Goal: Task Accomplishment & Management: Complete application form

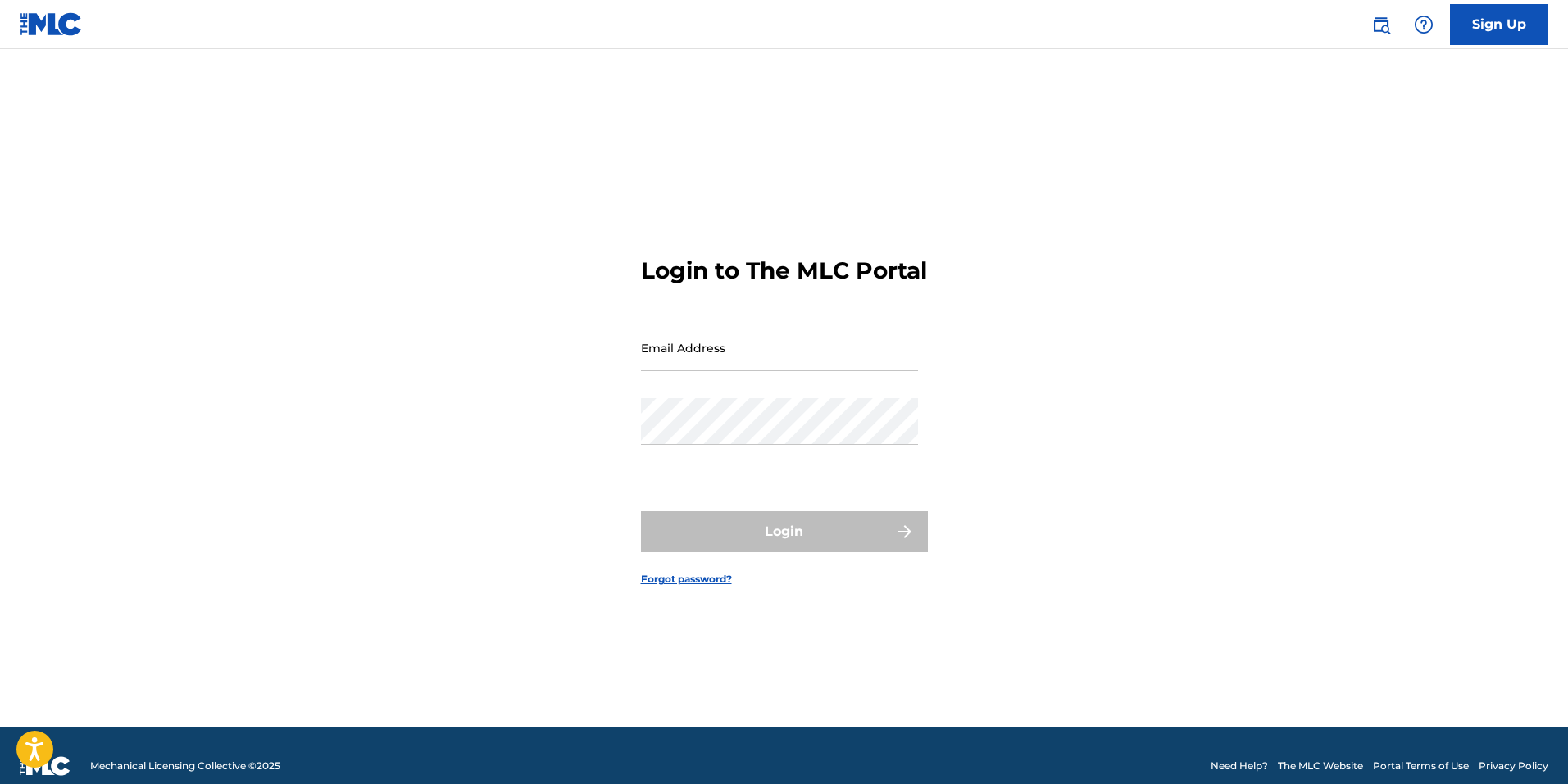
type input "[EMAIL_ADDRESS][PERSON_NAME][DOMAIN_NAME]"
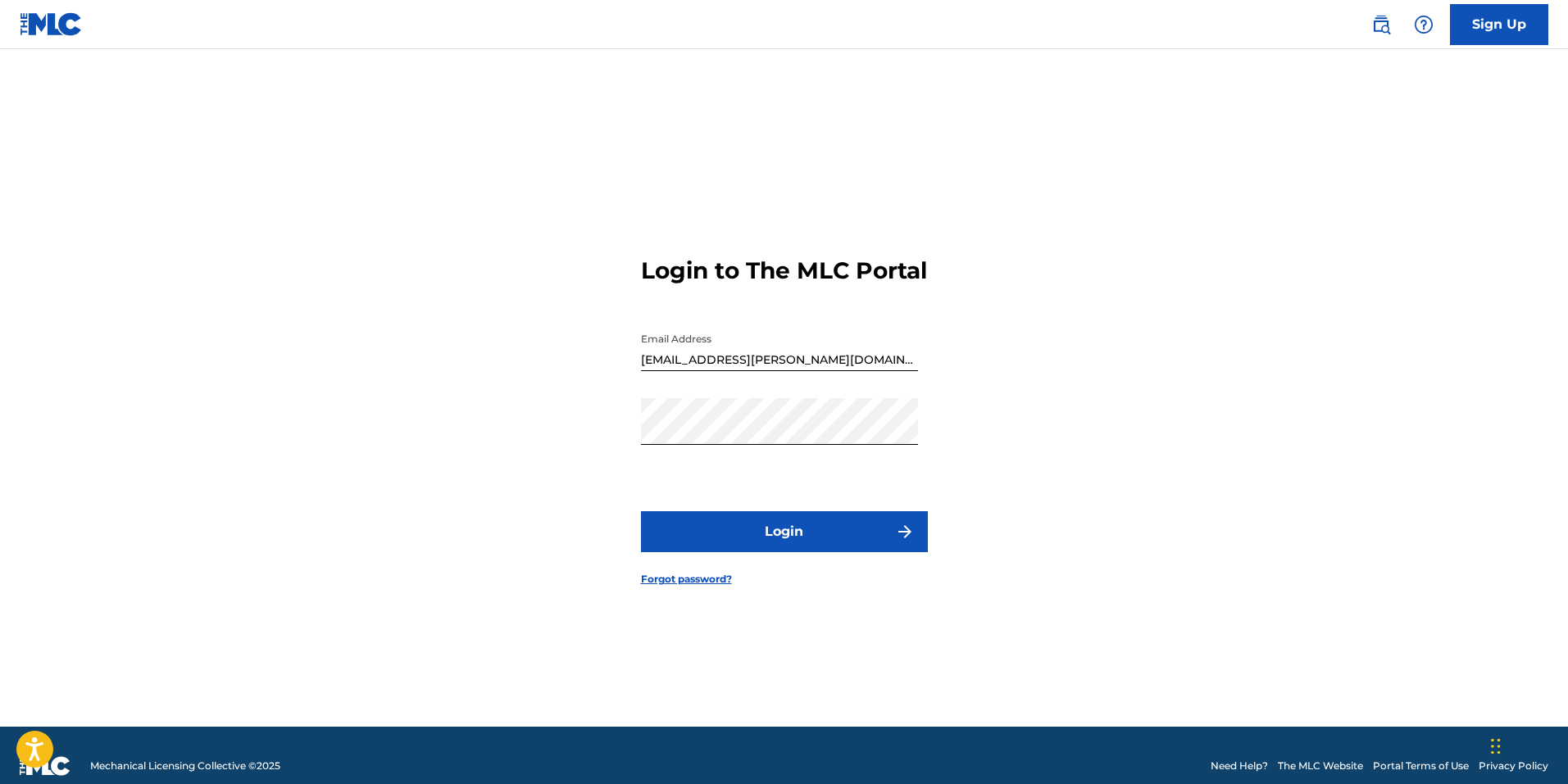
click at [789, 549] on button "Login" at bounding box center [785, 532] width 287 height 41
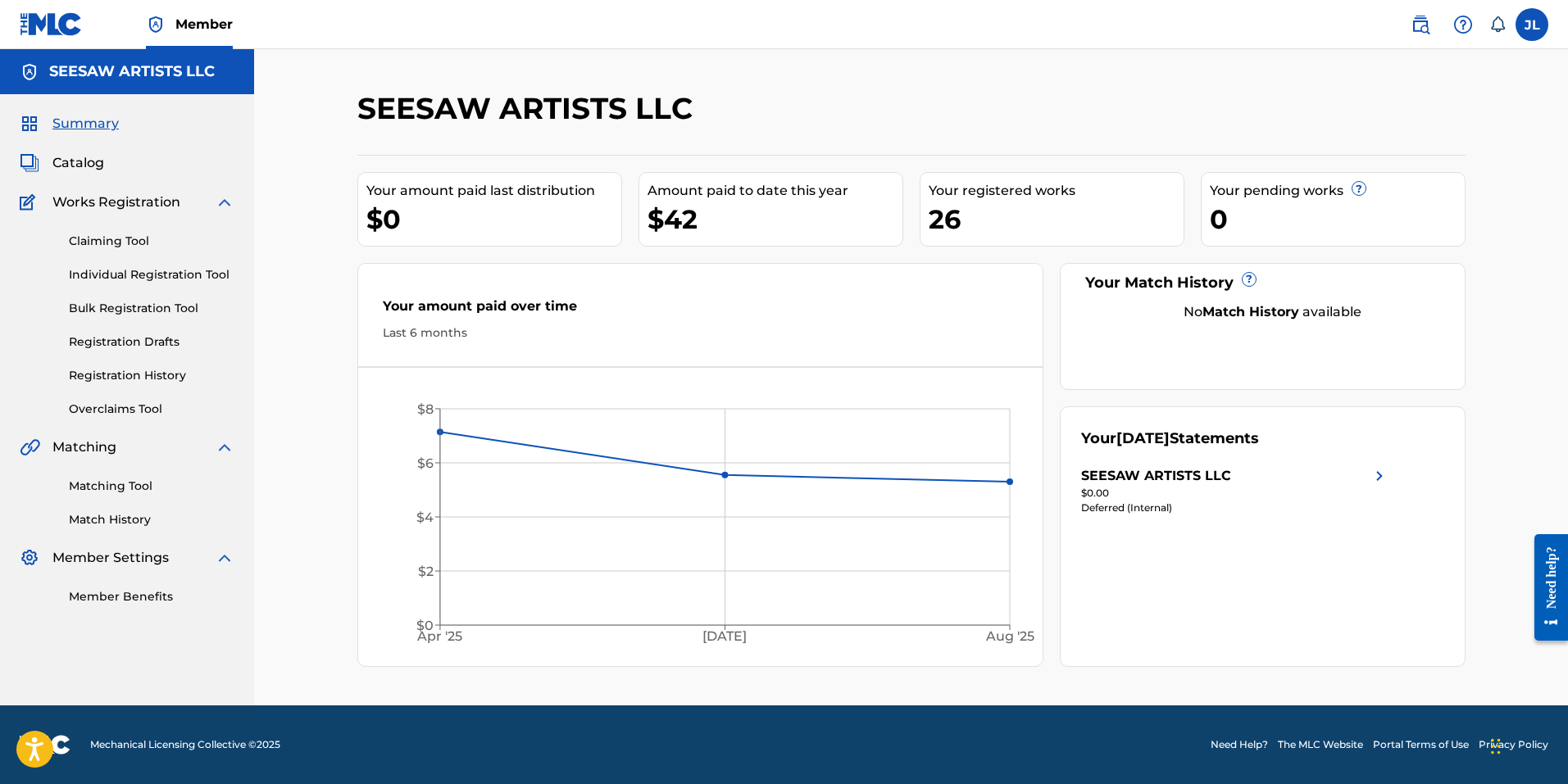
click at [128, 273] on link "Individual Registration Tool" at bounding box center [151, 274] width 165 height 17
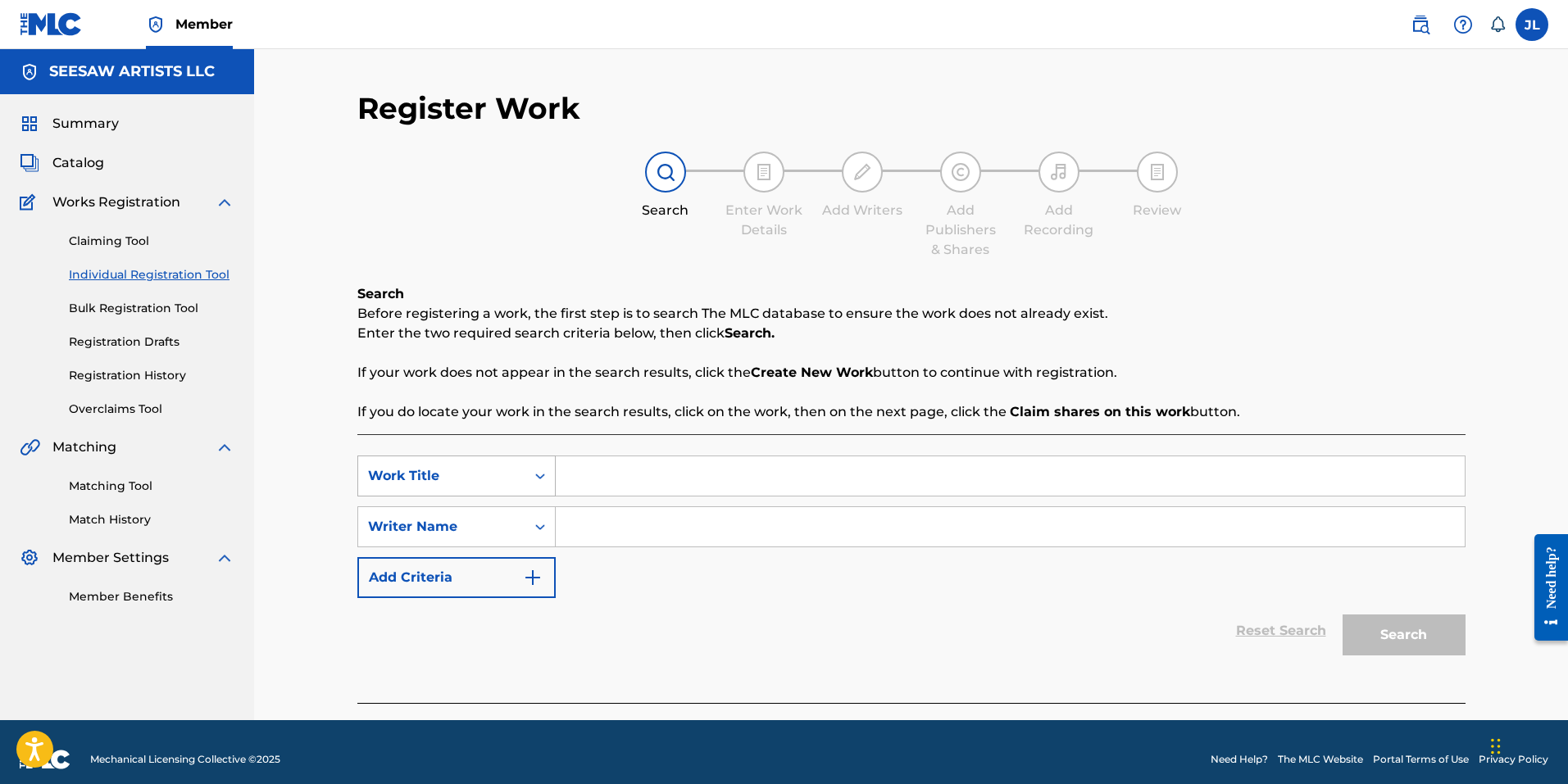
click at [546, 478] on icon "Search Form" at bounding box center [540, 476] width 17 height 17
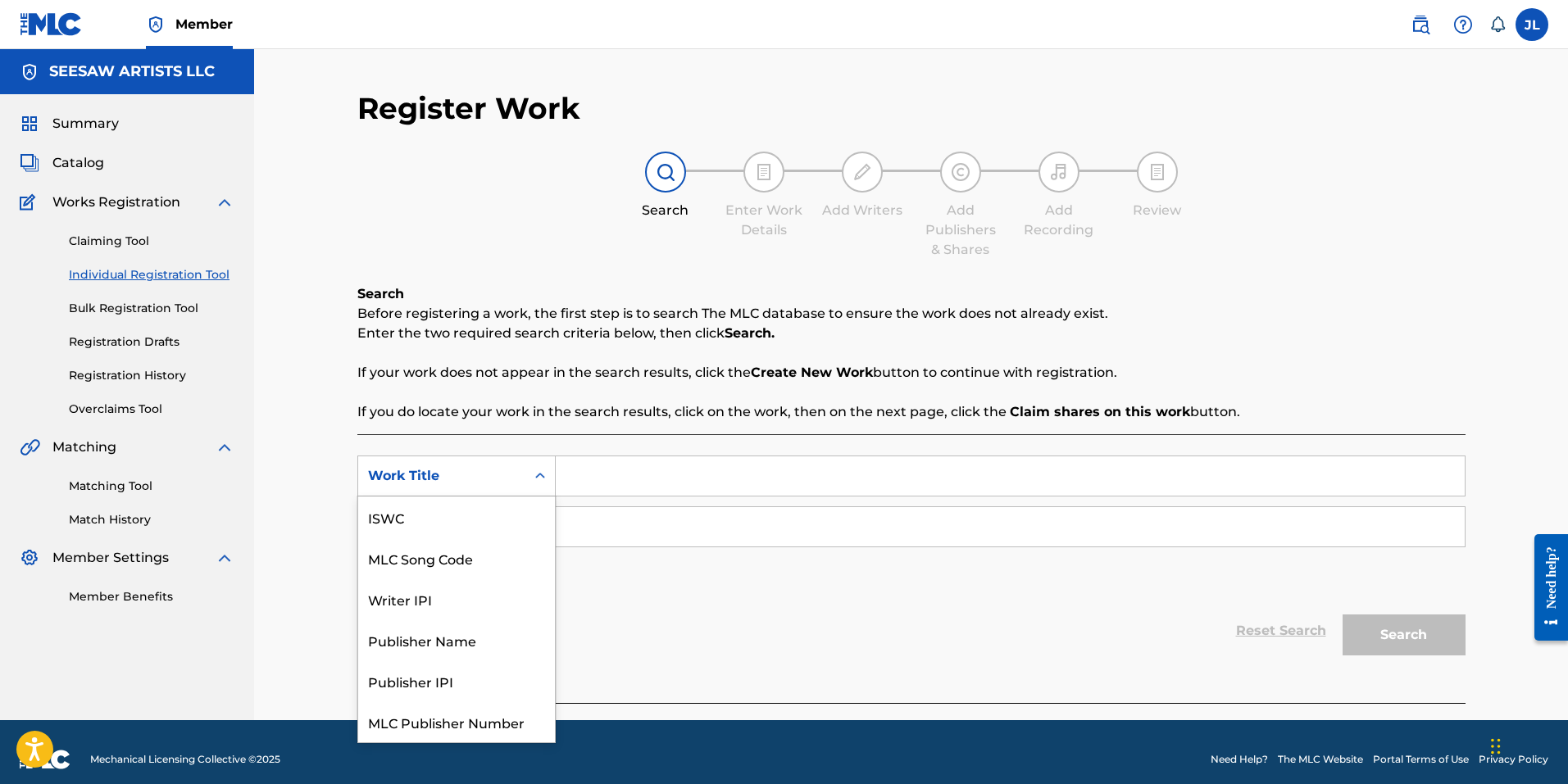
scroll to position [41, 0]
click at [545, 478] on icon "Search Form" at bounding box center [540, 476] width 17 height 17
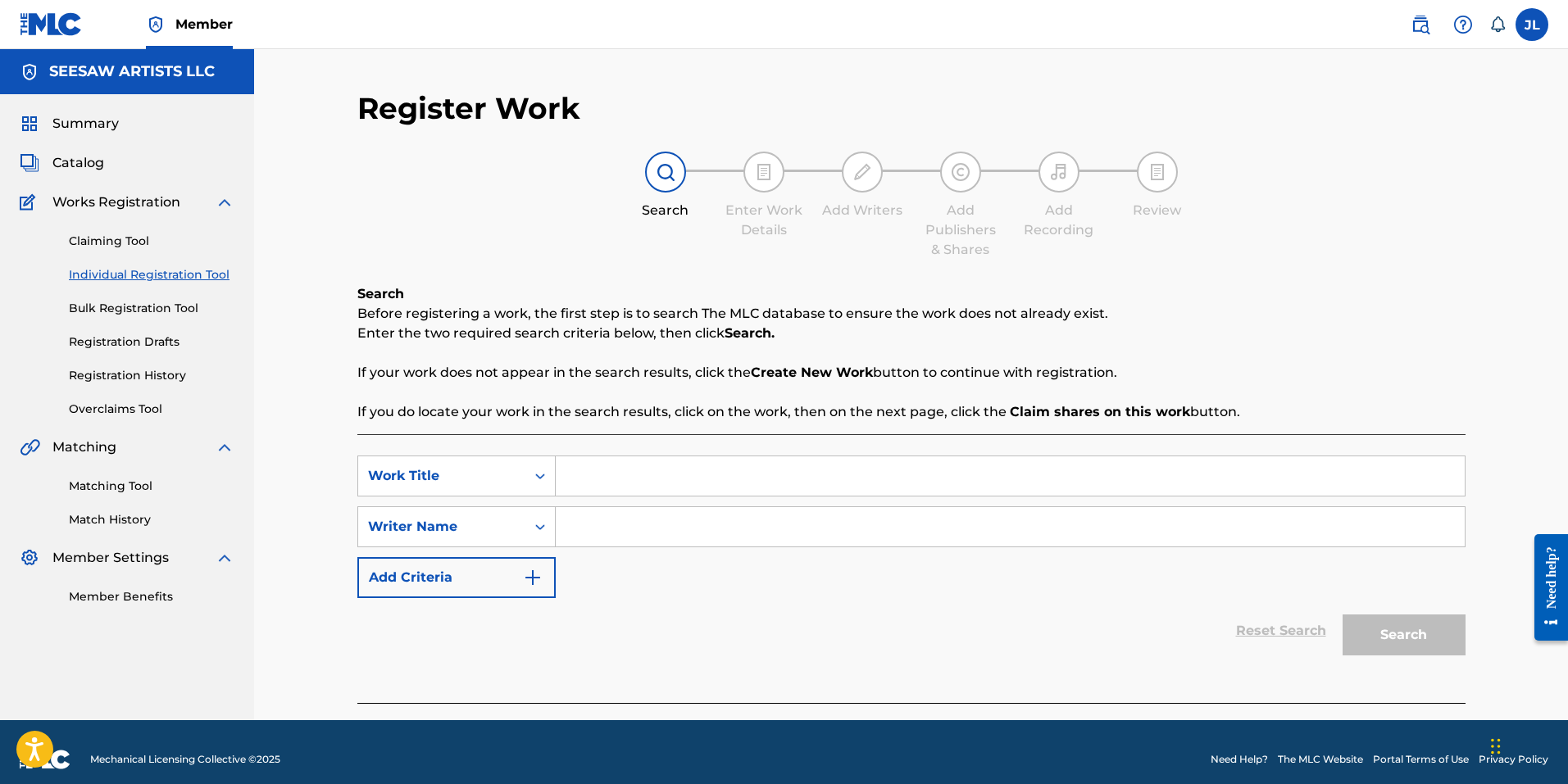
click at [608, 479] on input "Search Form" at bounding box center [1010, 476] width 909 height 39
type input "For [PERSON_NAME]"
click at [671, 571] on div "SearchWithCriteria2d81cd6c-3159-4074-a62b-83cc195d5ec6 Work Title For Luke Sear…" at bounding box center [911, 526] width 1109 height 143
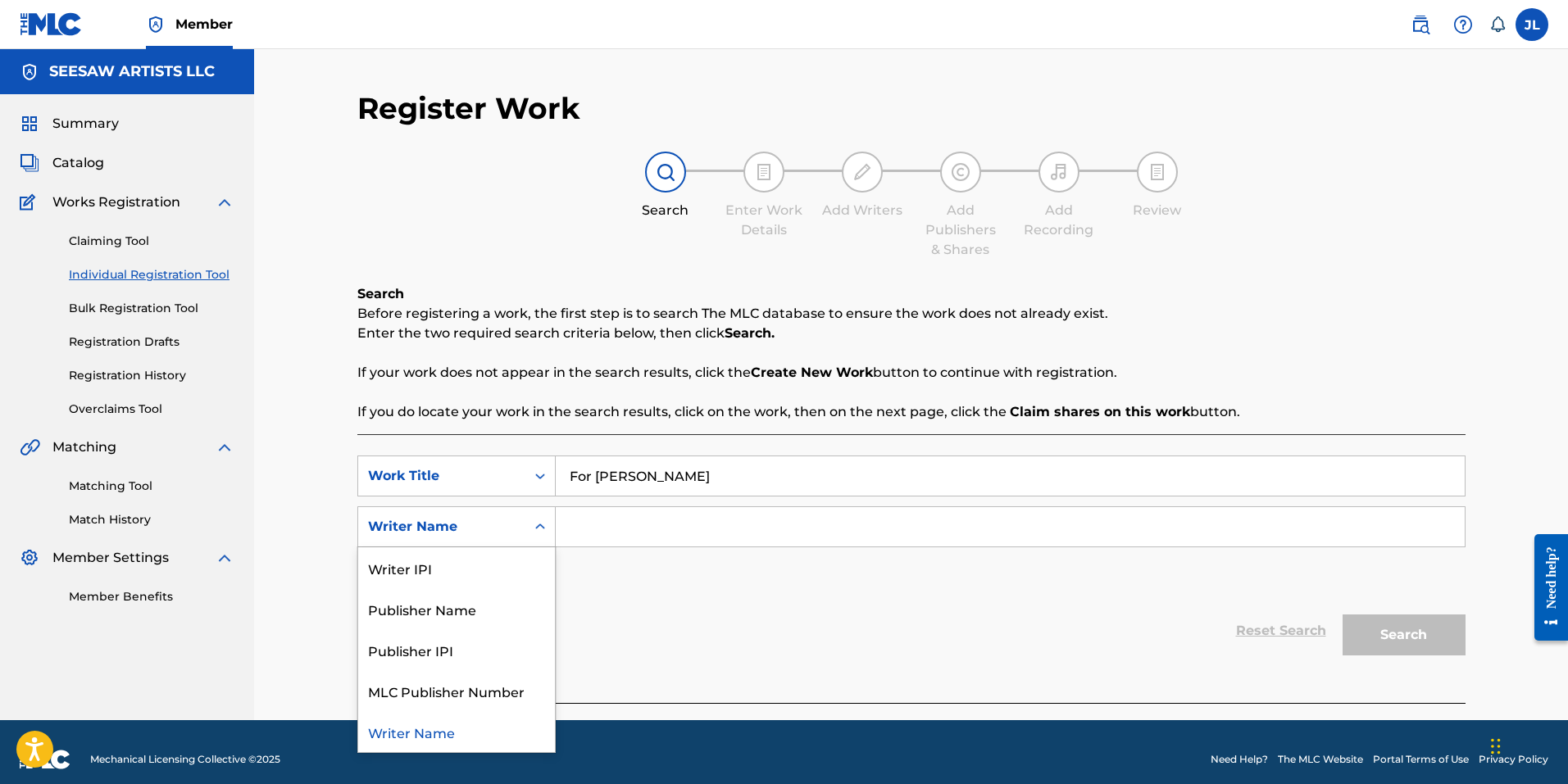
click at [534, 524] on icon "Search Form" at bounding box center [540, 526] width 17 height 17
click at [464, 578] on div "Writer IPI" at bounding box center [456, 569] width 197 height 41
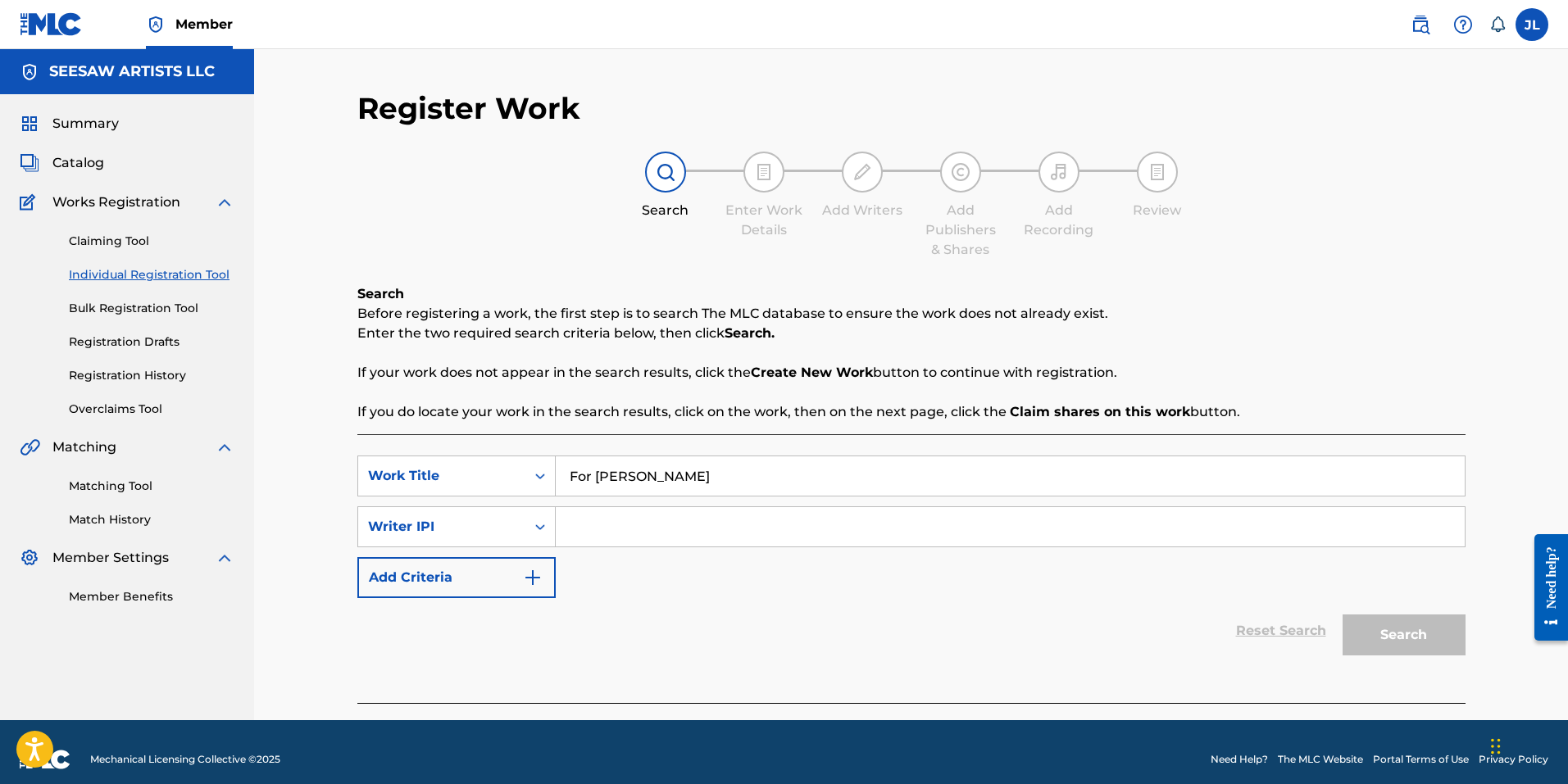
click at [626, 513] on input "Search Form" at bounding box center [1010, 527] width 909 height 39
paste input "01127237674"
type input "01127237674"
click at [1425, 639] on button "Search" at bounding box center [1404, 635] width 123 height 41
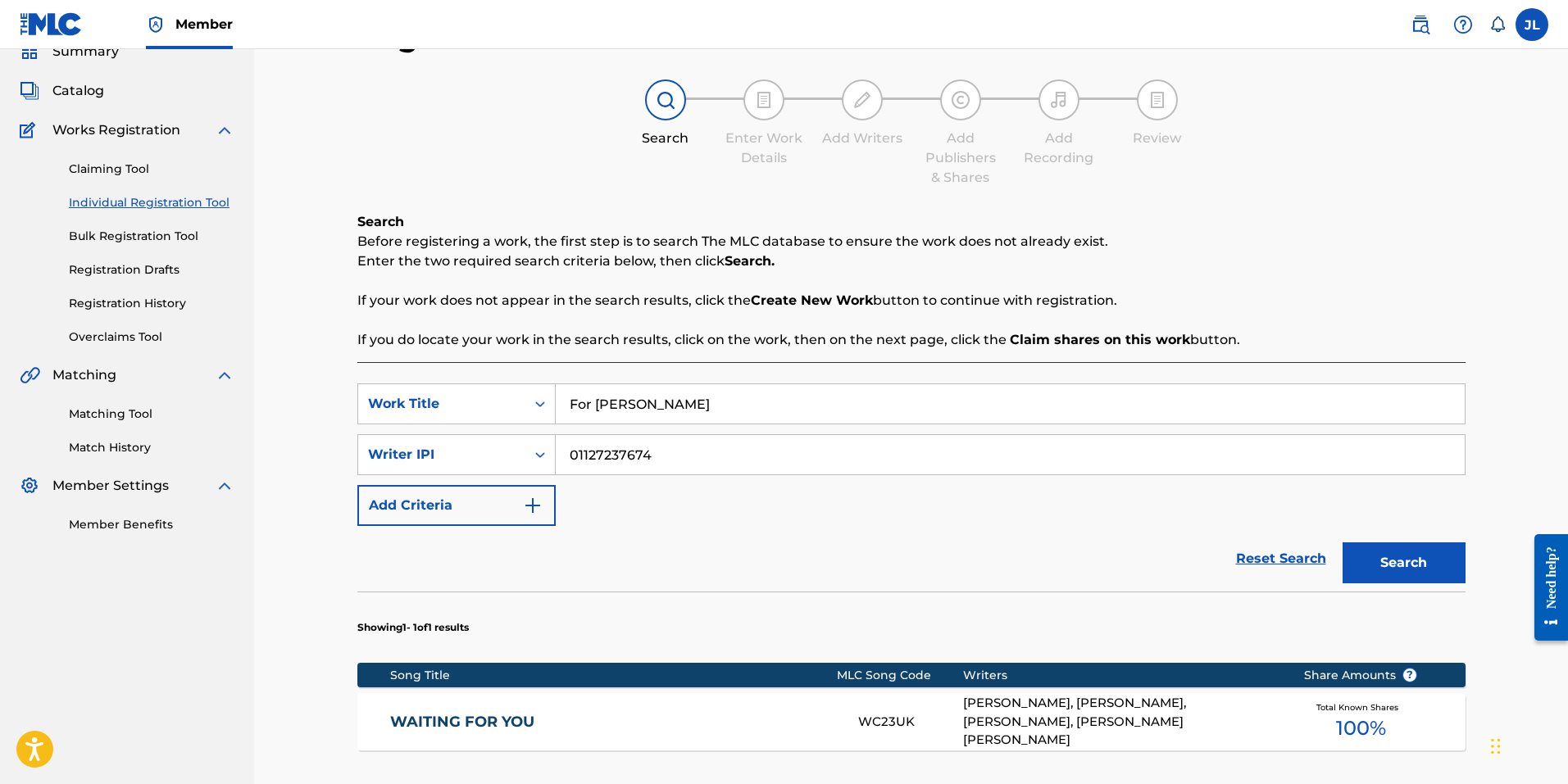
scroll to position [164, 0]
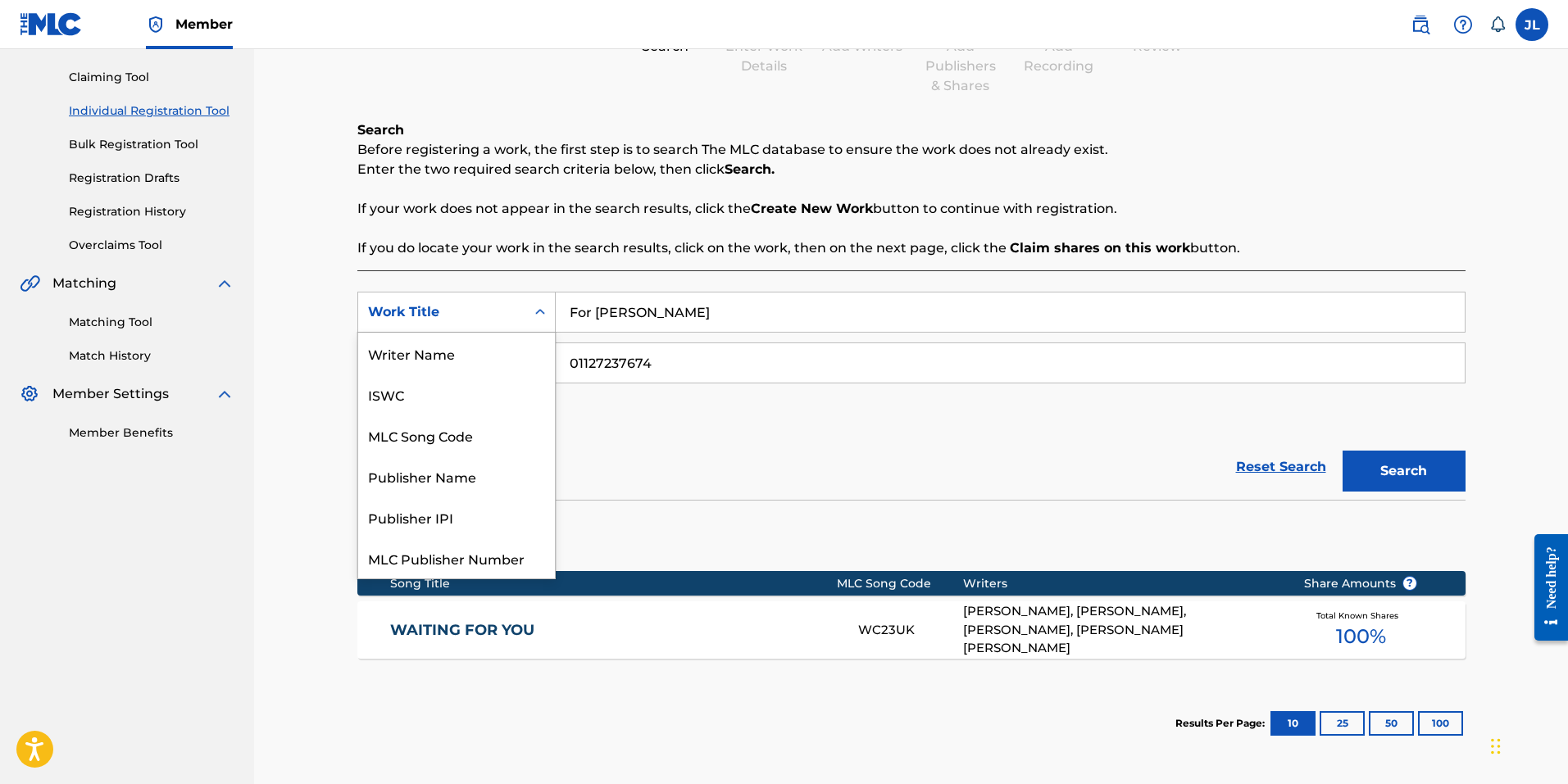
click at [533, 311] on icon "Search Form" at bounding box center [540, 312] width 17 height 17
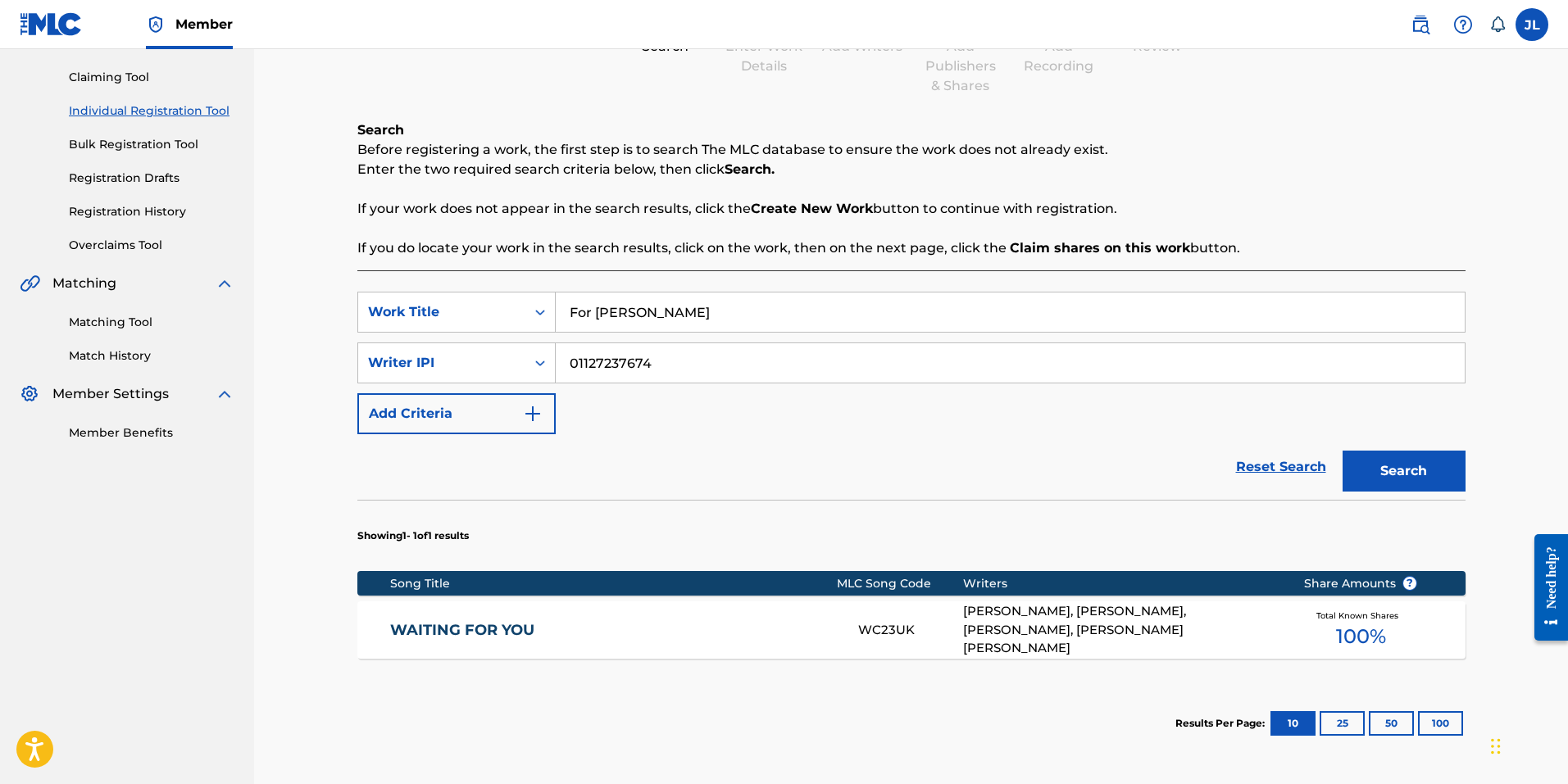
click at [533, 311] on icon "Search Form" at bounding box center [540, 312] width 17 height 17
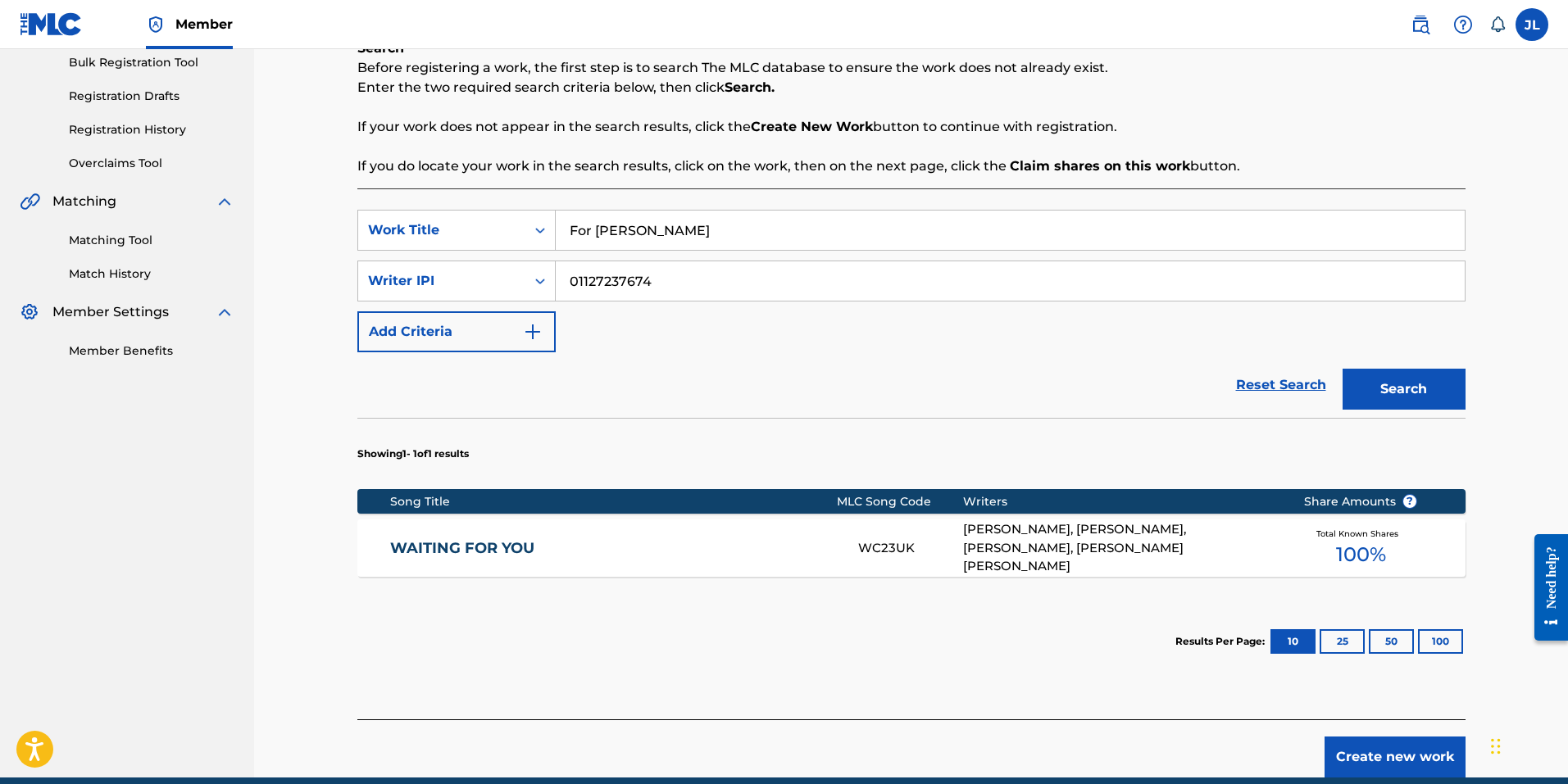
scroll to position [318, 0]
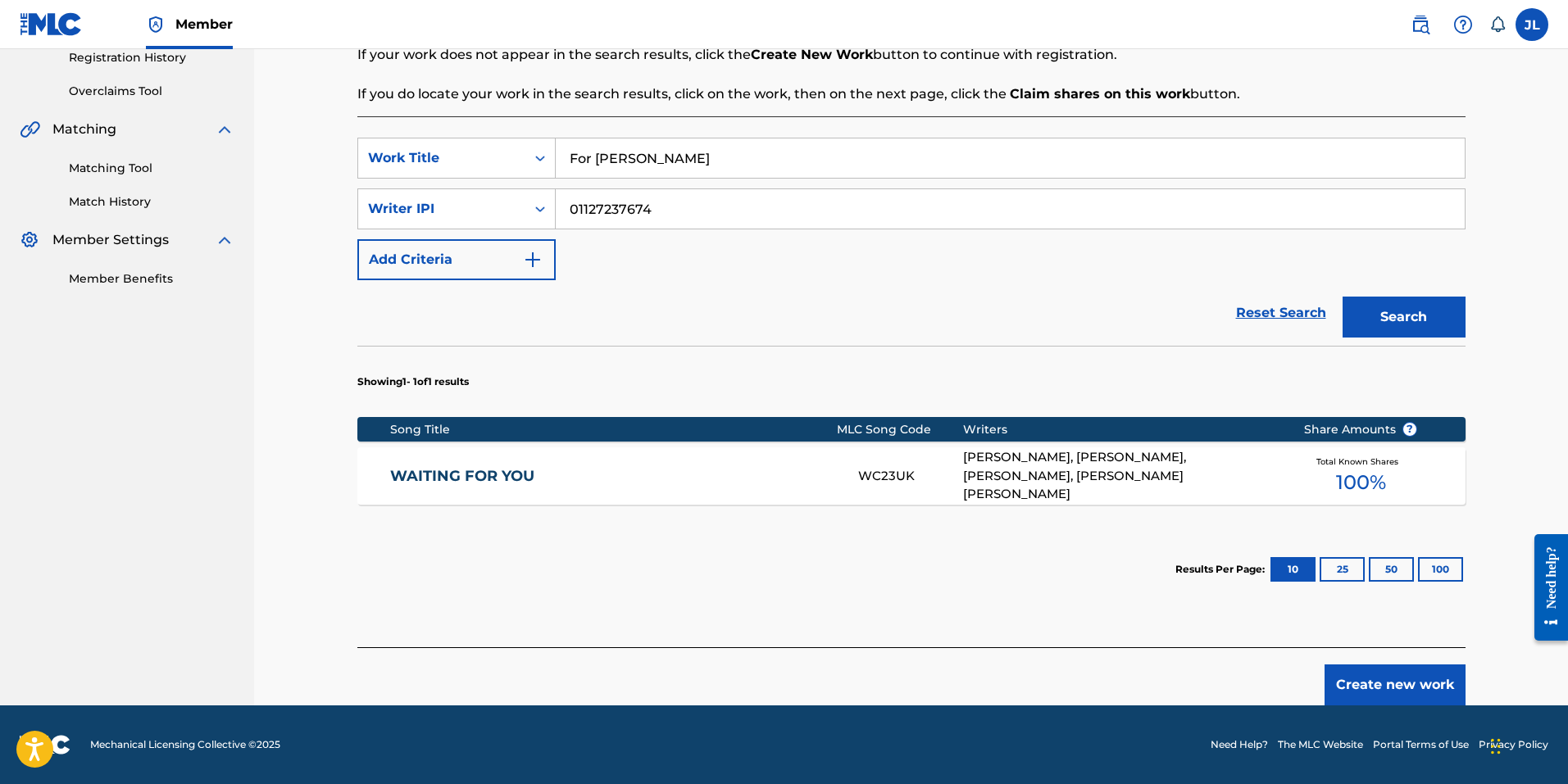
click at [1396, 681] on button "Create new work" at bounding box center [1395, 686] width 141 height 41
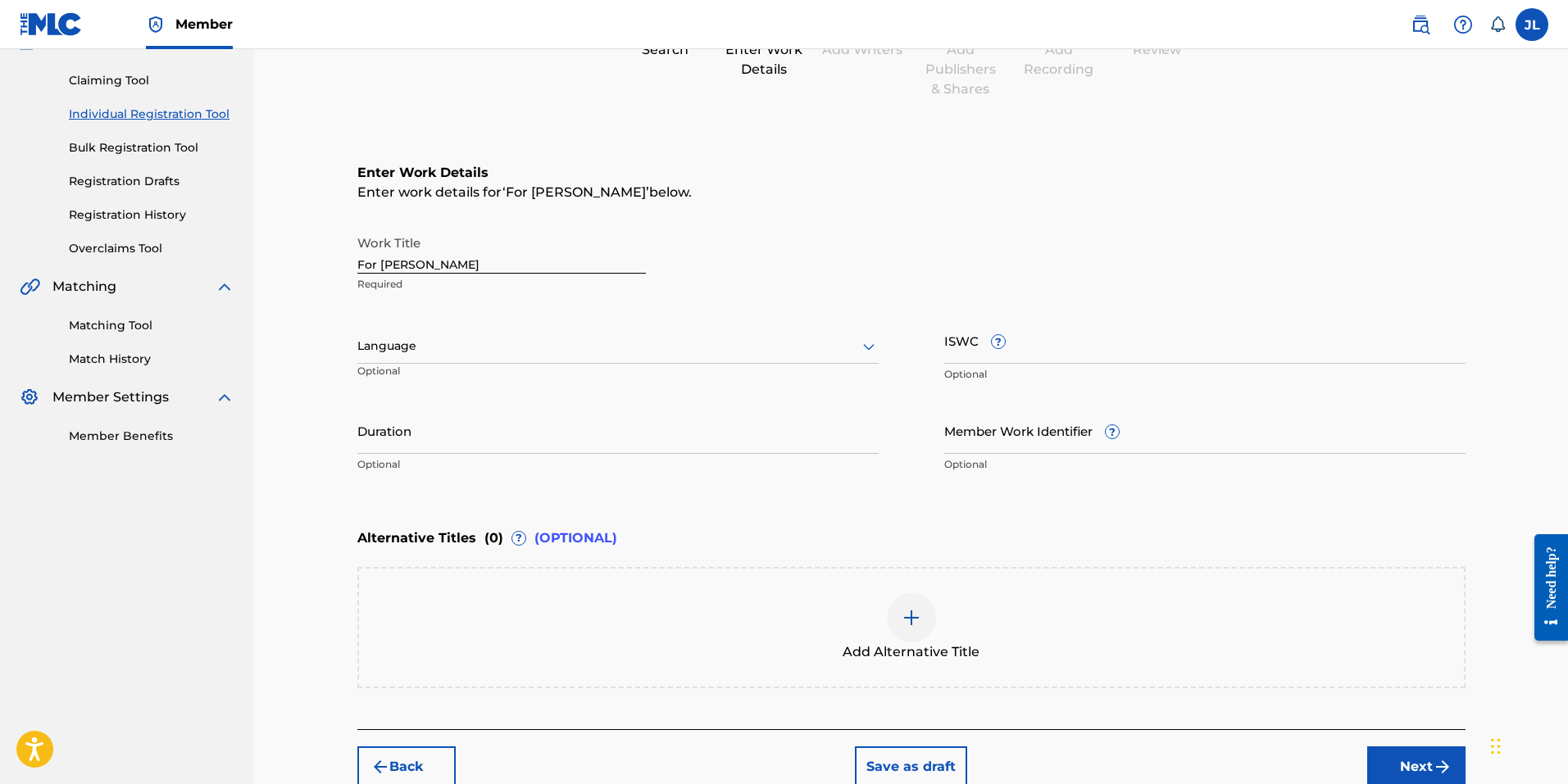
scroll to position [79, 0]
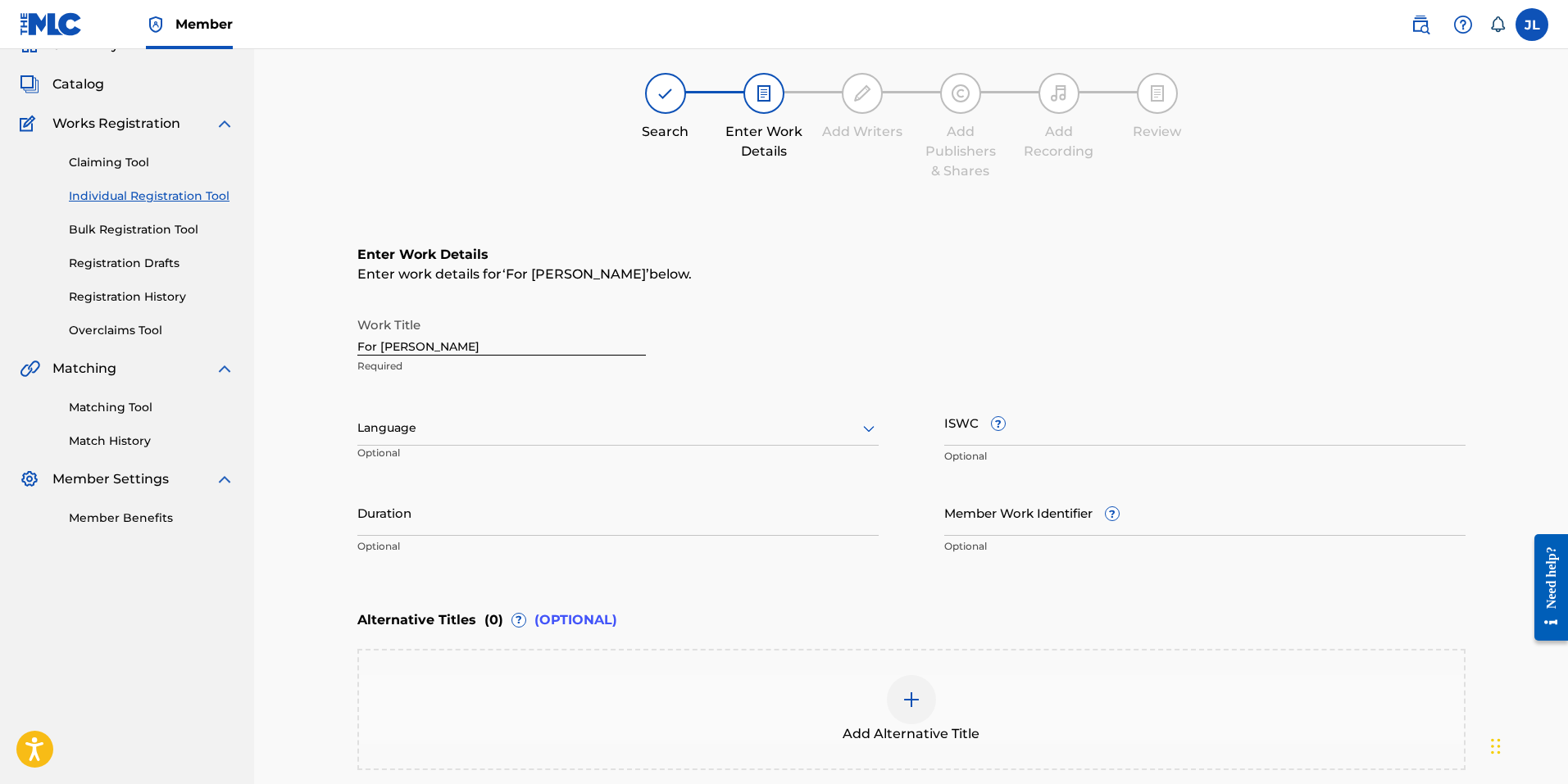
click at [443, 429] on div at bounding box center [618, 428] width 521 height 21
click at [439, 466] on div "English" at bounding box center [618, 463] width 519 height 36
click at [509, 528] on input "Duration" at bounding box center [618, 512] width 521 height 46
type input "3"
type input "03:41"
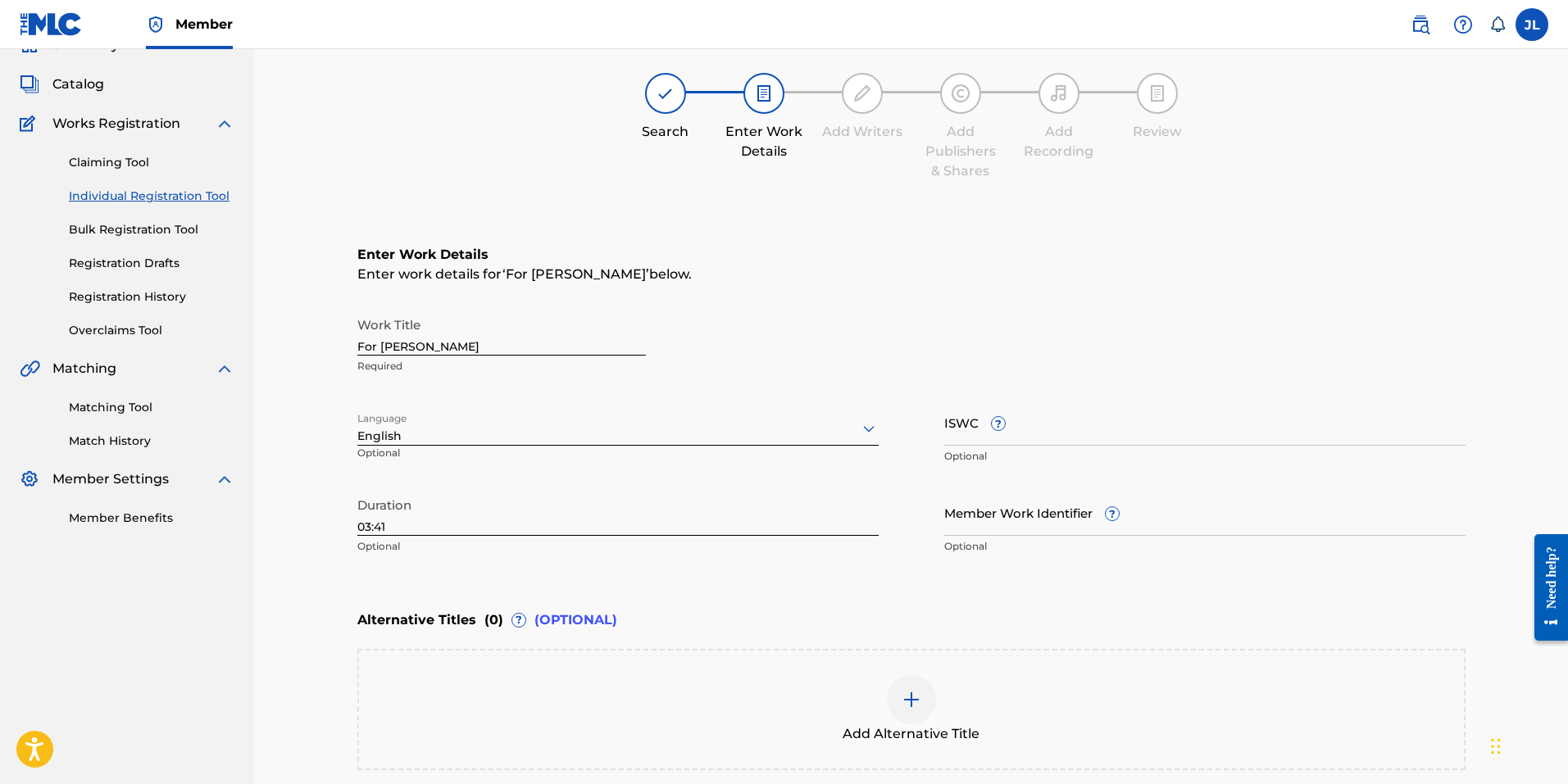
click at [606, 542] on p "Optional" at bounding box center [618, 546] width 521 height 15
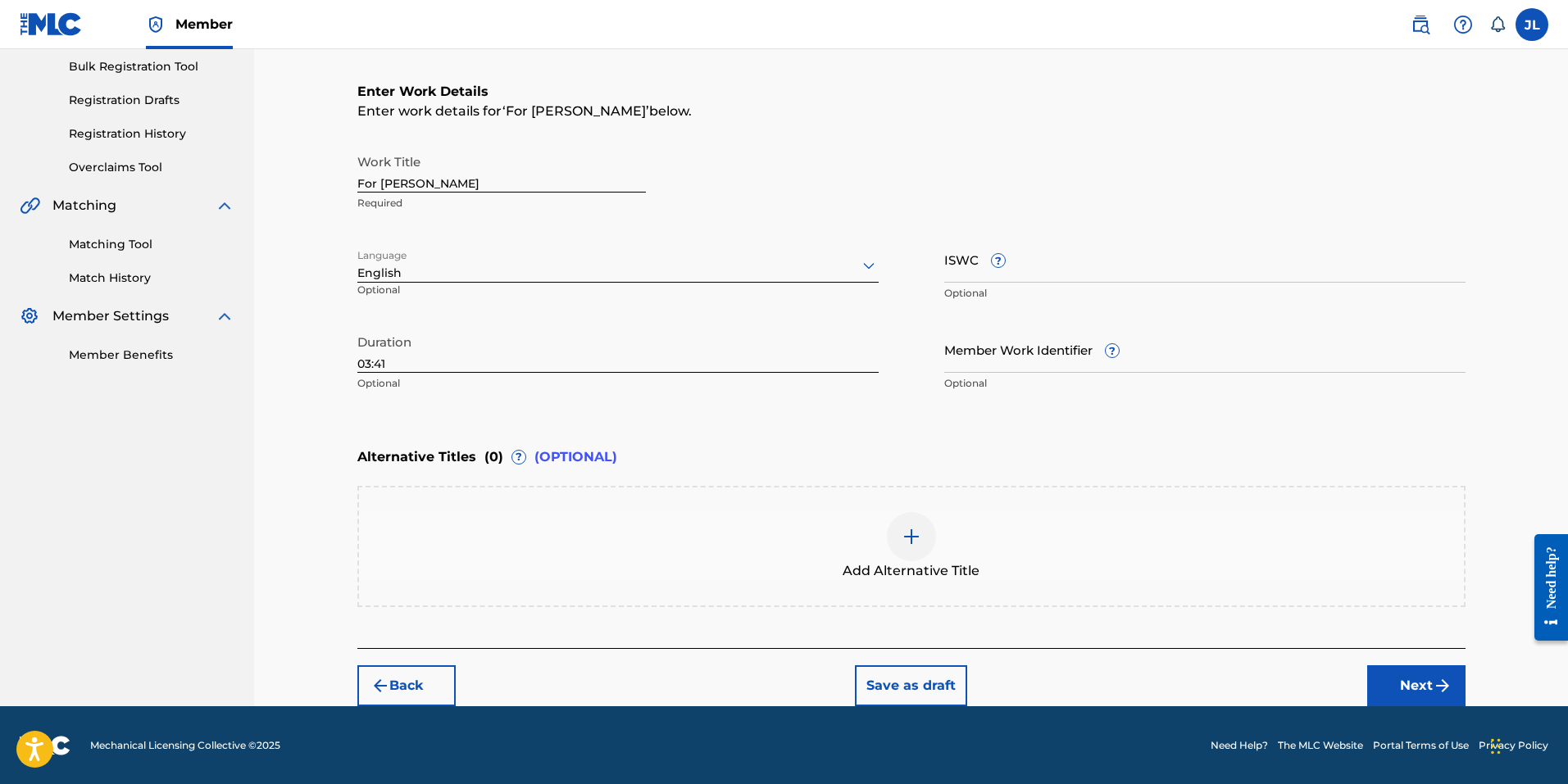
scroll to position [243, 0]
click at [1418, 678] on button "Next" at bounding box center [1417, 686] width 98 height 41
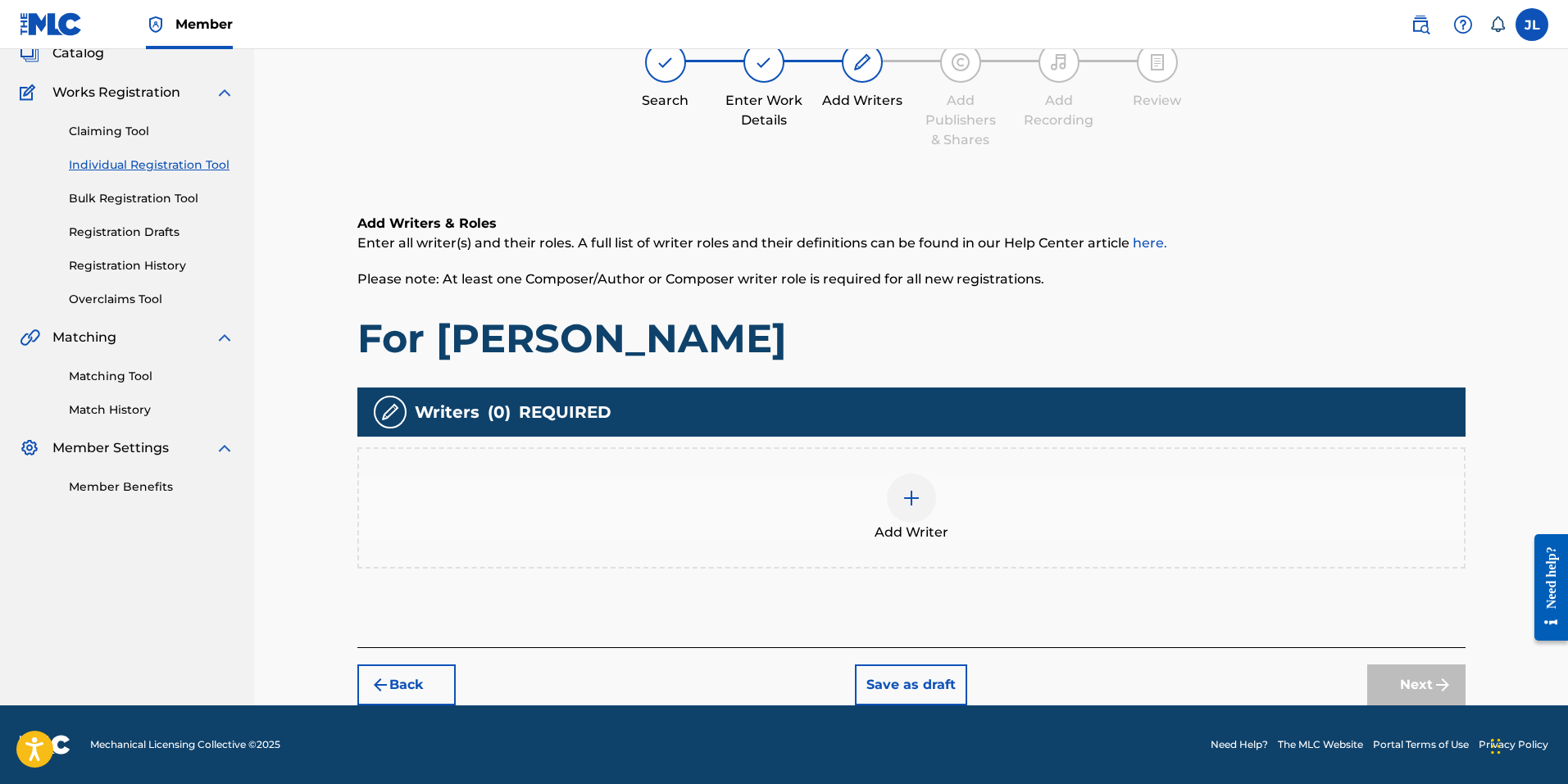
scroll to position [74, 0]
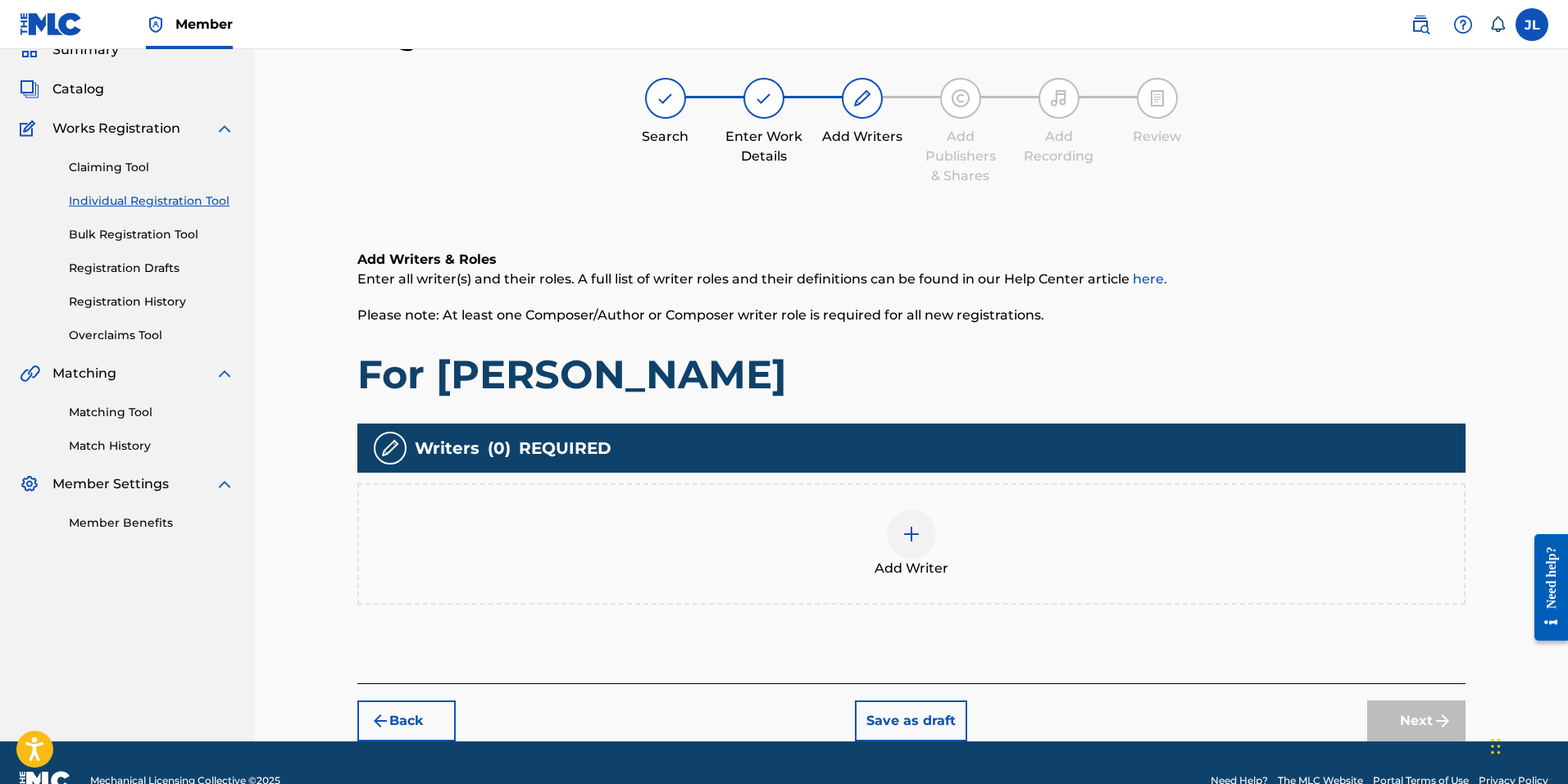
click at [914, 535] on img at bounding box center [912, 534] width 20 height 20
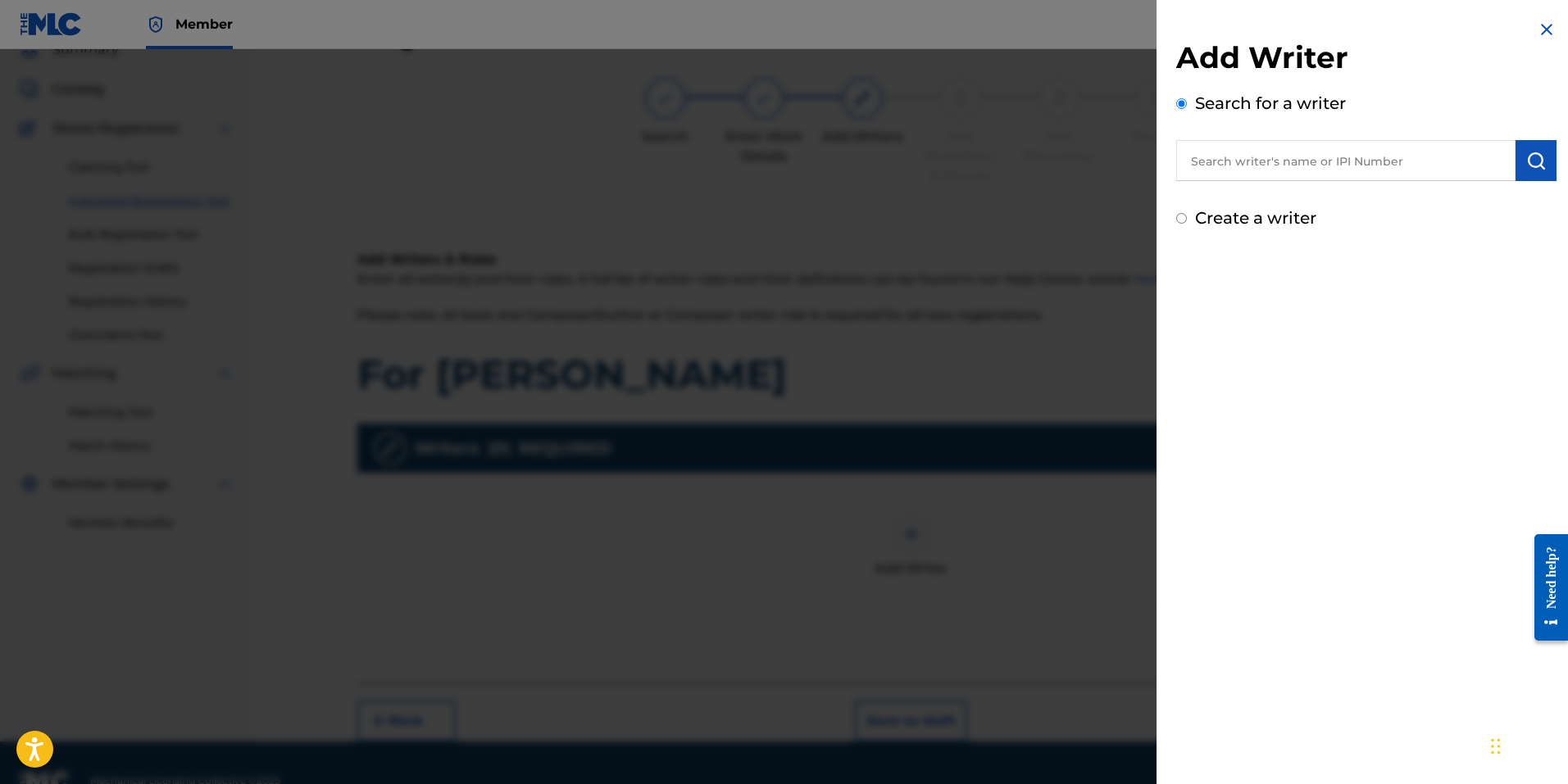
click at [1299, 175] on input "text" at bounding box center [1346, 160] width 339 height 41
paste input "01127237674"
type input "01127237674"
click at [1529, 154] on img "submit" at bounding box center [1537, 160] width 20 height 20
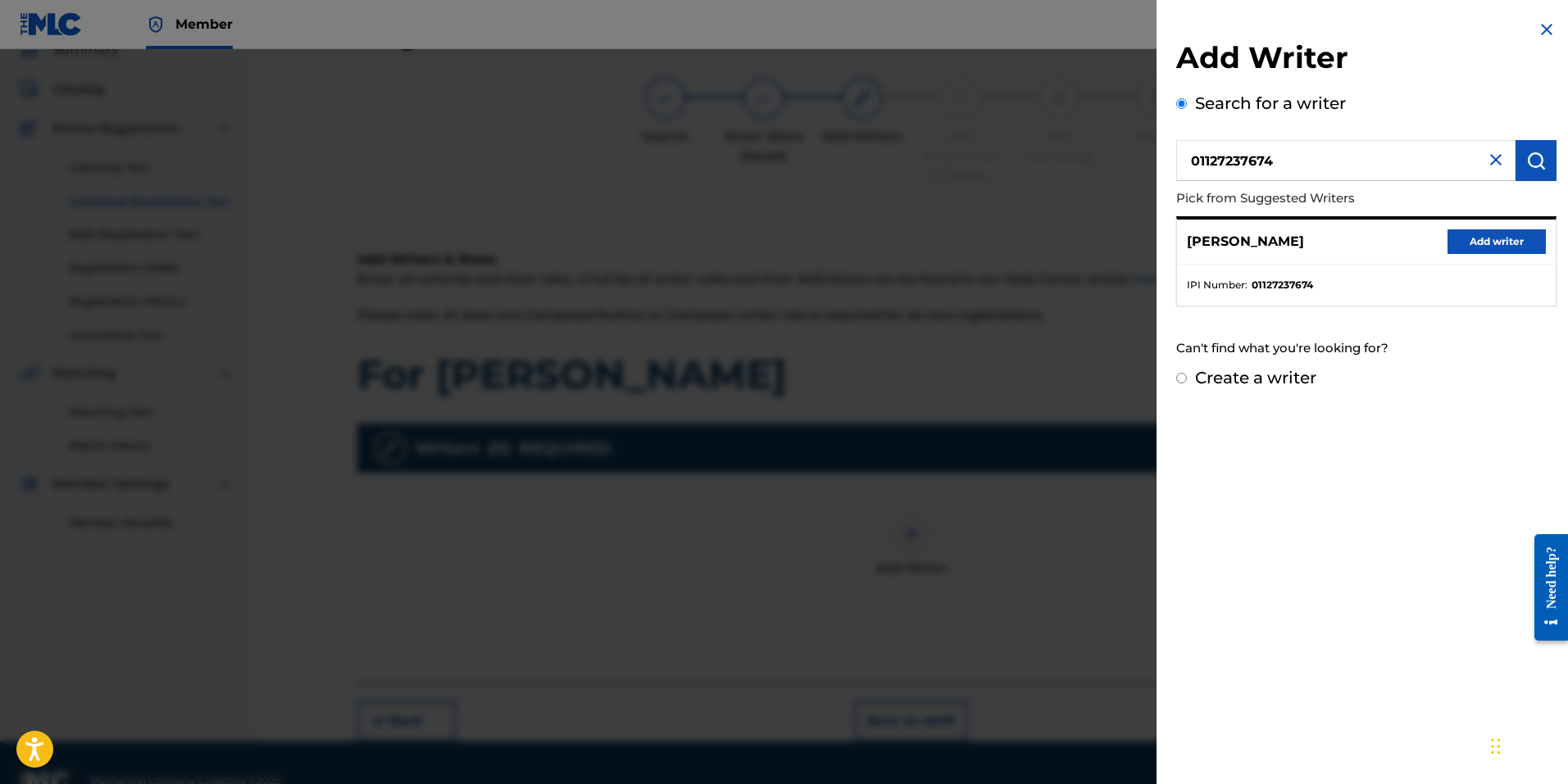
click at [1489, 238] on button "Add writer" at bounding box center [1497, 241] width 98 height 25
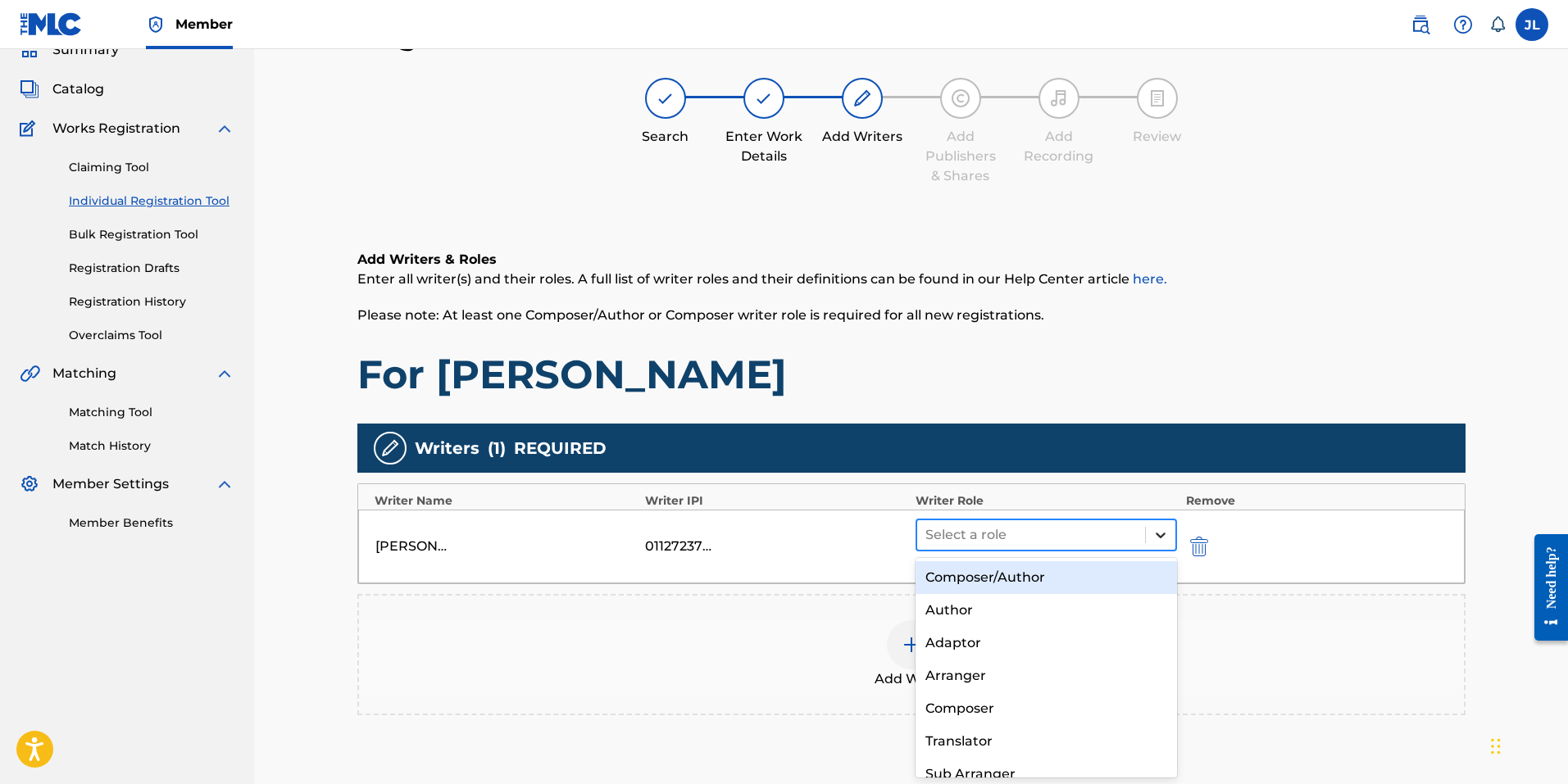
click at [1158, 542] on icon at bounding box center [1161, 535] width 17 height 17
click at [1142, 573] on div "Composer/Author" at bounding box center [1047, 577] width 263 height 32
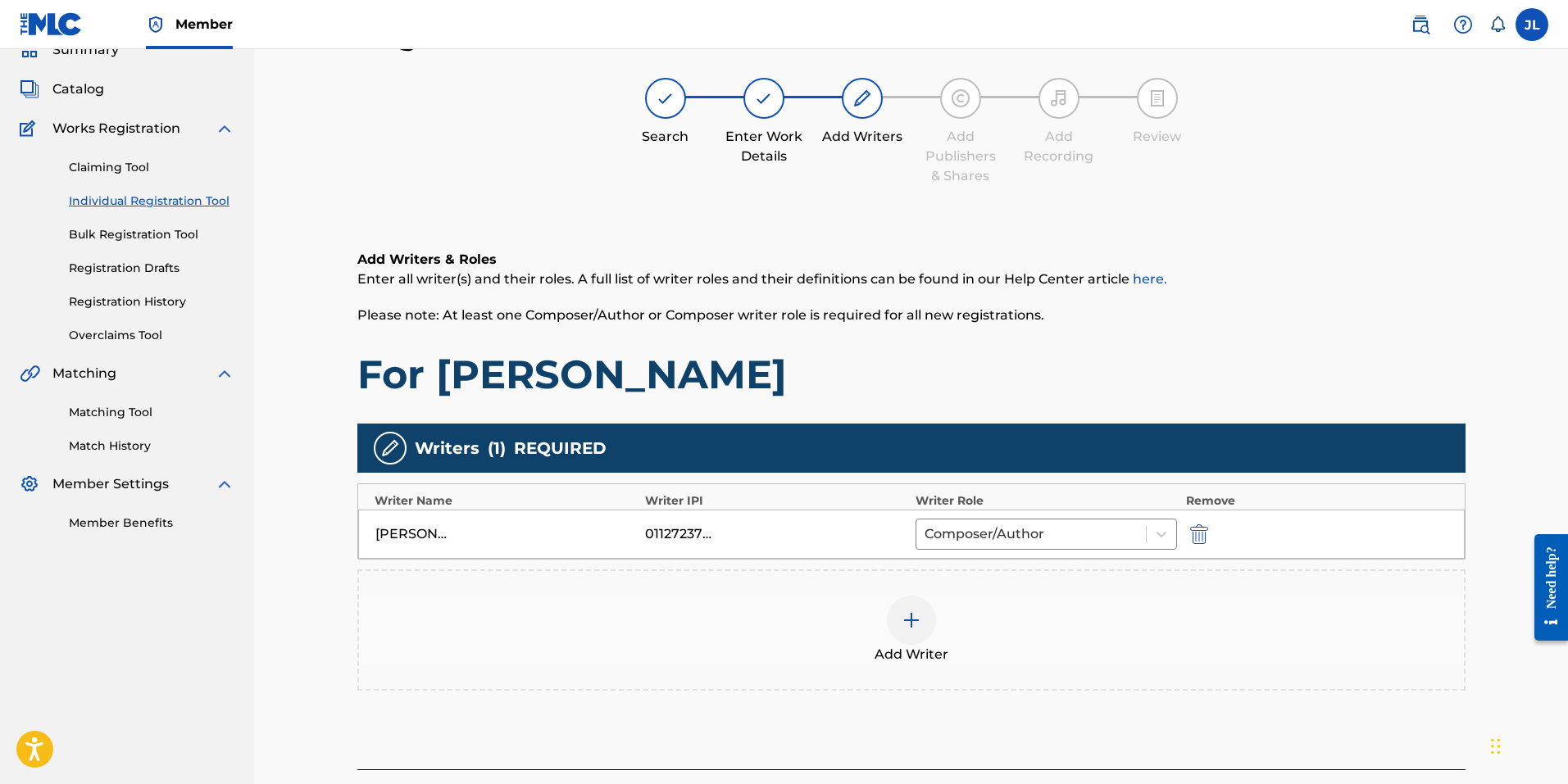
click at [894, 627] on div at bounding box center [912, 621] width 49 height 49
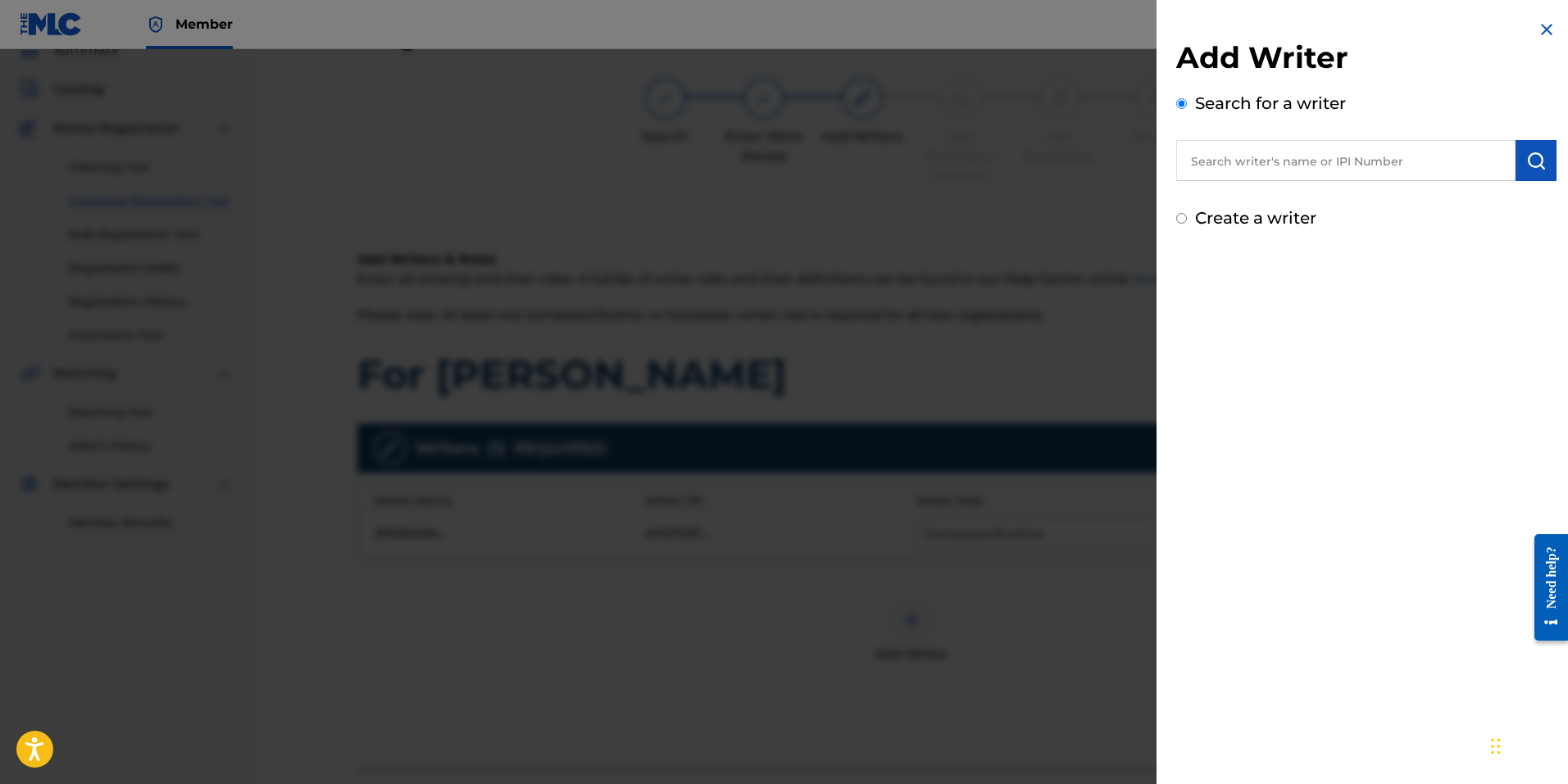
click at [1340, 146] on input "text" at bounding box center [1346, 160] width 339 height 41
paste input "01123754086"
type input "01123754086"
click at [1538, 155] on img "submit" at bounding box center [1537, 160] width 20 height 20
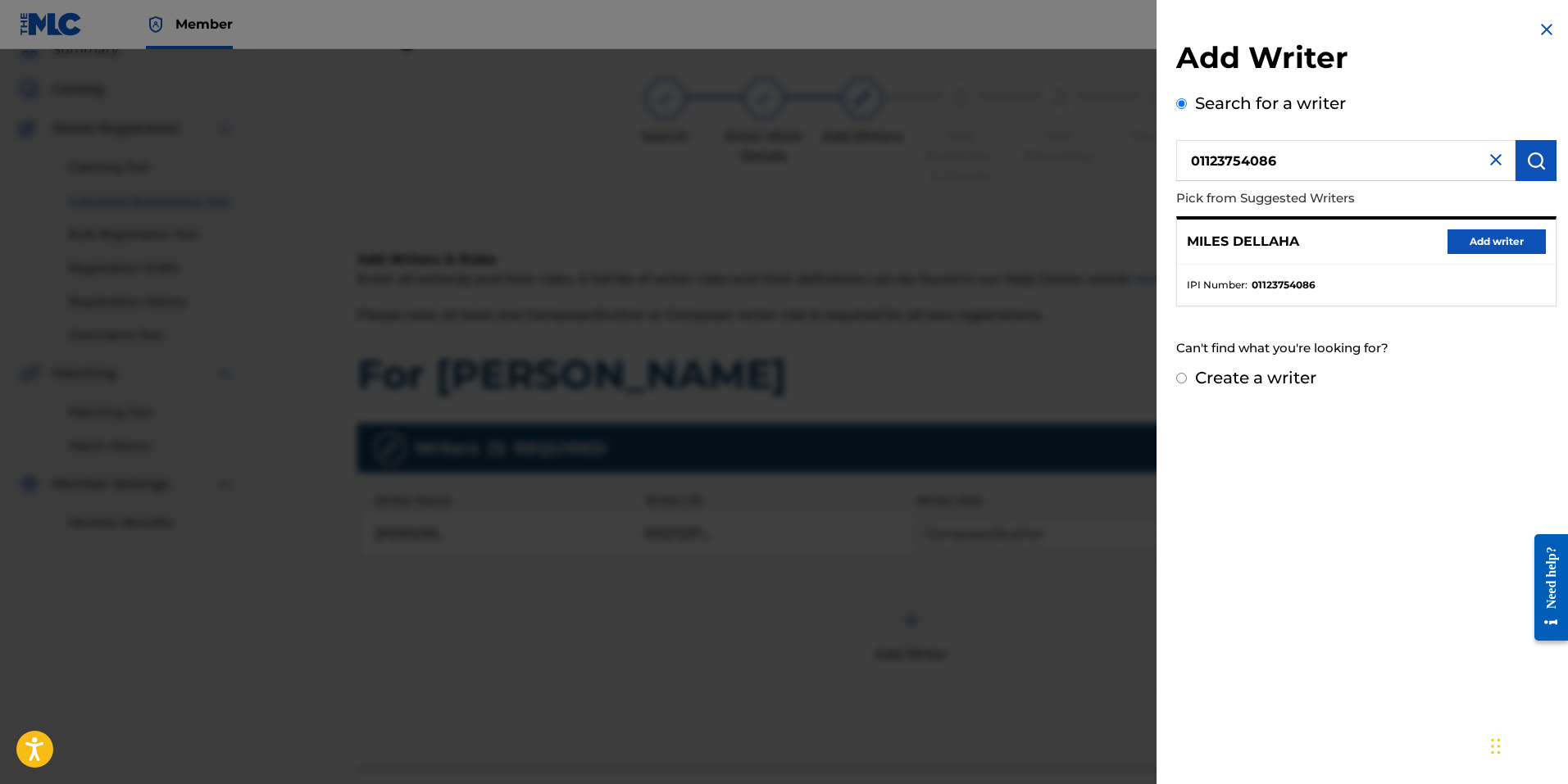
click at [1478, 233] on button "Add writer" at bounding box center [1497, 241] width 98 height 25
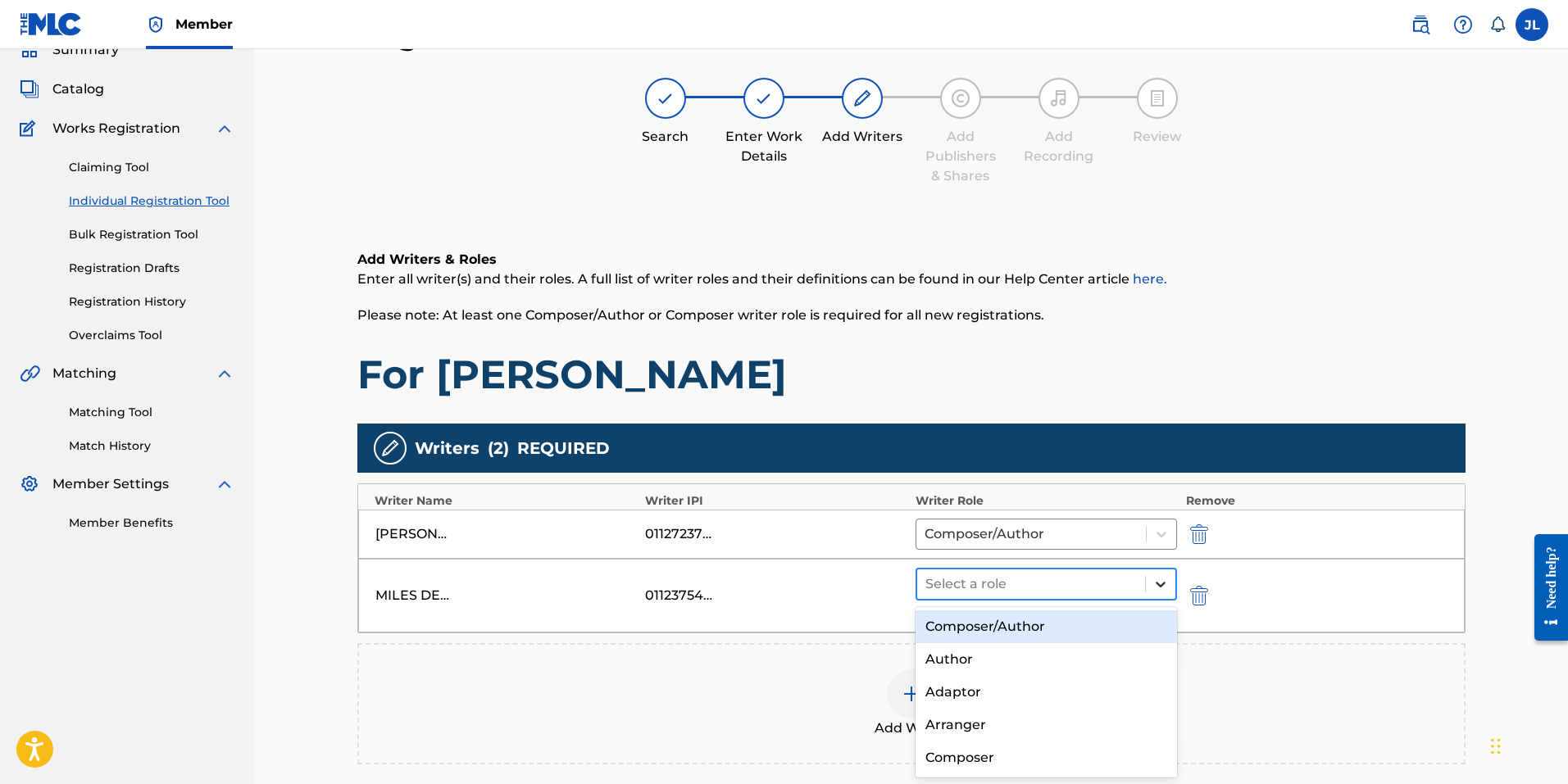
click at [1156, 574] on div at bounding box center [1161, 584] width 30 height 30
click at [1139, 611] on div "Composer/Author" at bounding box center [1047, 627] width 263 height 32
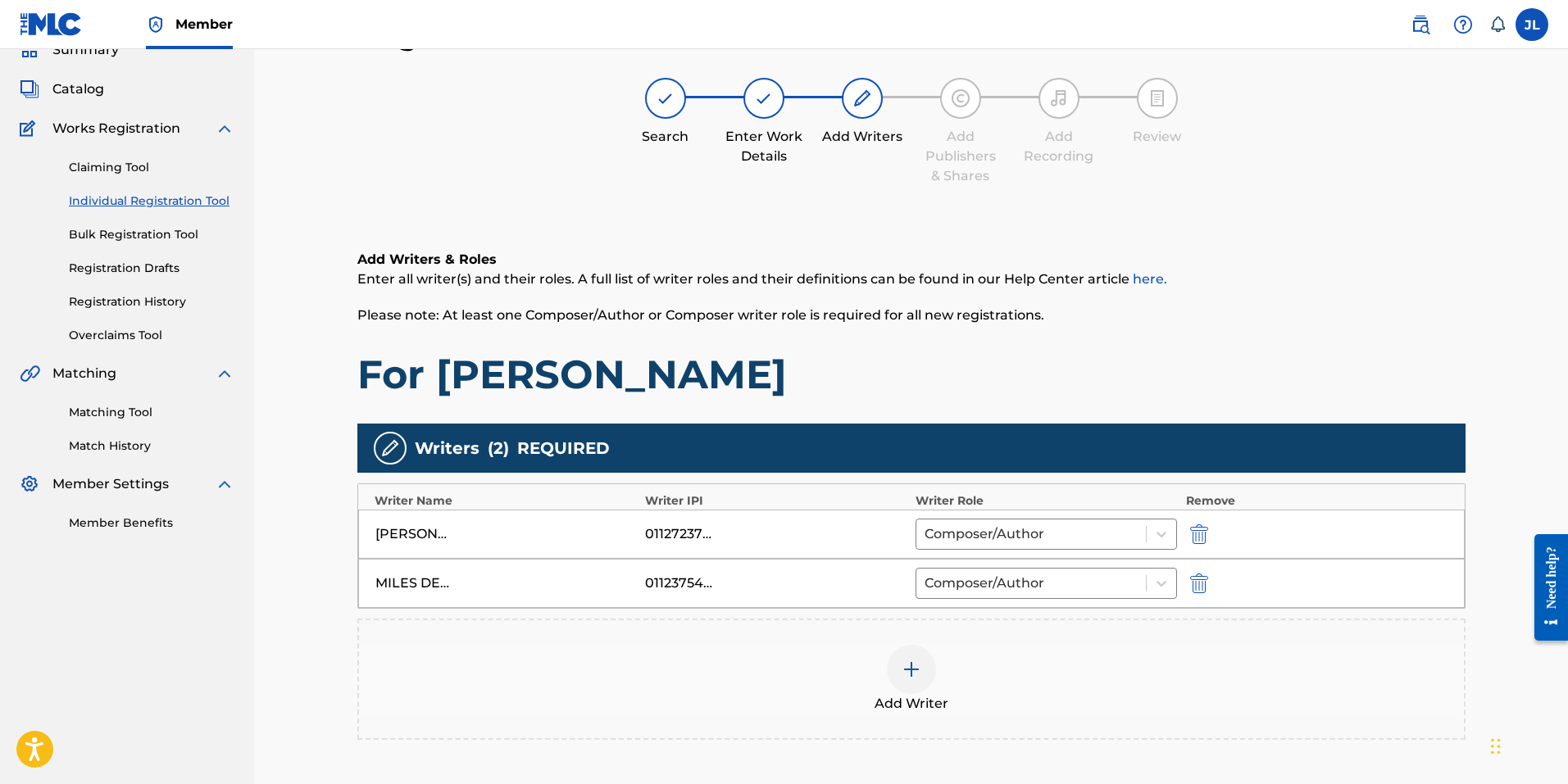
click at [924, 680] on div at bounding box center [912, 670] width 49 height 49
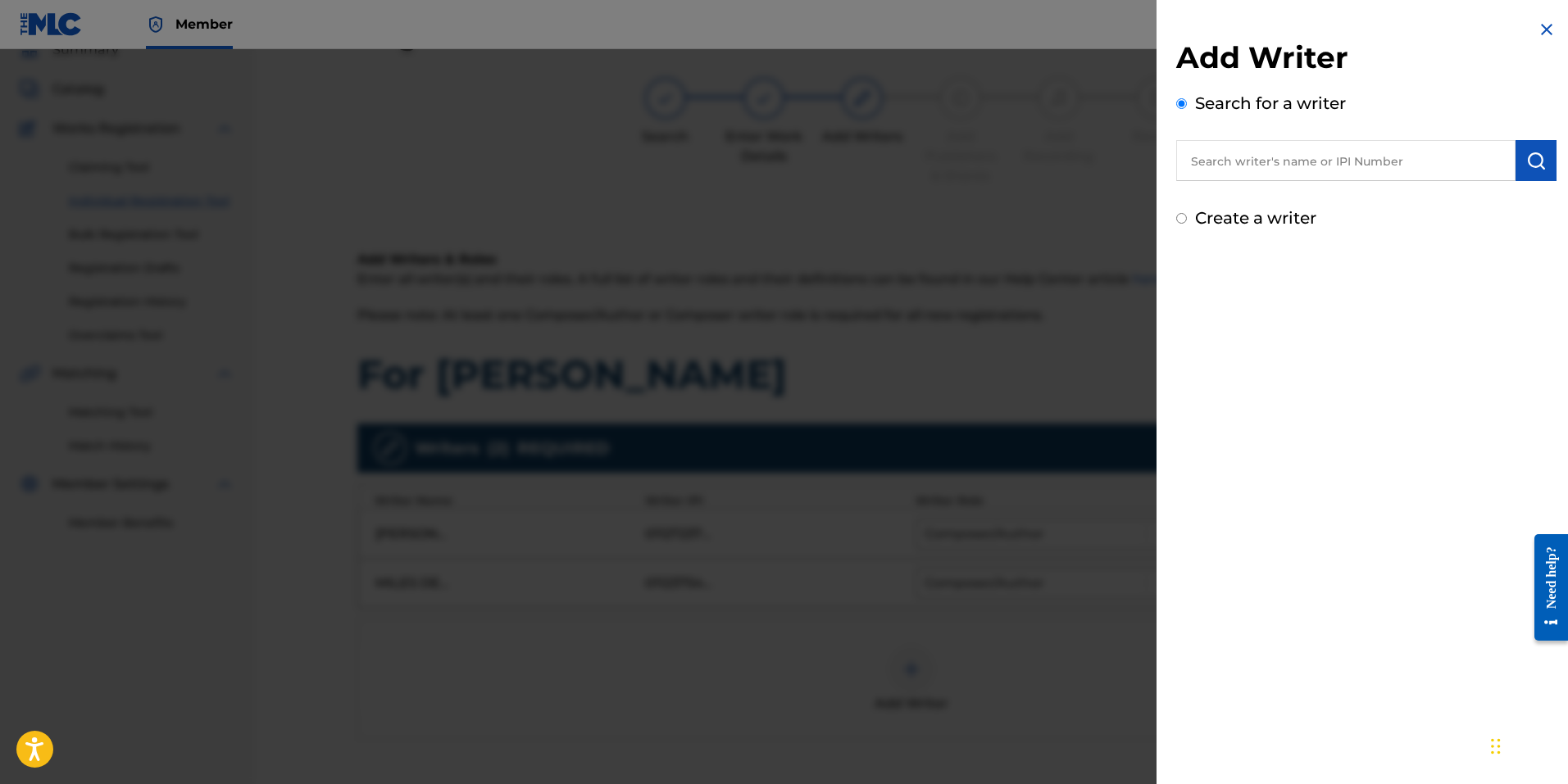
click at [1273, 154] on input "text" at bounding box center [1346, 160] width 339 height 41
paste input "01124340113"
type input "01124340113"
click at [1531, 159] on img "submit" at bounding box center [1537, 160] width 20 height 20
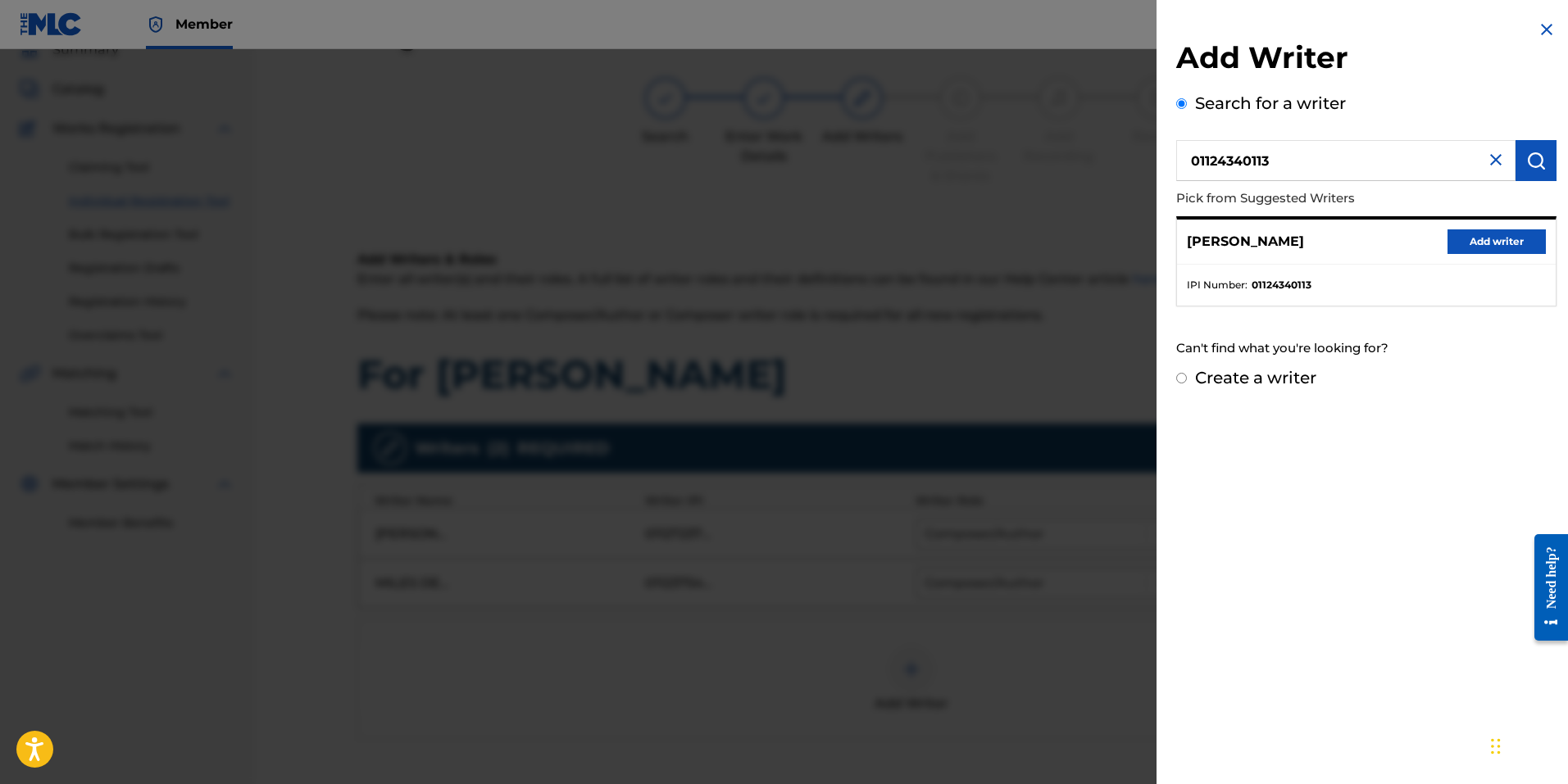
click at [1482, 236] on button "Add writer" at bounding box center [1497, 241] width 98 height 25
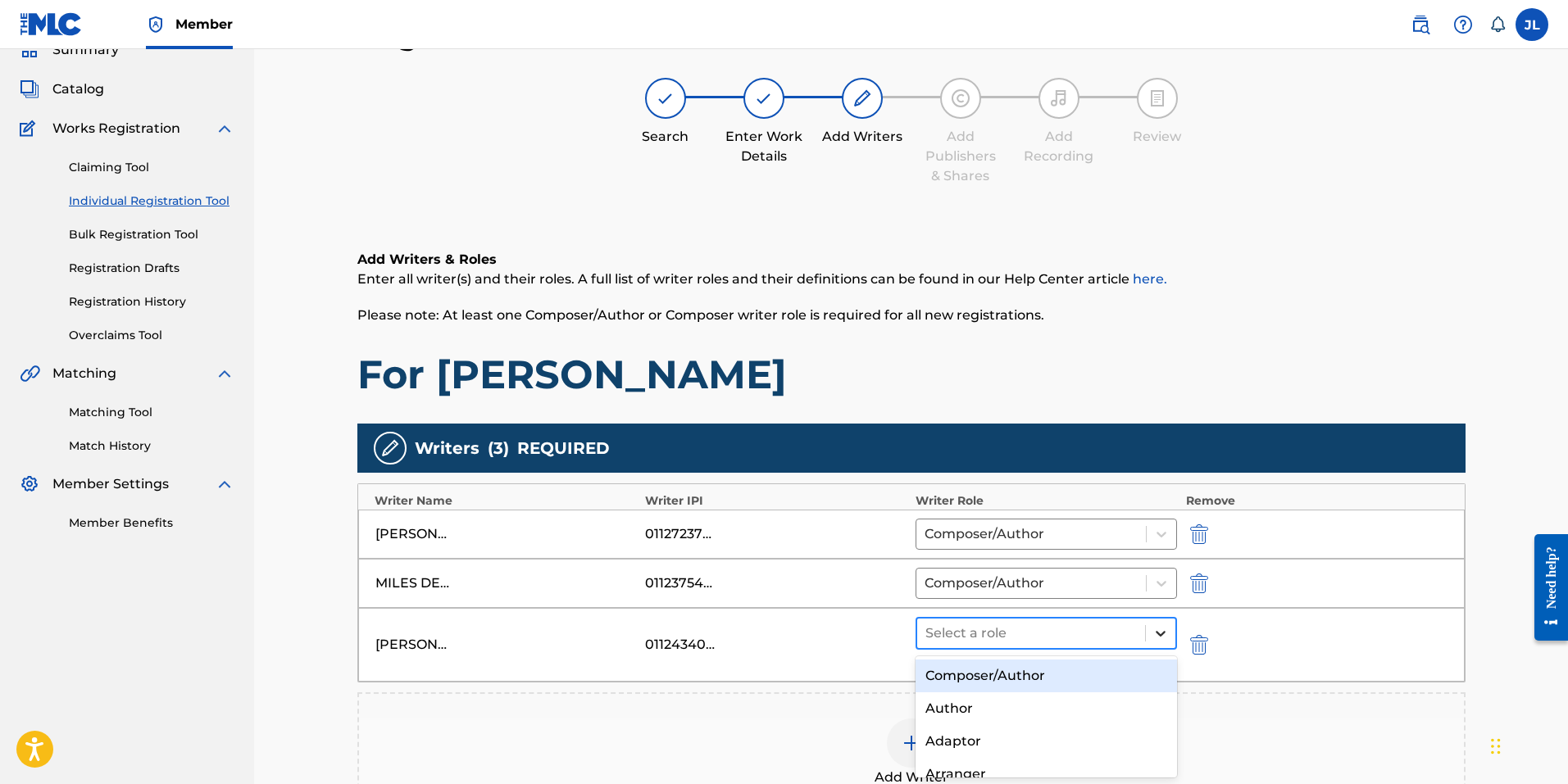
click at [1162, 639] on icon at bounding box center [1161, 633] width 17 height 17
click at [1137, 660] on div "Composer/Author" at bounding box center [1047, 676] width 263 height 32
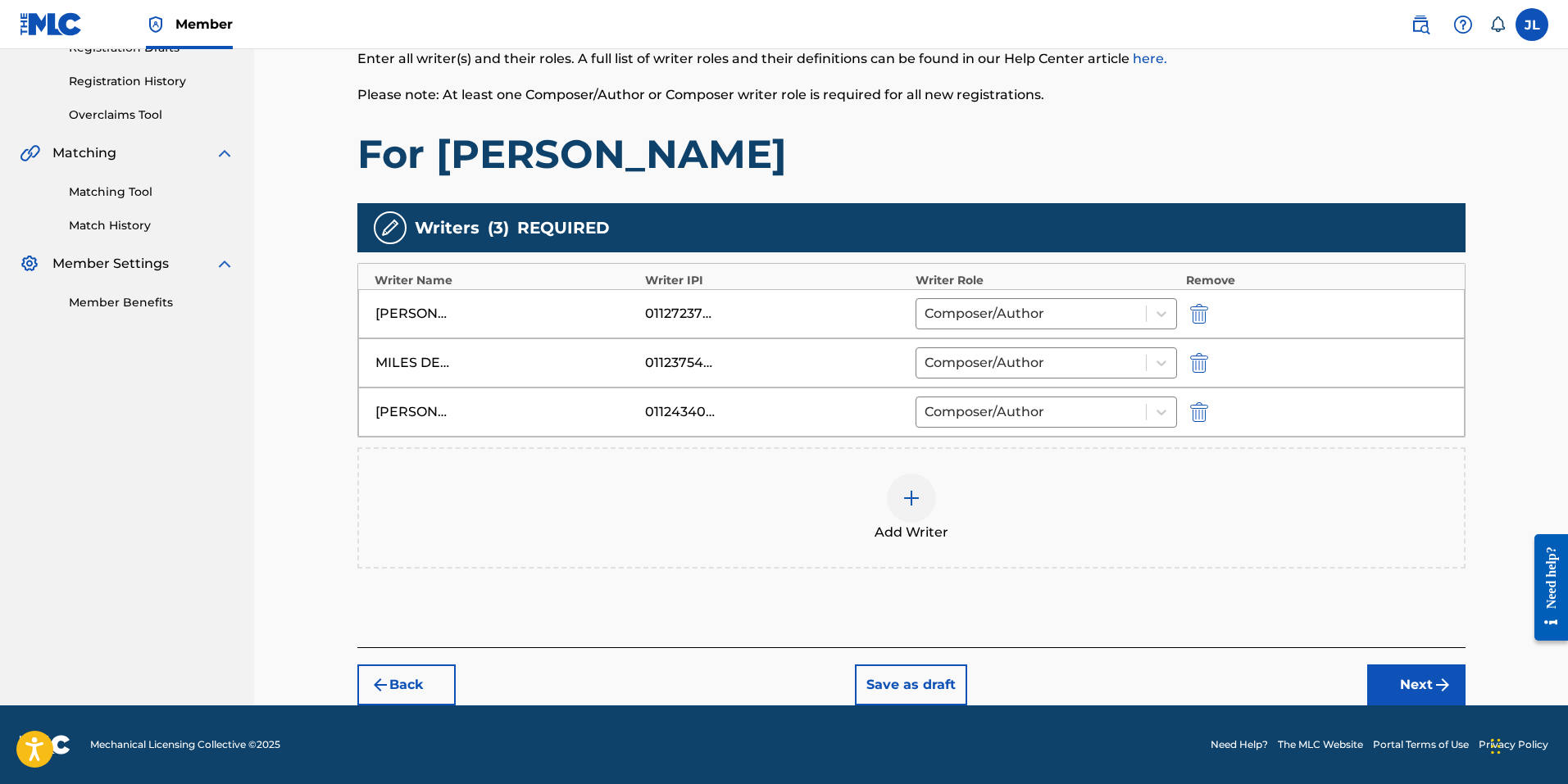
click at [1440, 685] on img "submit" at bounding box center [1443, 686] width 20 height 20
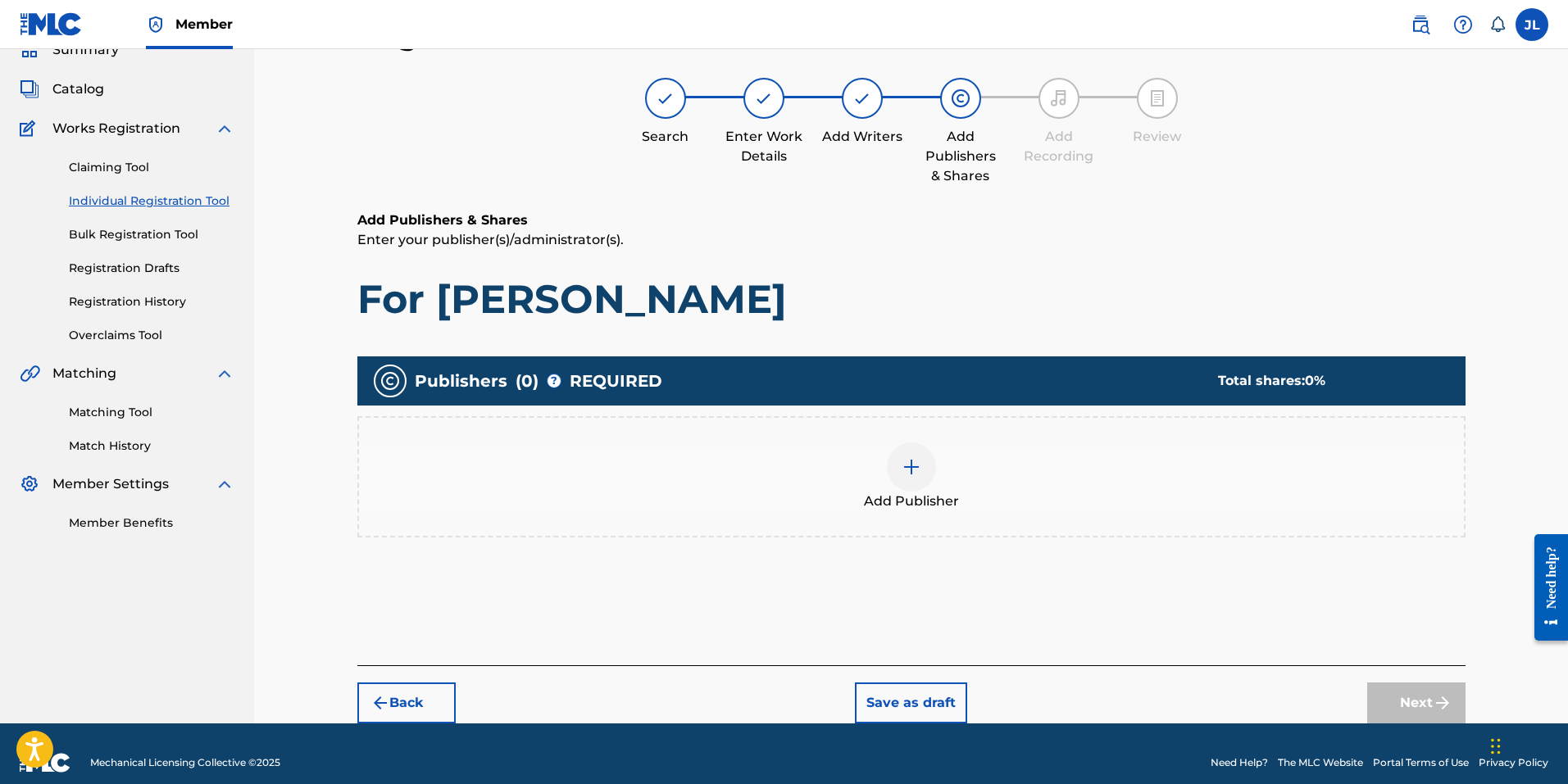
click at [922, 466] on div at bounding box center [912, 467] width 49 height 49
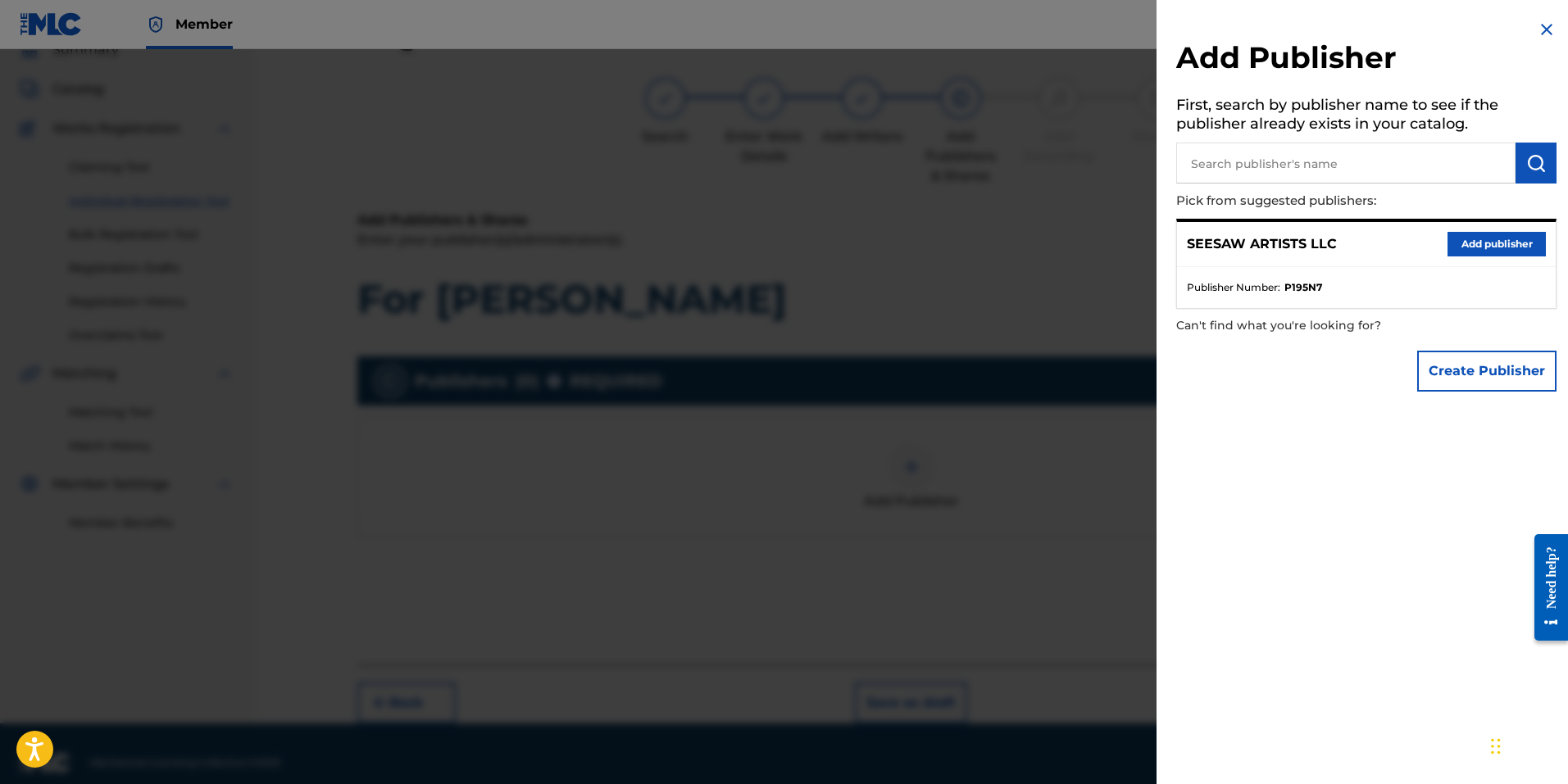
click at [1493, 243] on button "Add publisher" at bounding box center [1497, 244] width 98 height 25
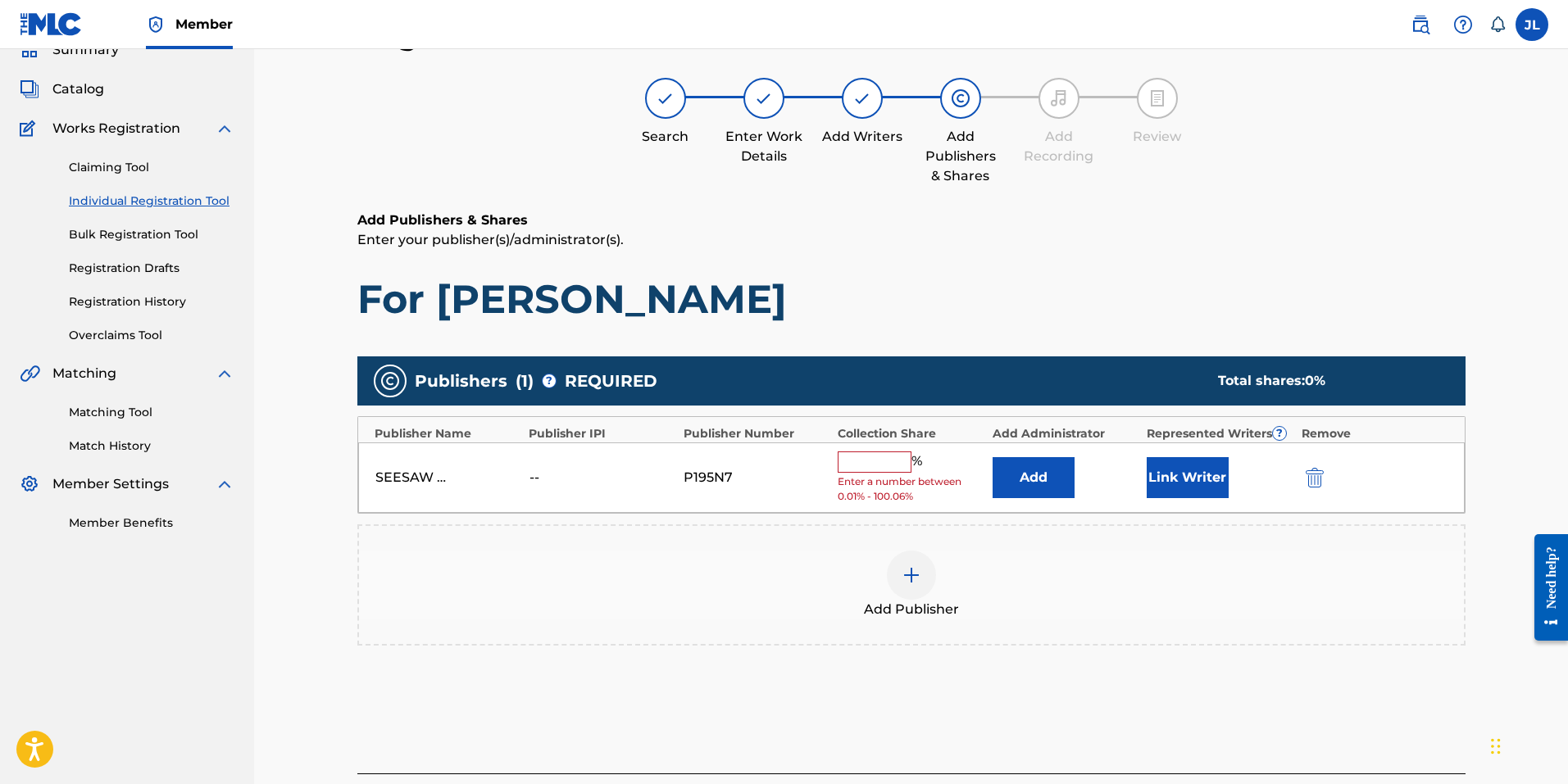
click at [883, 466] on input "text" at bounding box center [874, 462] width 74 height 22
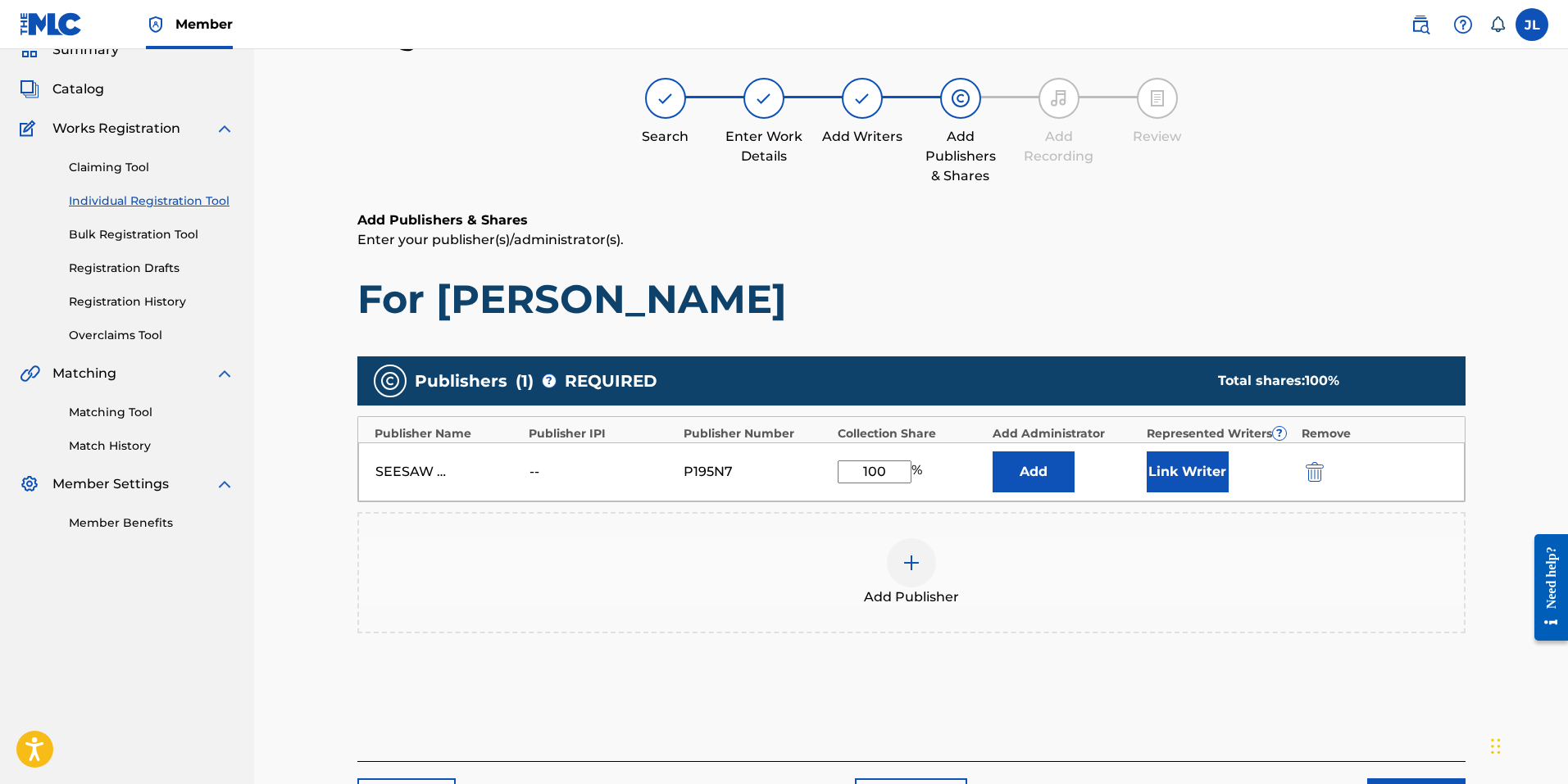
type input "100"
click at [1053, 558] on div "Add Publisher" at bounding box center [911, 573] width 1105 height 69
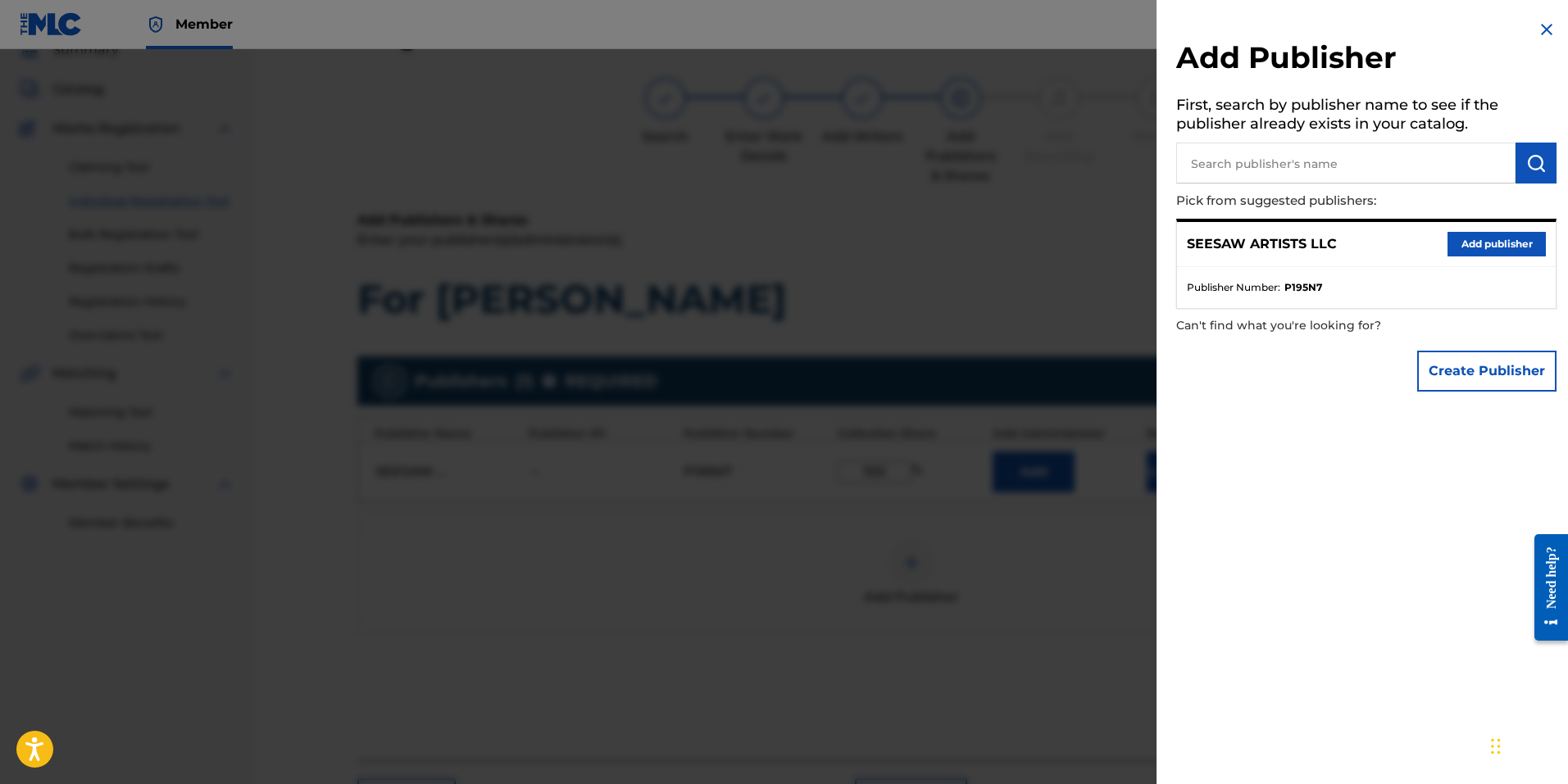
click at [1429, 454] on div "Add Publisher First, search by publisher name to see if the publisher already e…" at bounding box center [1366, 392] width 420 height 784
click at [1540, 20] on img at bounding box center [1546, 30] width 20 height 20
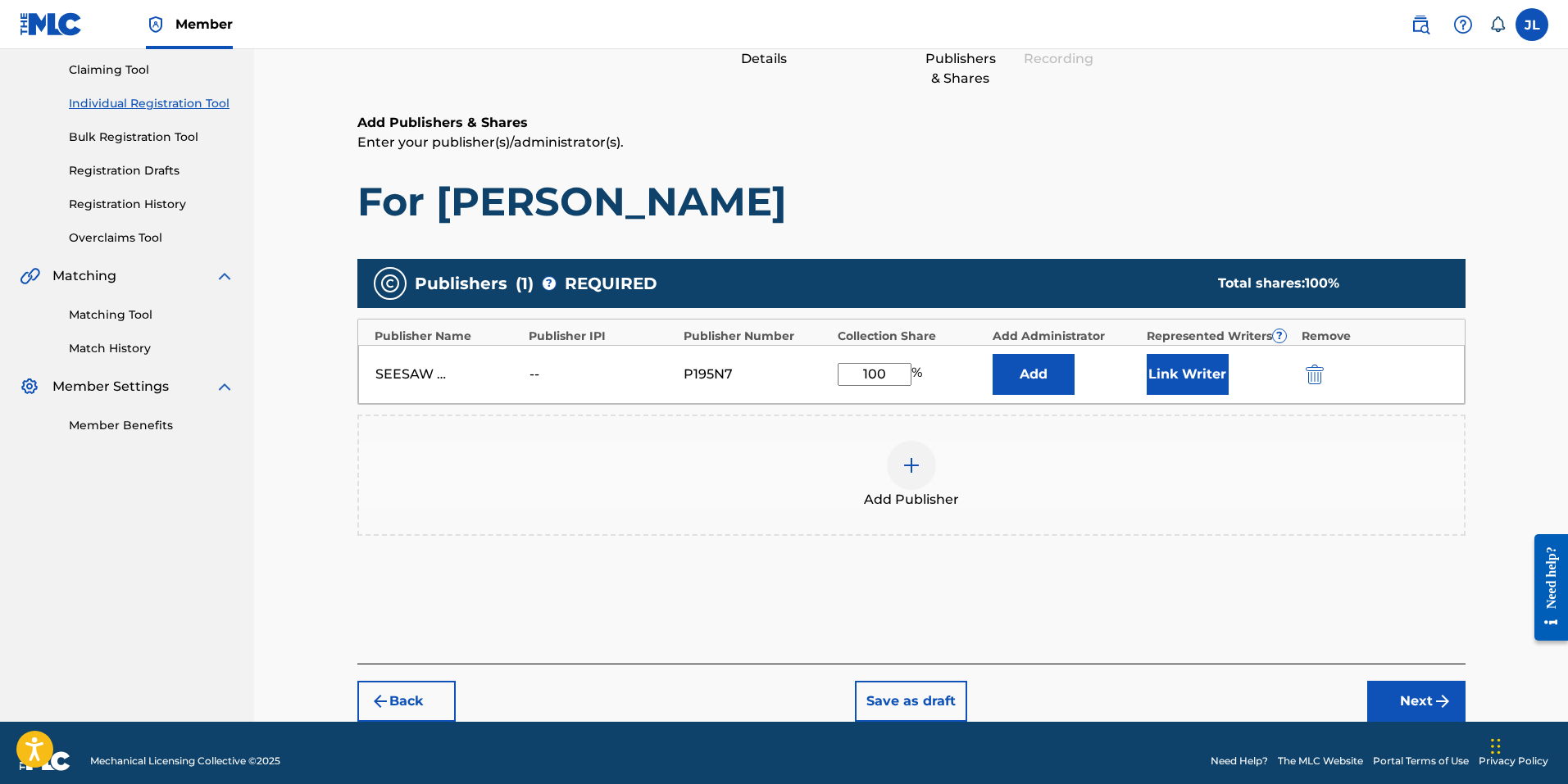
scroll to position [188, 0]
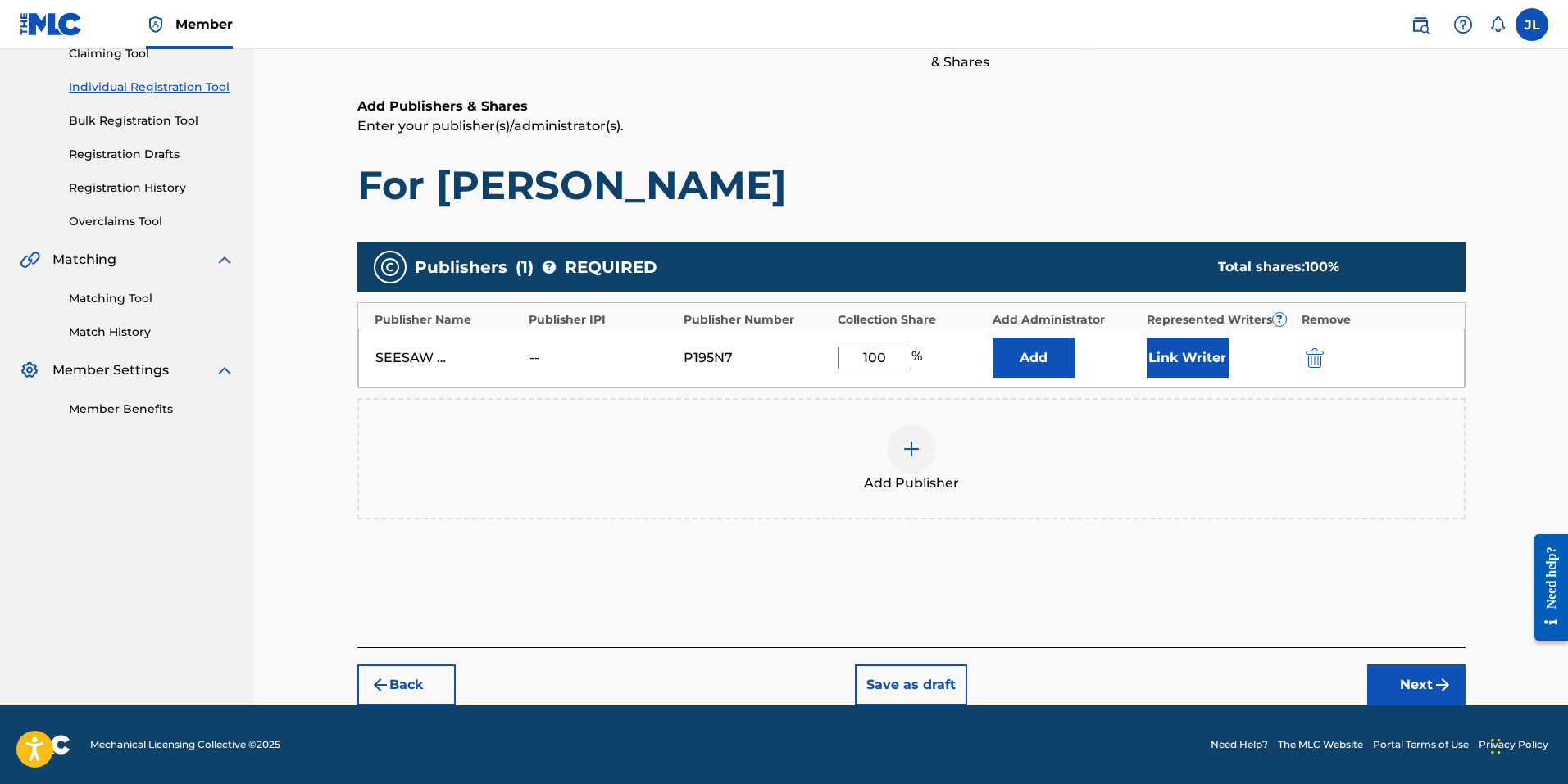
click at [1409, 677] on button "Next" at bounding box center [1417, 686] width 98 height 41
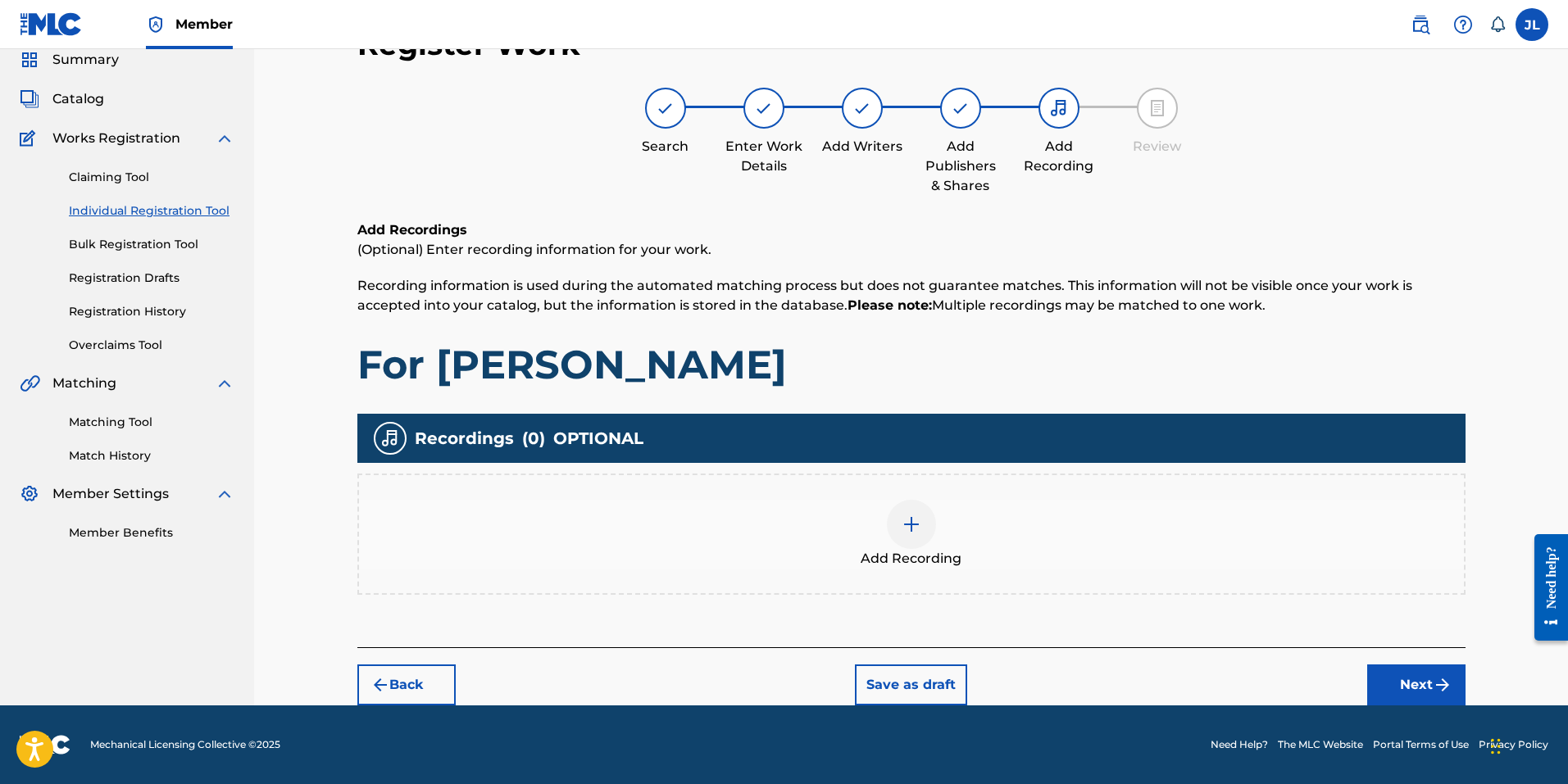
scroll to position [64, 0]
click at [915, 528] on img at bounding box center [912, 524] width 20 height 20
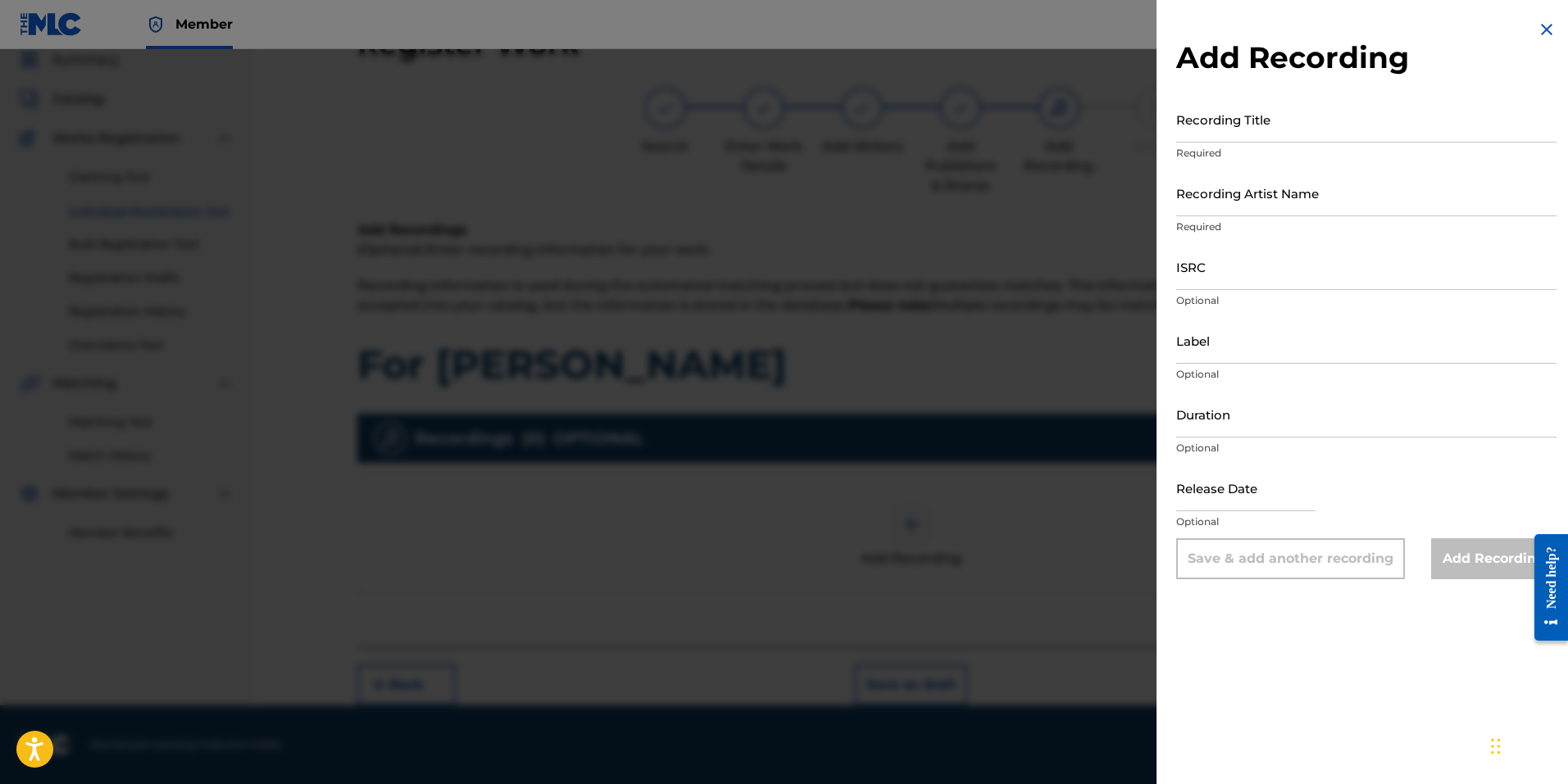
click at [1223, 119] on input "Recording Title" at bounding box center [1366, 118] width 381 height 46
type input "For [PERSON_NAME]"
click at [1246, 185] on input "Recording Artist Name" at bounding box center [1366, 192] width 381 height 46
type input "SEE PLUS"
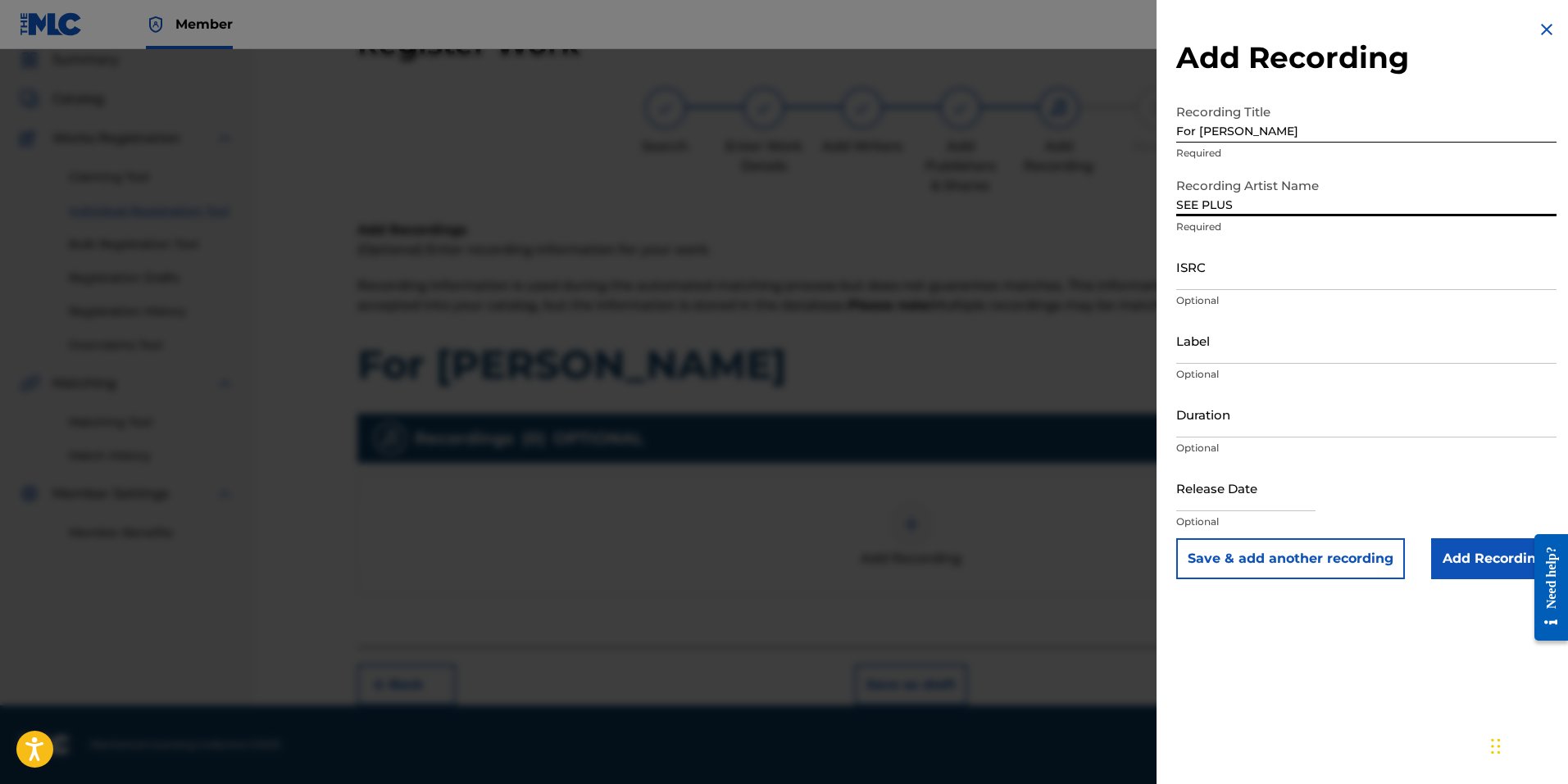
click at [1252, 277] on input "ISRC" at bounding box center [1366, 266] width 381 height 46
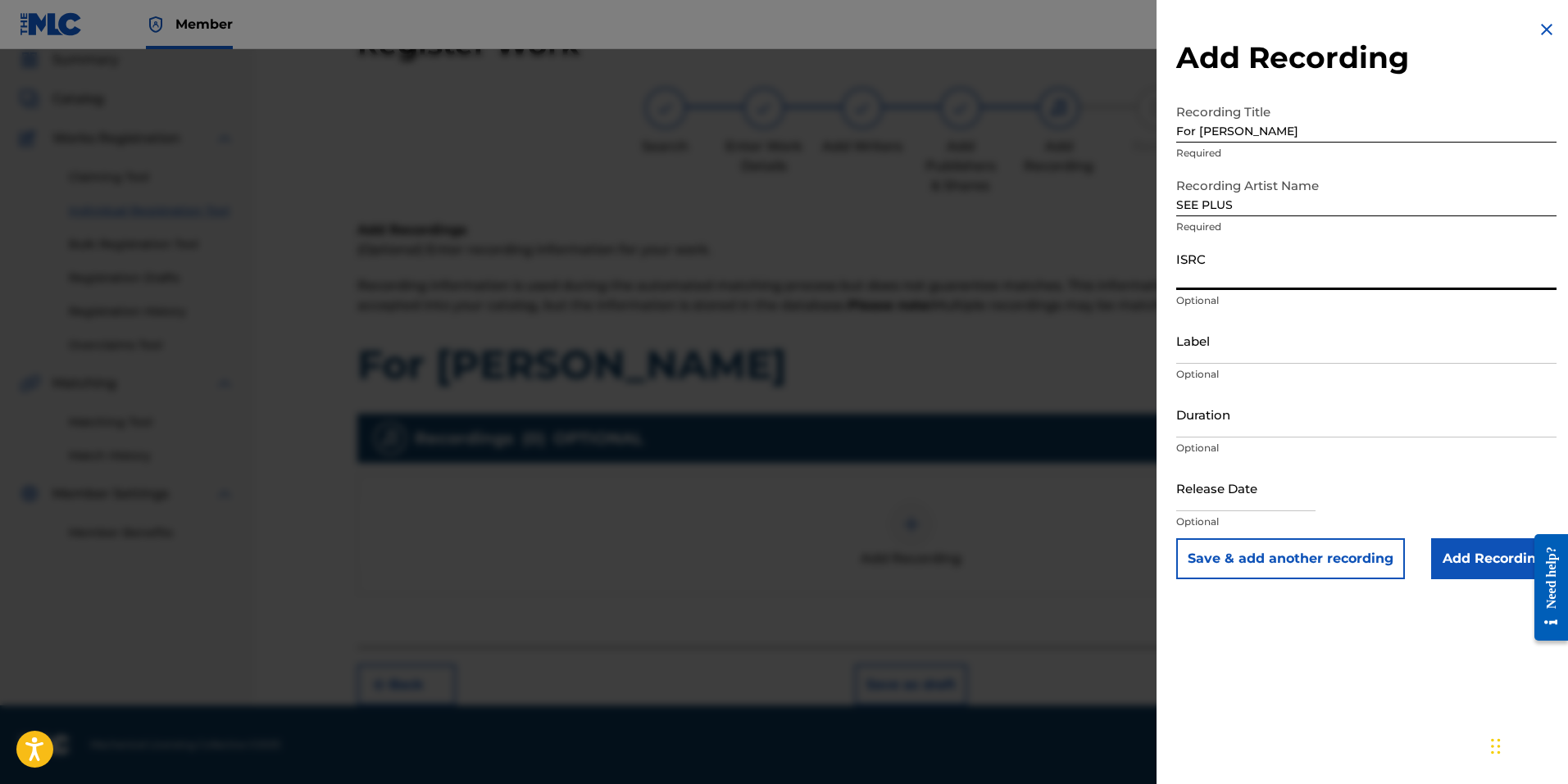
paste input "QZWFP2584107"
type input "QZWFP2584107"
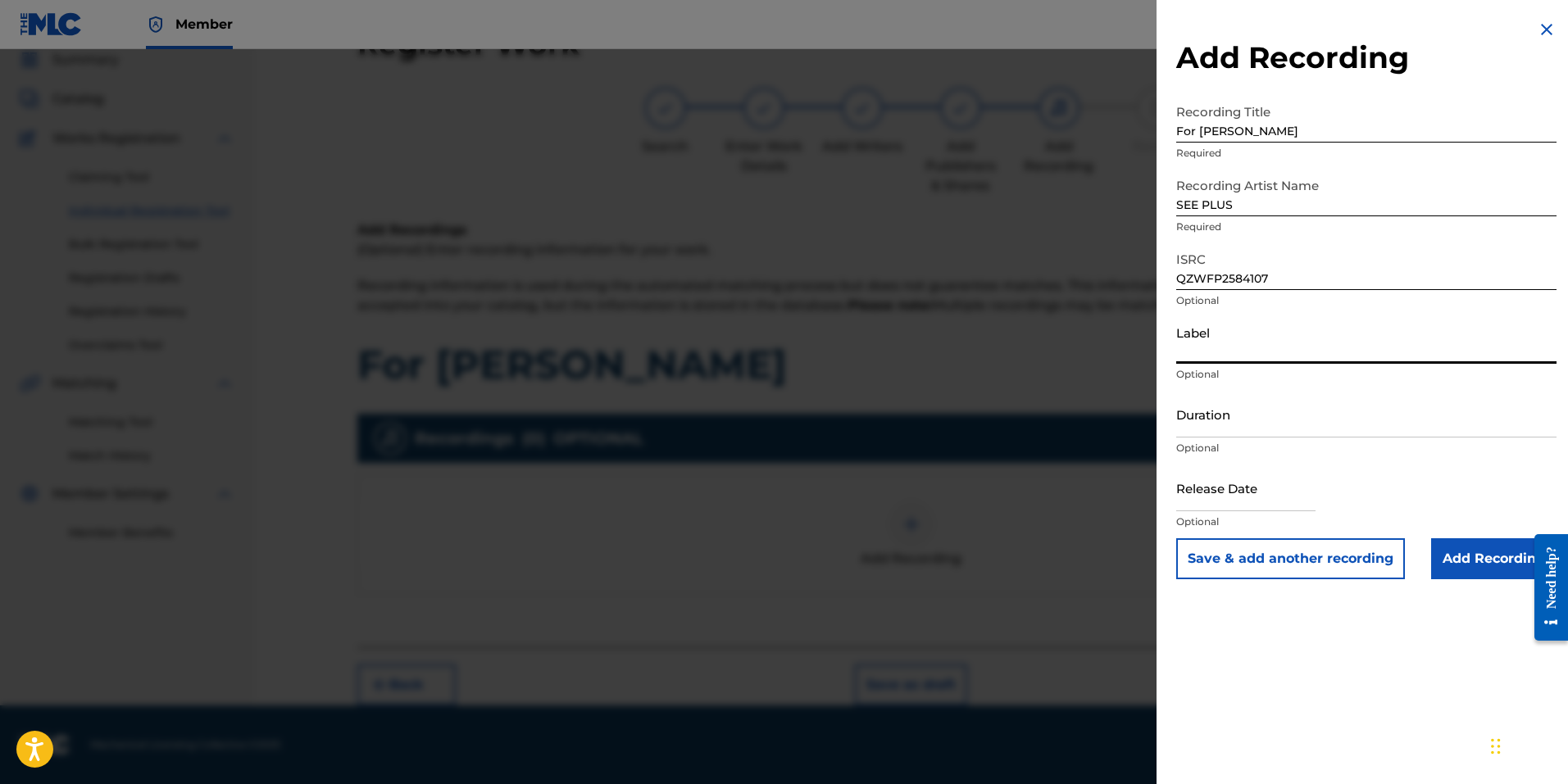
click at [1222, 352] on input "Label" at bounding box center [1366, 339] width 381 height 46
click at [1244, 427] on input "Duration" at bounding box center [1366, 413] width 381 height 46
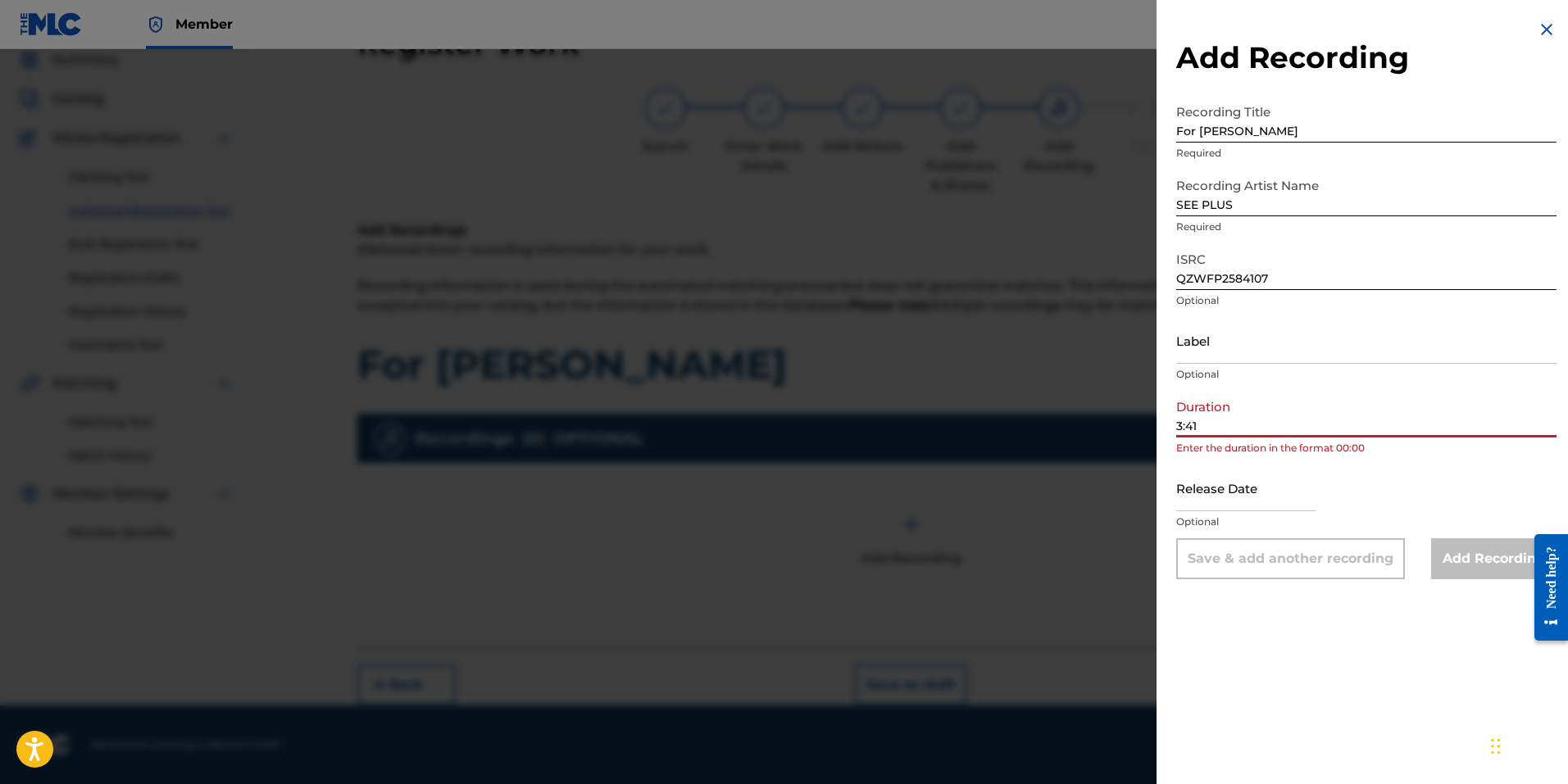
click at [1175, 426] on div "Add Recording Recording Title For [PERSON_NAME] Required Recording Artist Name …" at bounding box center [1366, 299] width 420 height 599
click at [1177, 425] on input "3:41" at bounding box center [1366, 413] width 381 height 46
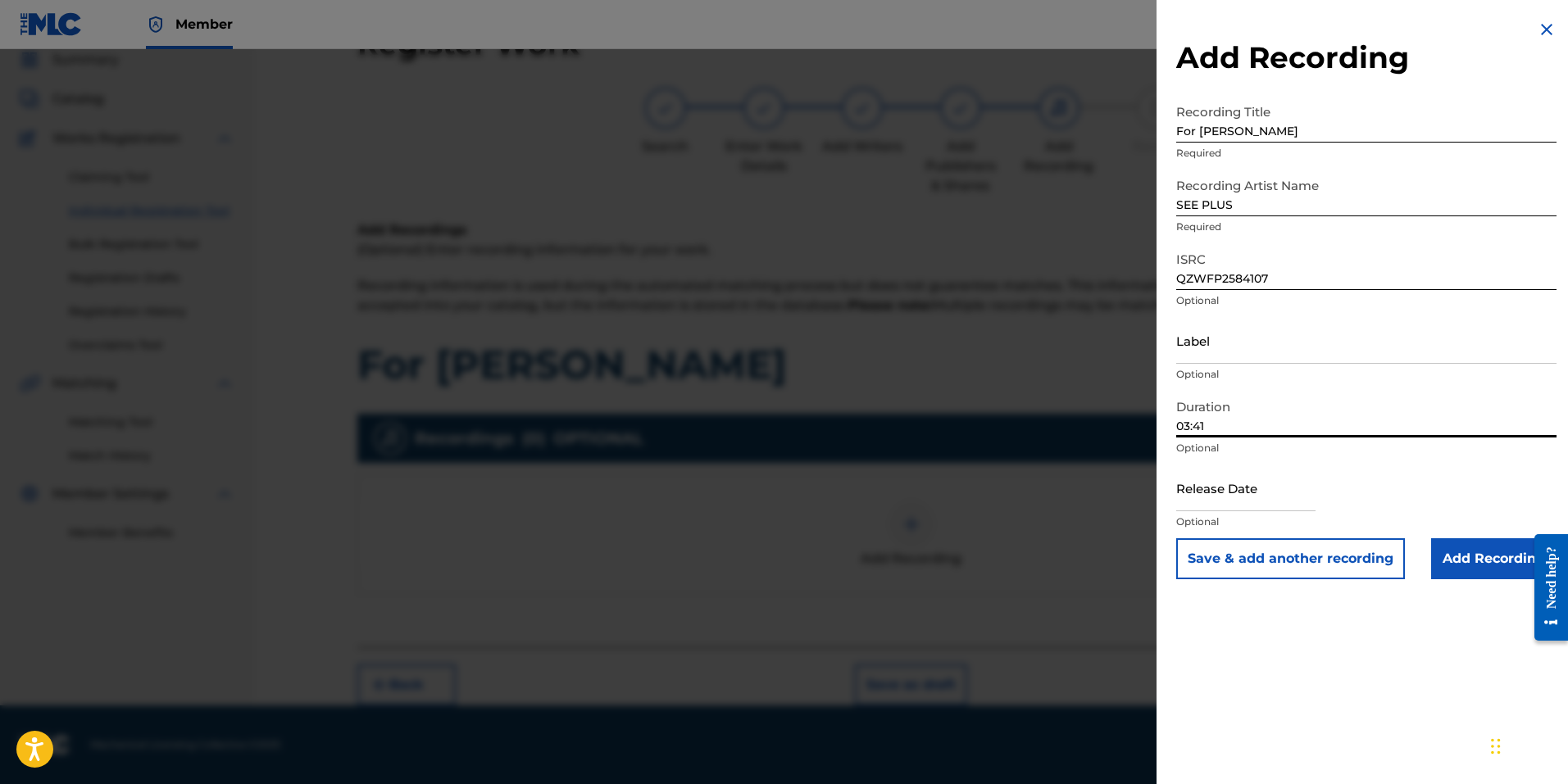
type input "03:41"
click at [1239, 491] on input "text" at bounding box center [1246, 487] width 140 height 46
select select "8"
select select "2025"
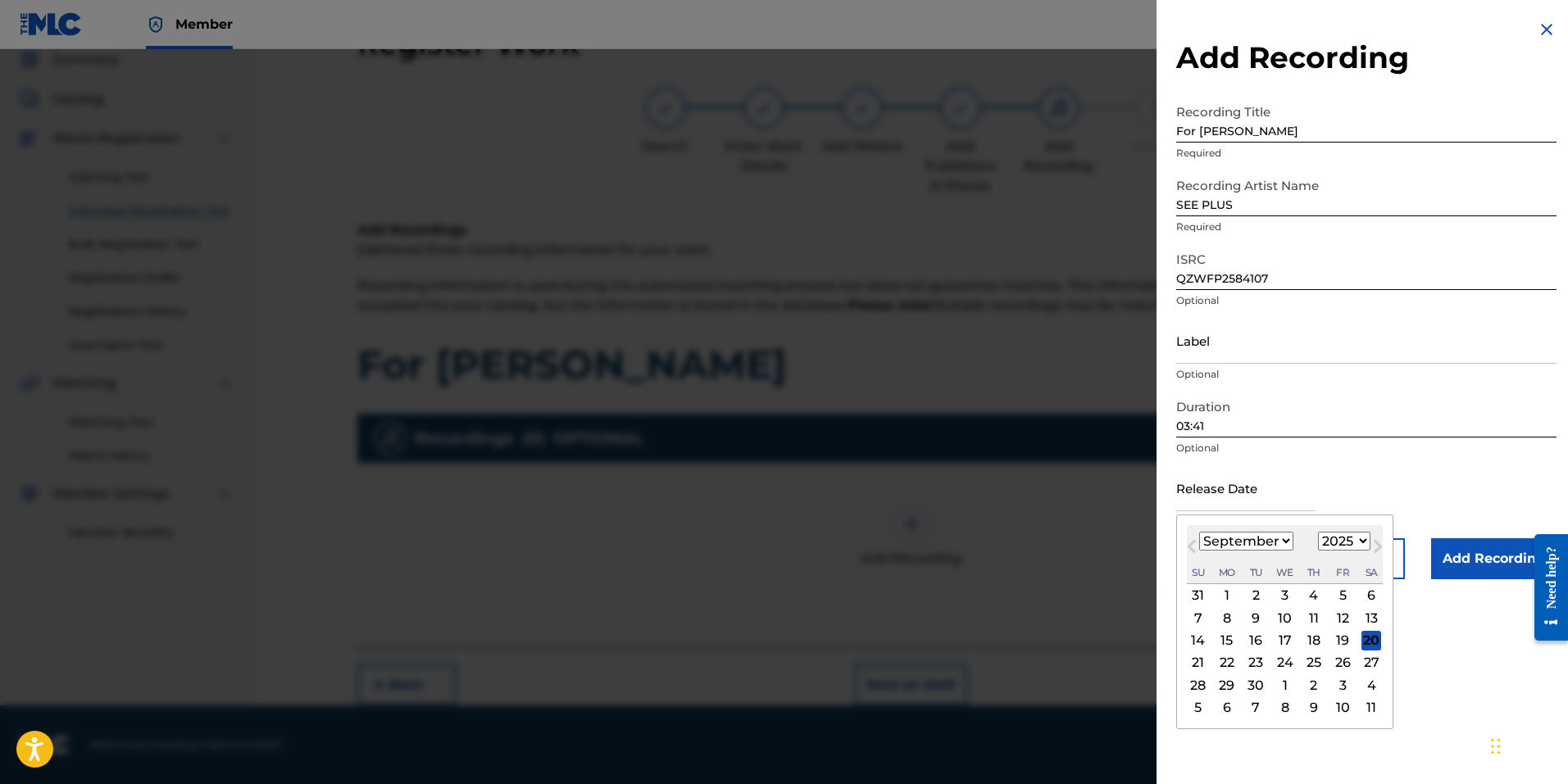
click at [1187, 542] on button "Previous Month" at bounding box center [1191, 550] width 27 height 27
select select "7"
click at [1253, 686] on div "26" at bounding box center [1256, 686] width 20 height 20
type input "[DATE]"
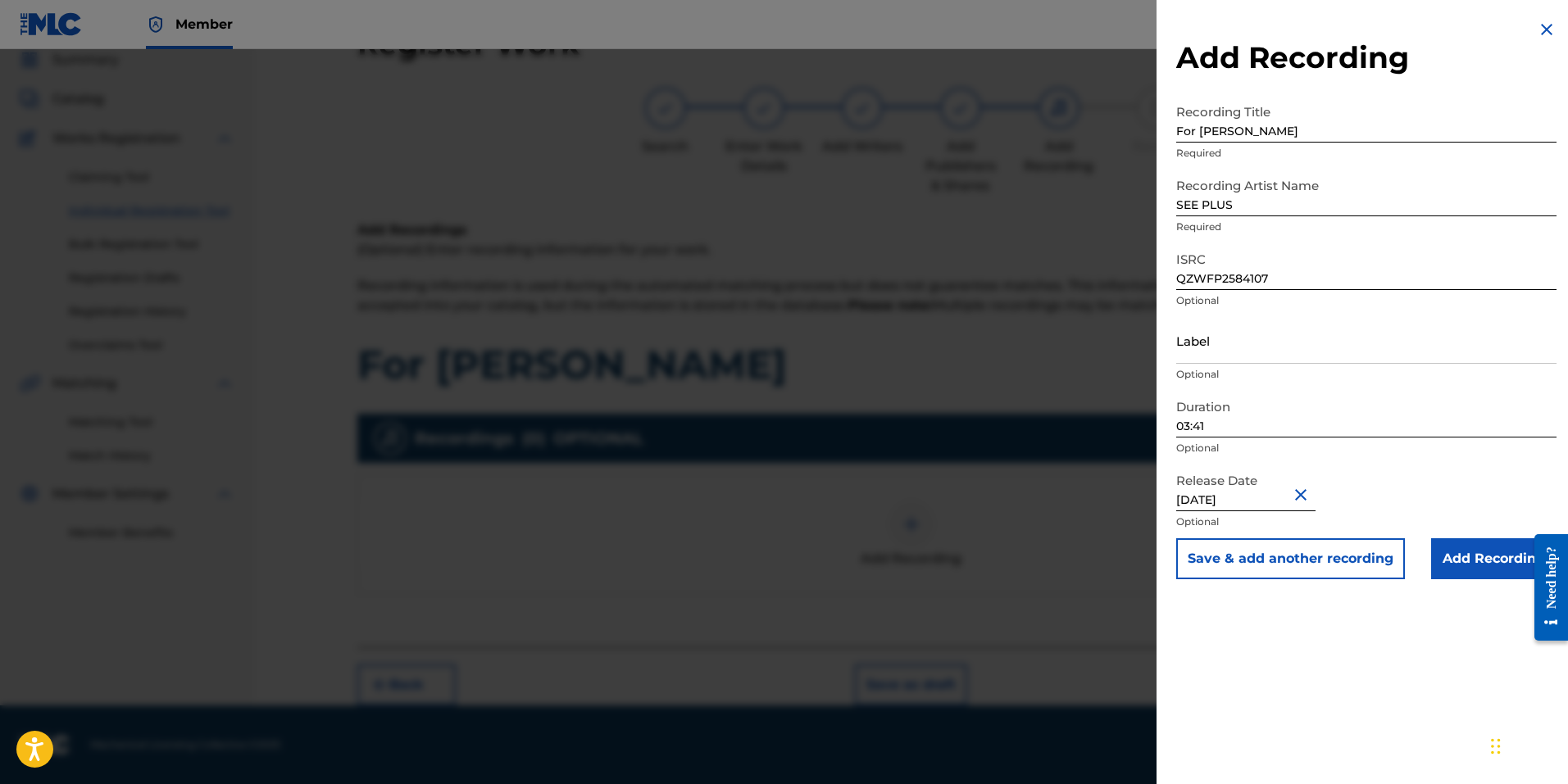
click at [1473, 538] on input "Add Recording" at bounding box center [1493, 559] width 125 height 41
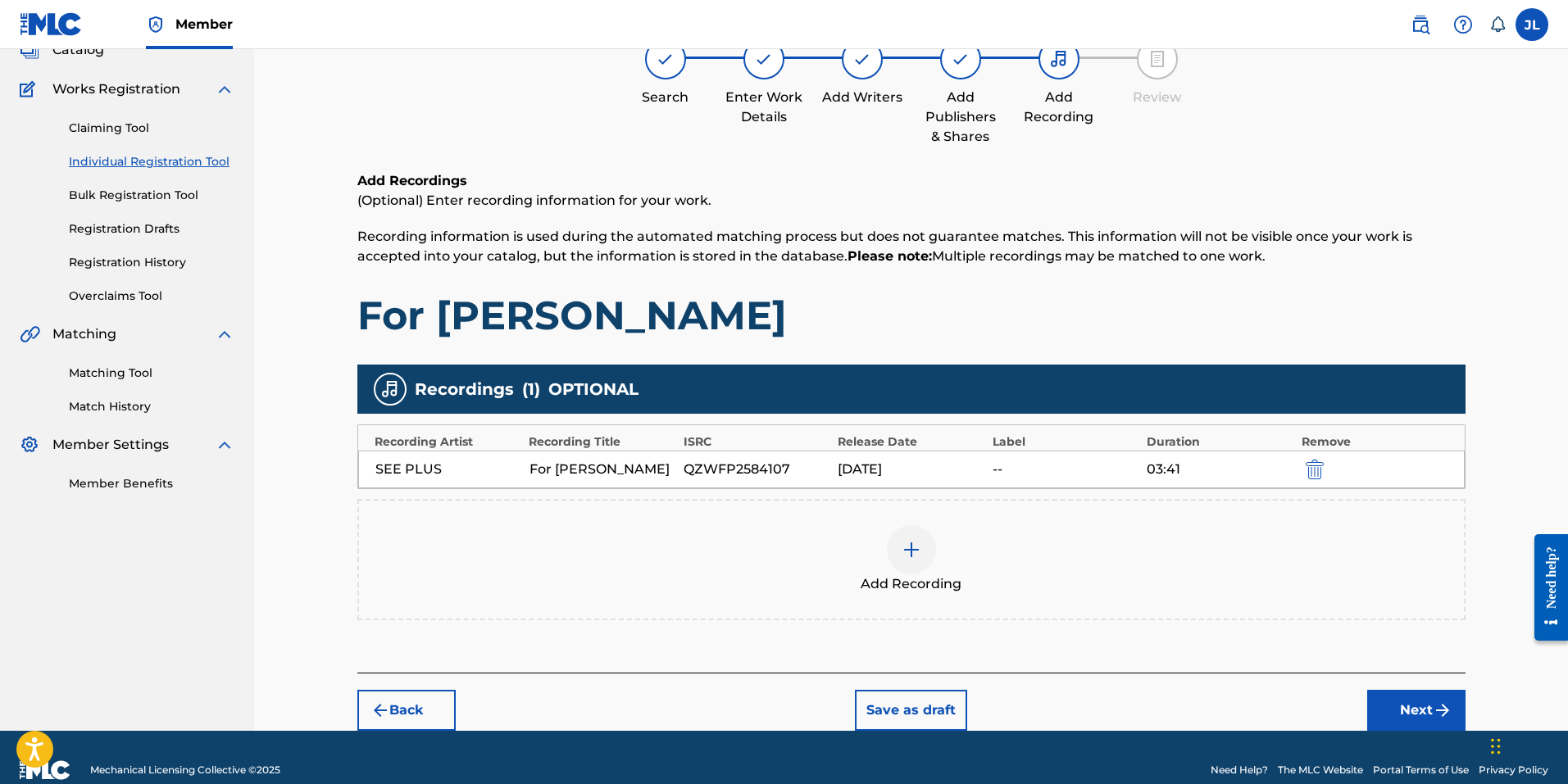
scroll to position [139, 0]
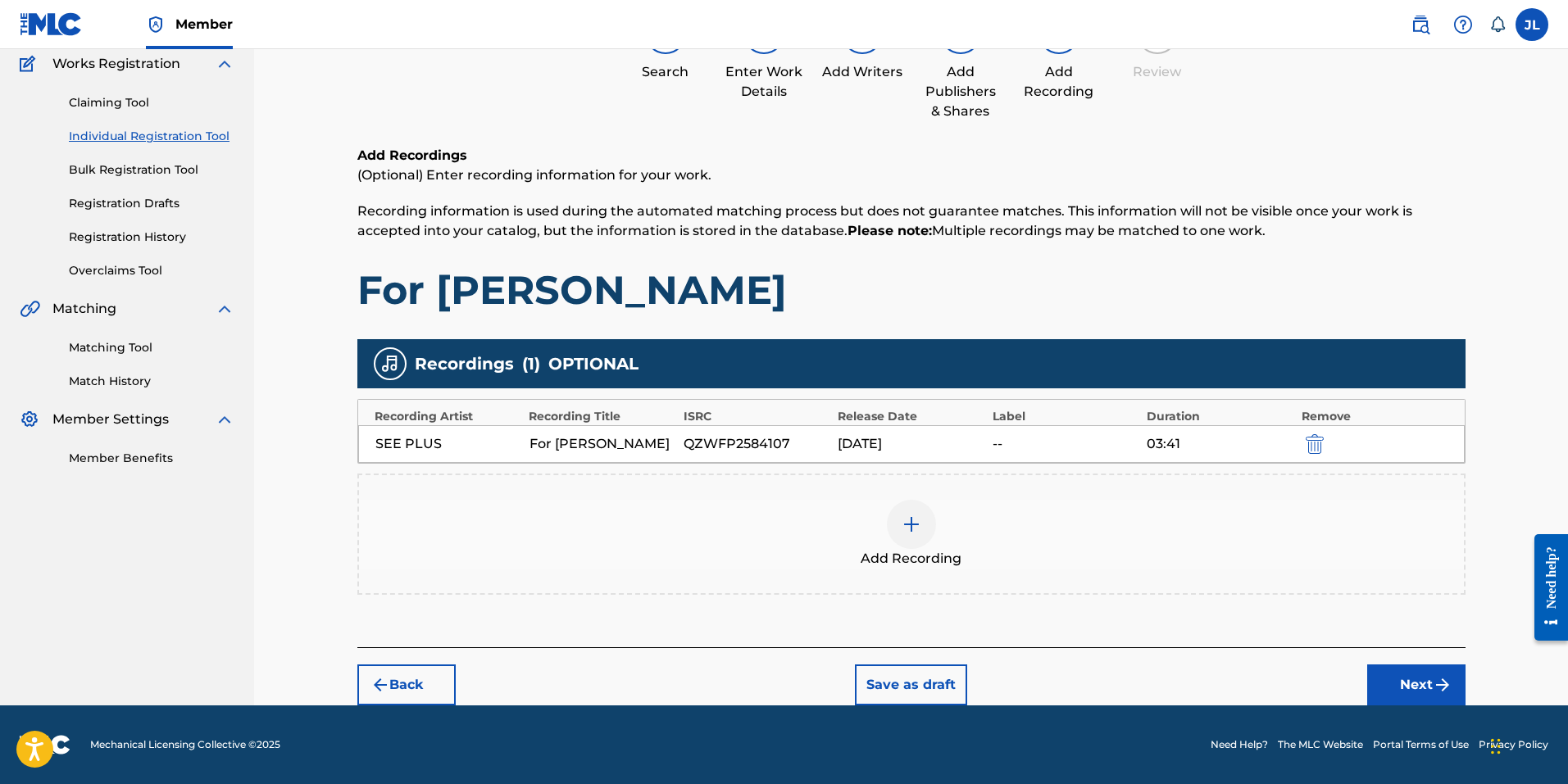
click at [1418, 669] on button "Next" at bounding box center [1417, 686] width 98 height 41
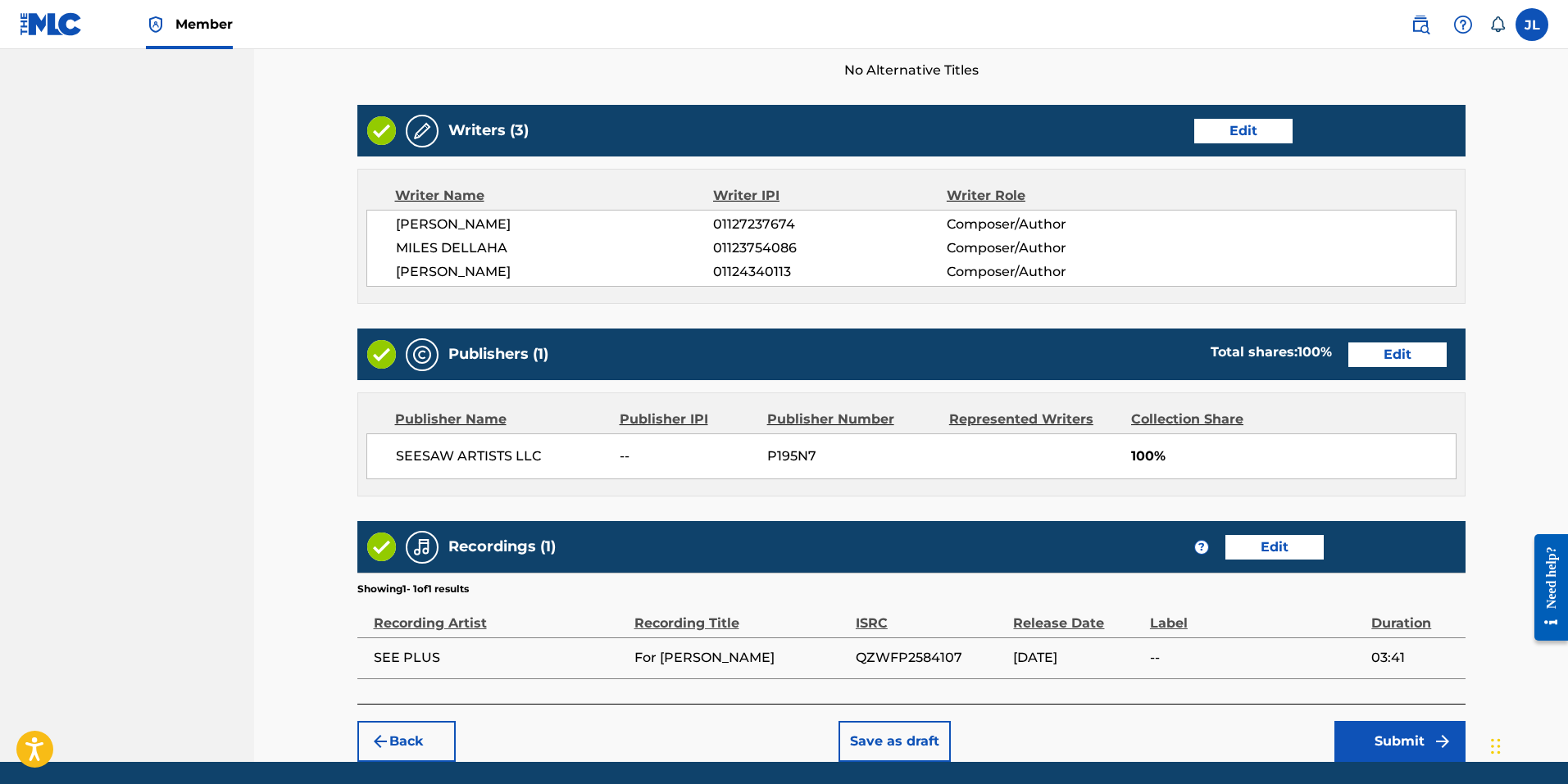
scroll to position [637, 0]
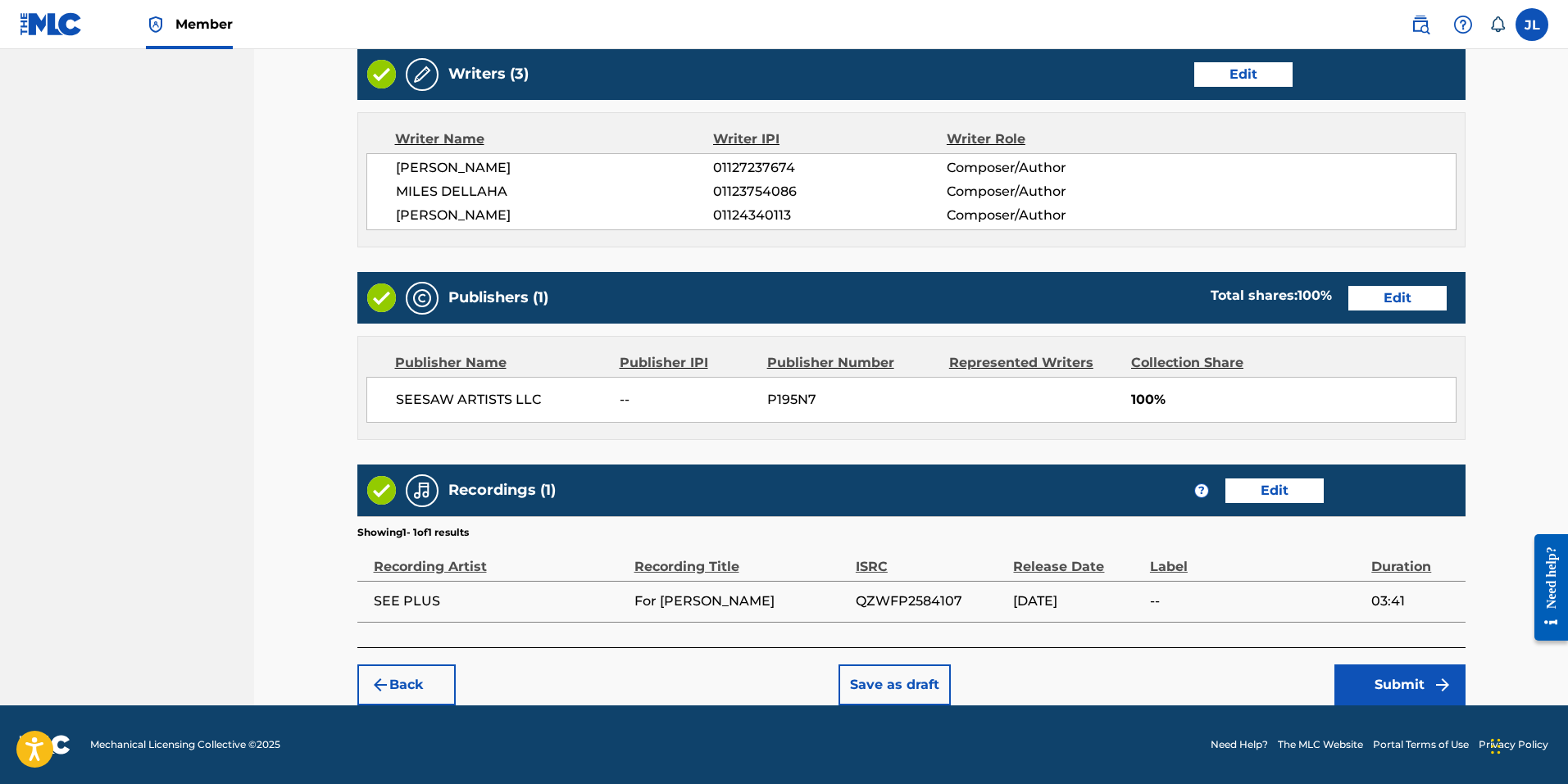
click at [1373, 684] on button "Submit" at bounding box center [1400, 686] width 131 height 41
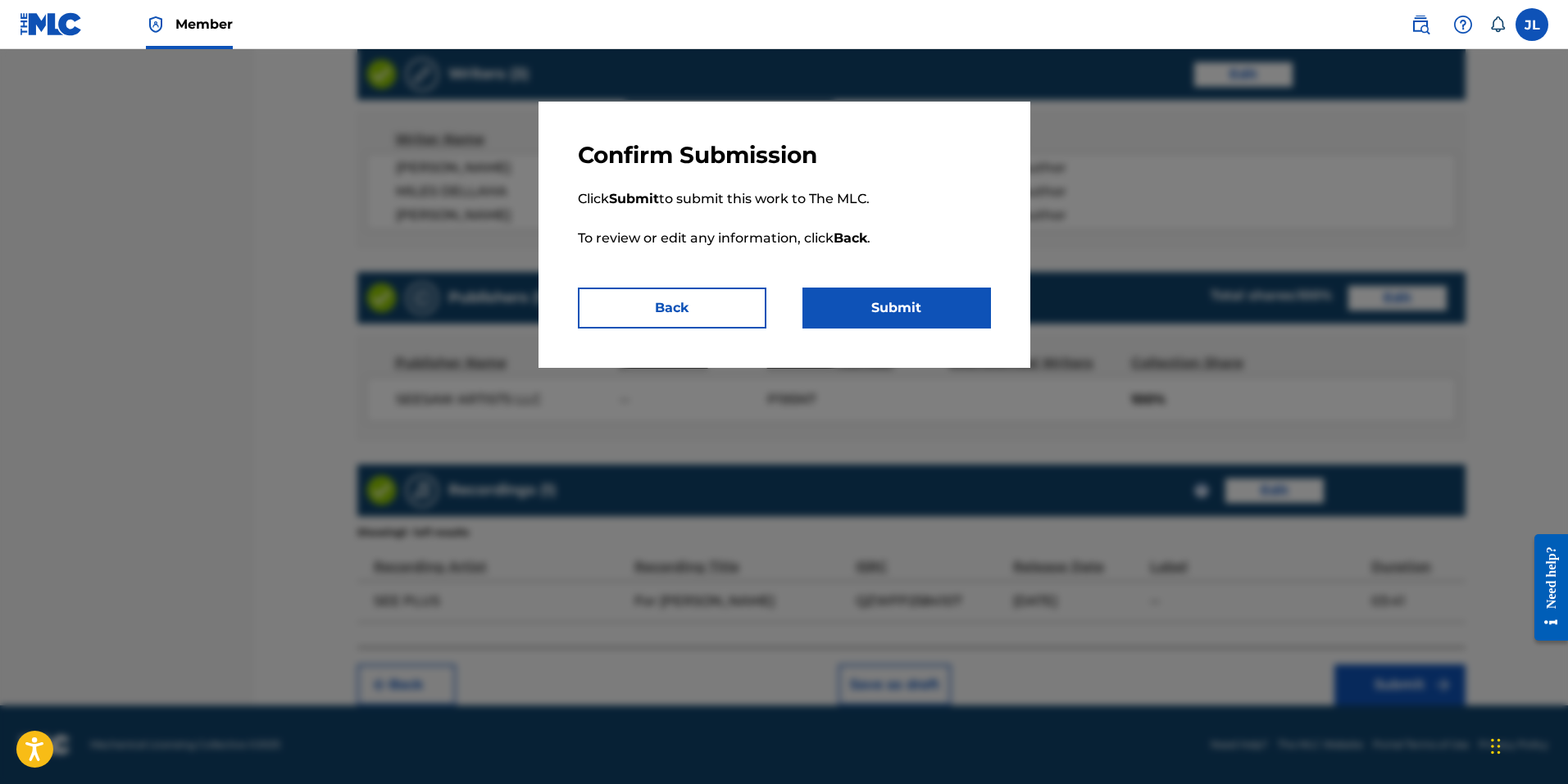
click at [910, 313] on button "Submit" at bounding box center [897, 308] width 189 height 41
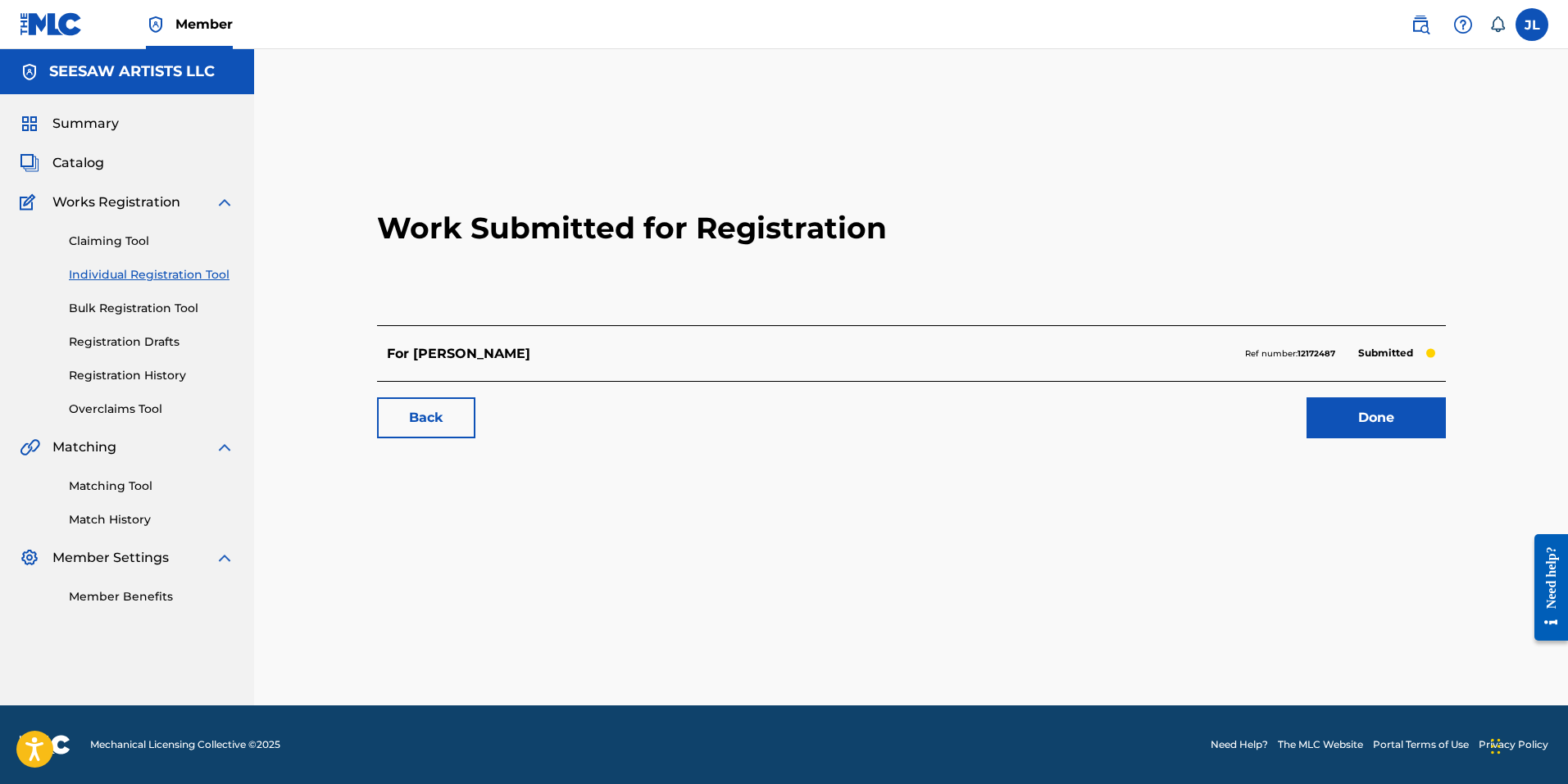
click at [1321, 352] on strong "12172487" at bounding box center [1316, 353] width 37 height 11
copy strong "12172487"
click at [130, 379] on link "Registration History" at bounding box center [151, 375] width 165 height 17
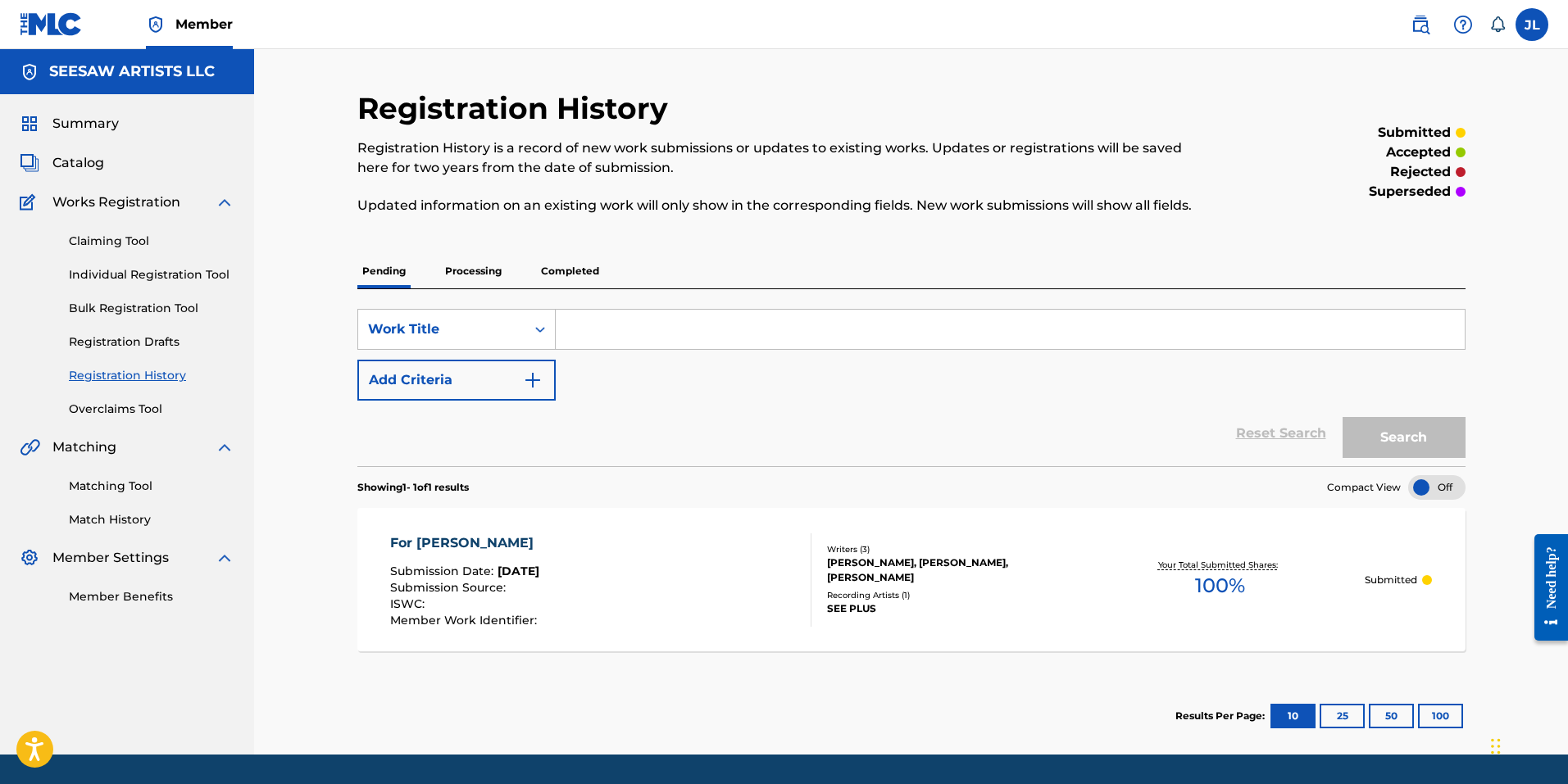
scroll to position [49, 0]
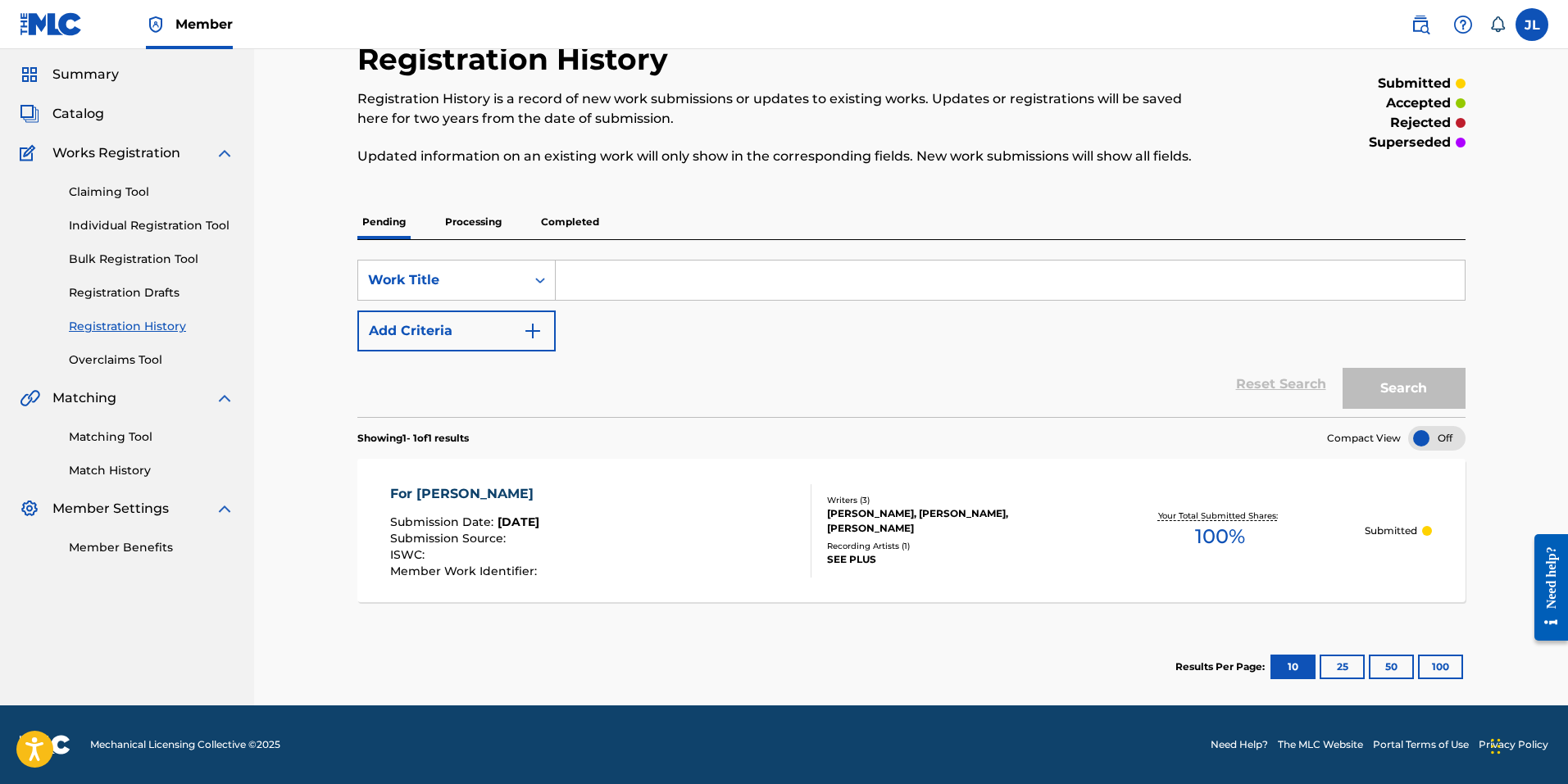
click at [1345, 667] on button "25" at bounding box center [1343, 667] width 45 height 25
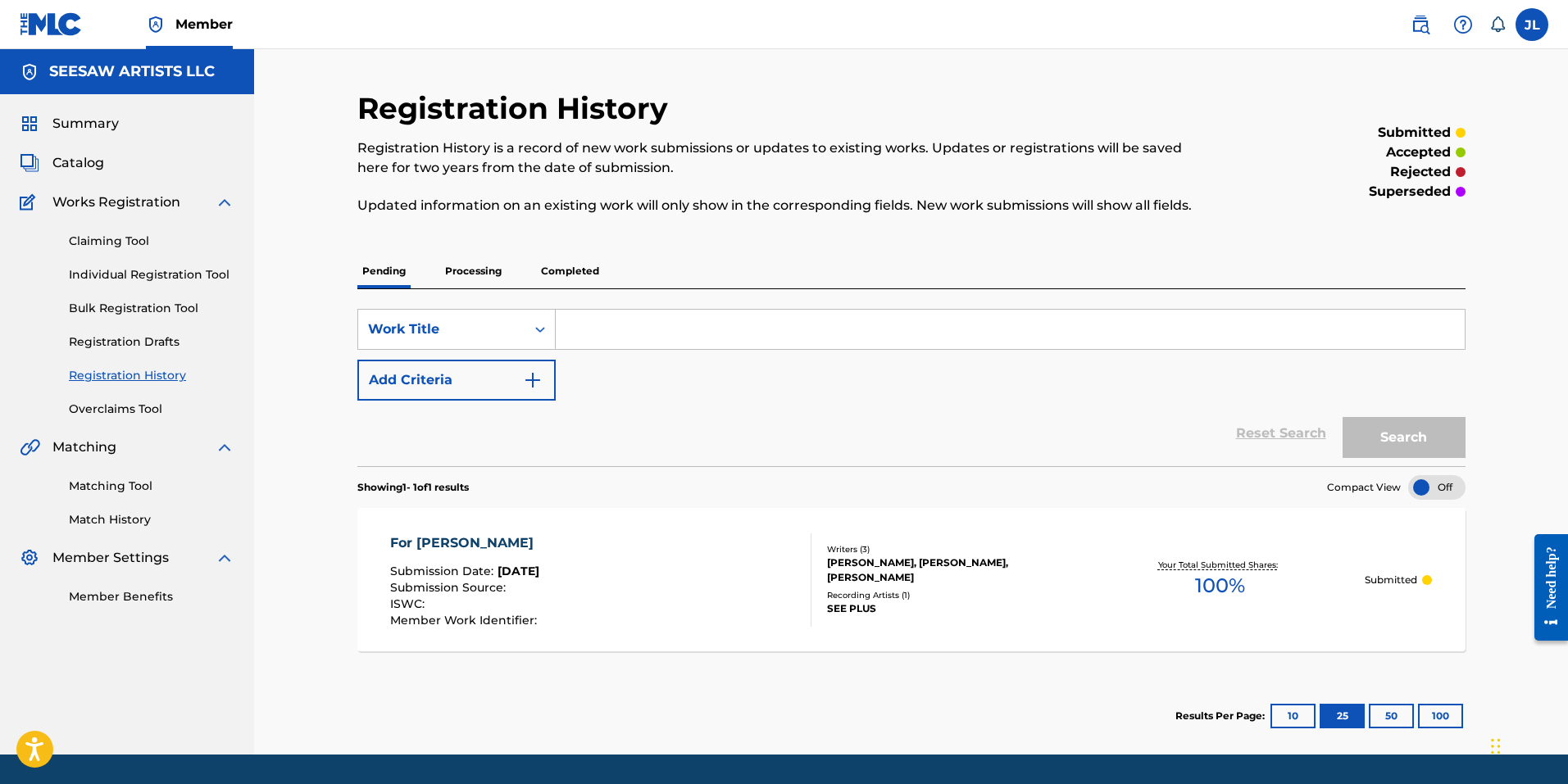
click at [557, 277] on p "Completed" at bounding box center [570, 271] width 68 height 34
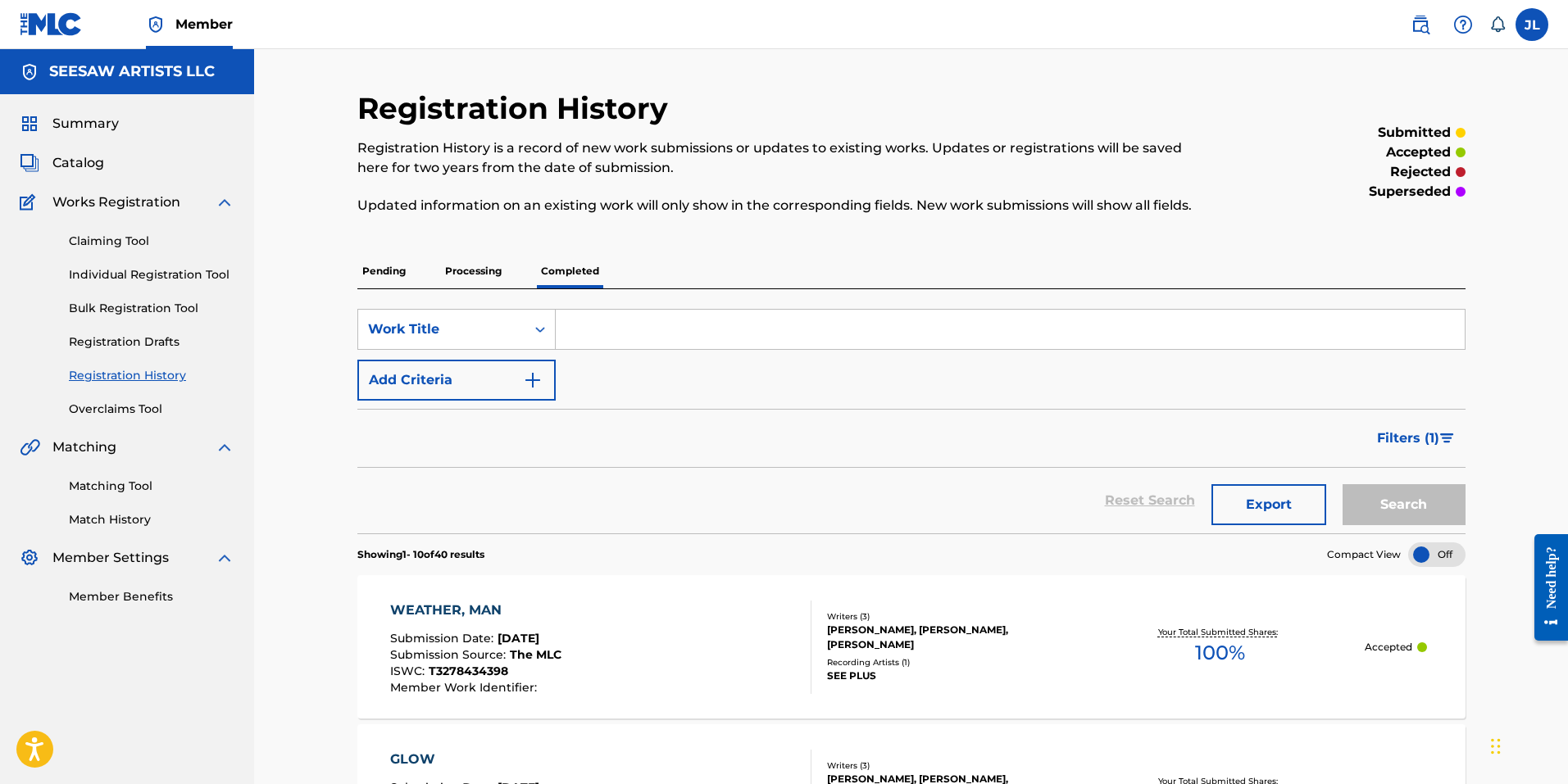
click at [485, 270] on p "Processing" at bounding box center [472, 271] width 66 height 34
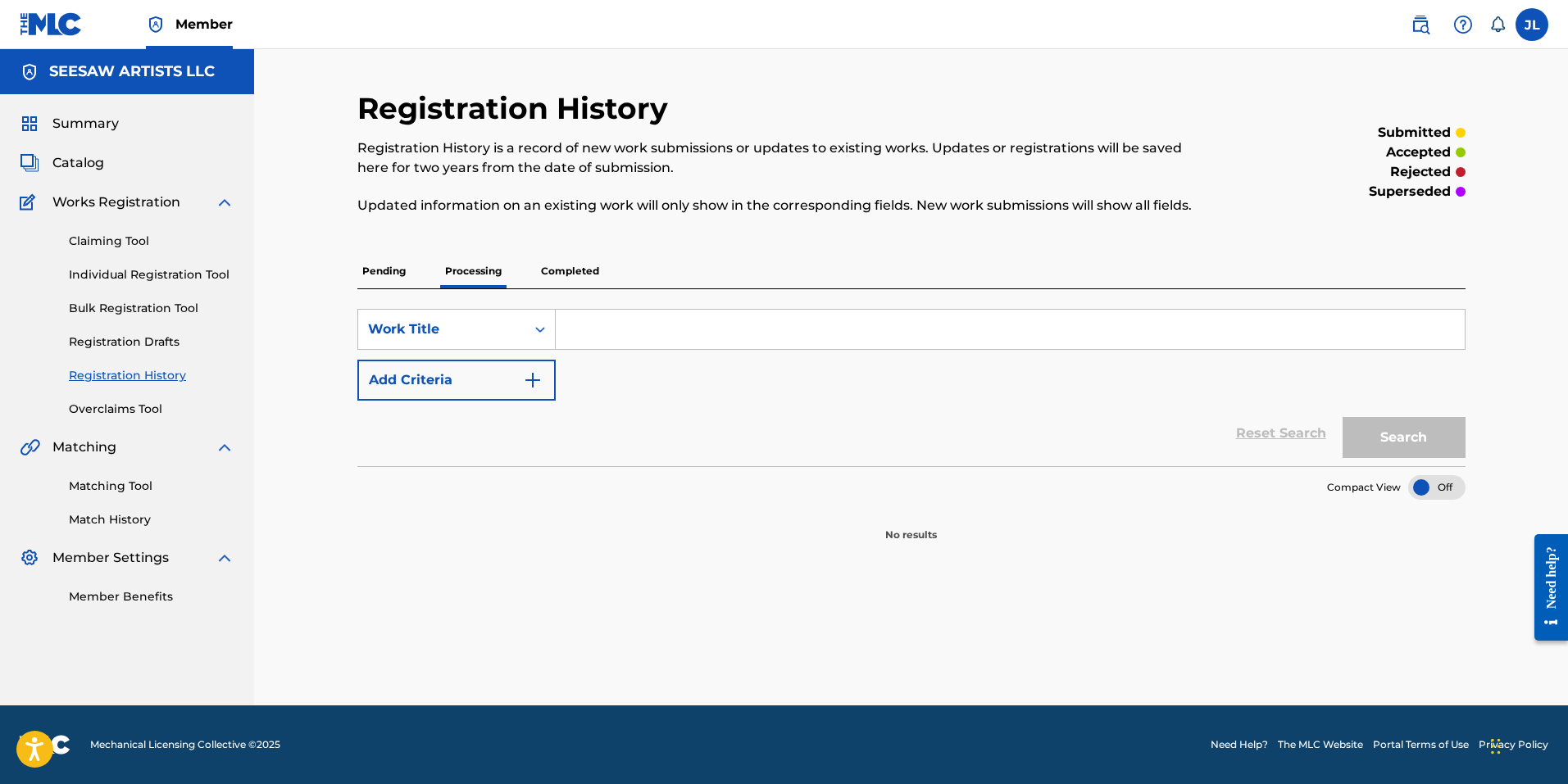
click at [380, 268] on p "Pending" at bounding box center [384, 271] width 53 height 34
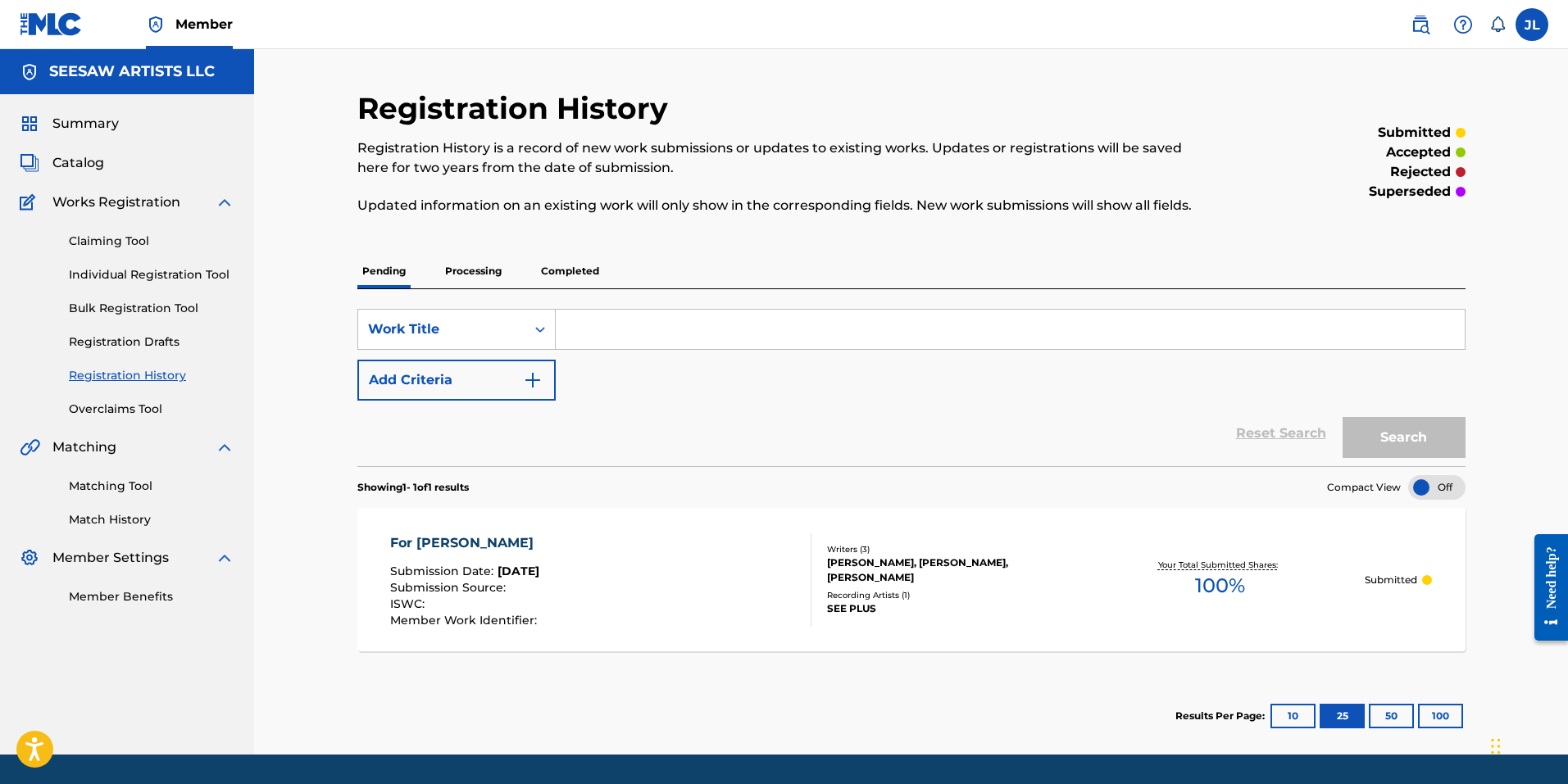
click at [1532, 13] on label at bounding box center [1532, 24] width 32 height 32
click at [1532, 25] on input "JL [PERSON_NAME] [PERSON_NAME][EMAIL_ADDRESS][PERSON_NAME][DOMAIN_NAME] Notific…" at bounding box center [1532, 25] width 0 height 0
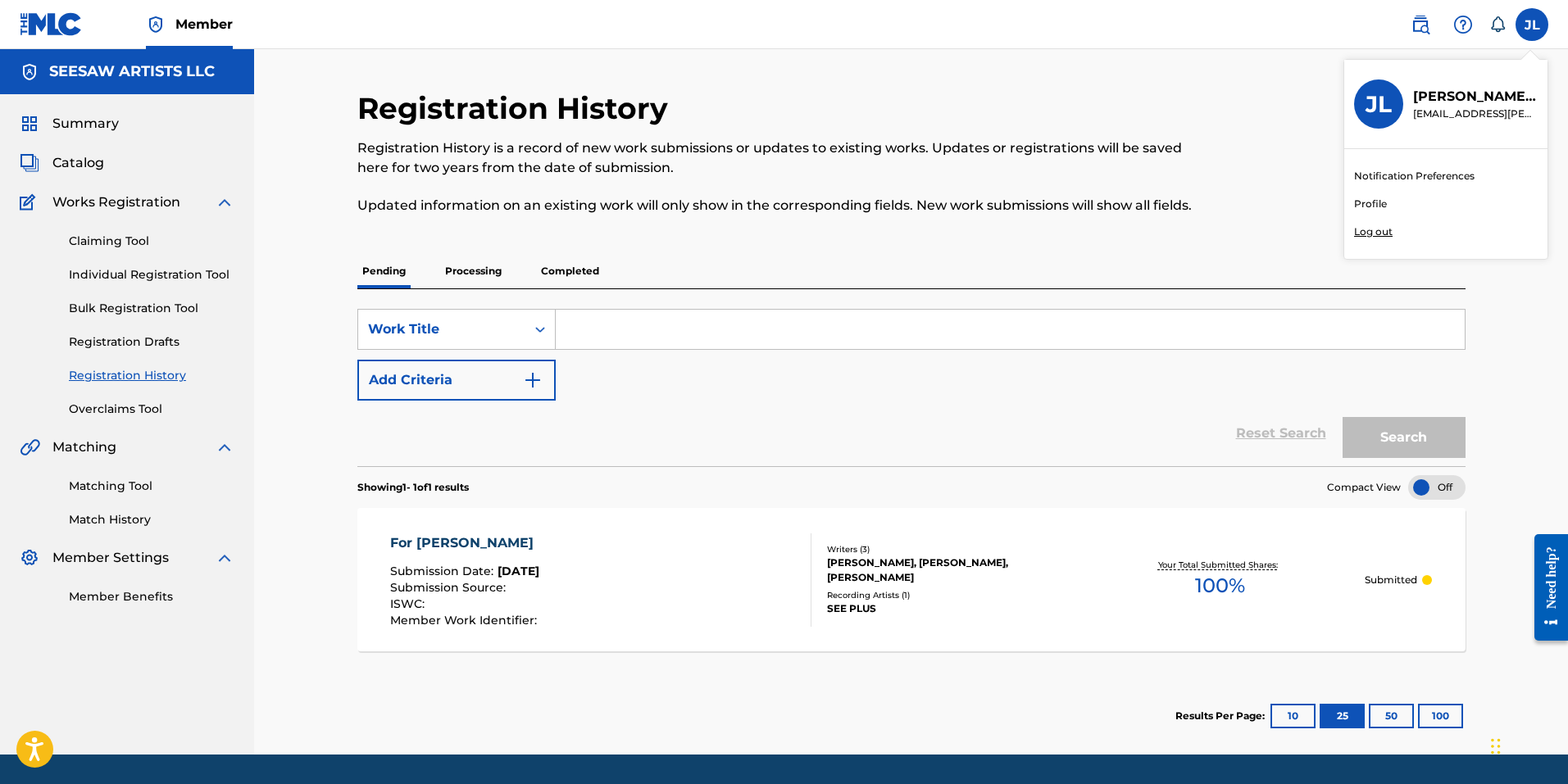
click at [1383, 228] on p "Log out" at bounding box center [1373, 231] width 38 height 15
click at [1532, 25] on input "JL [PERSON_NAME] [PERSON_NAME][EMAIL_ADDRESS][PERSON_NAME][DOMAIN_NAME] Notific…" at bounding box center [1532, 25] width 0 height 0
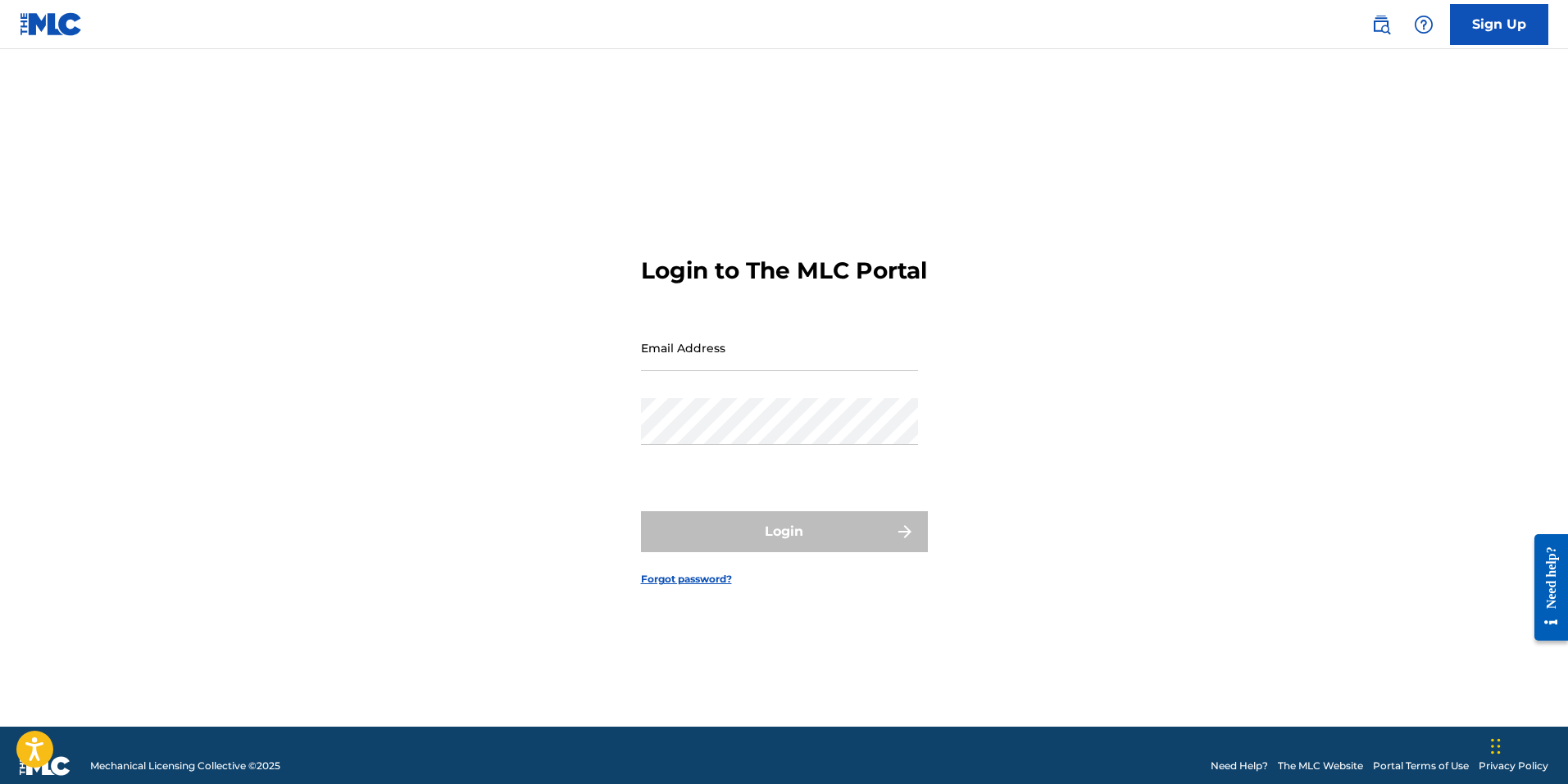
type input "[EMAIL_ADDRESS][PERSON_NAME][DOMAIN_NAME]"
